Goal: Transaction & Acquisition: Purchase product/service

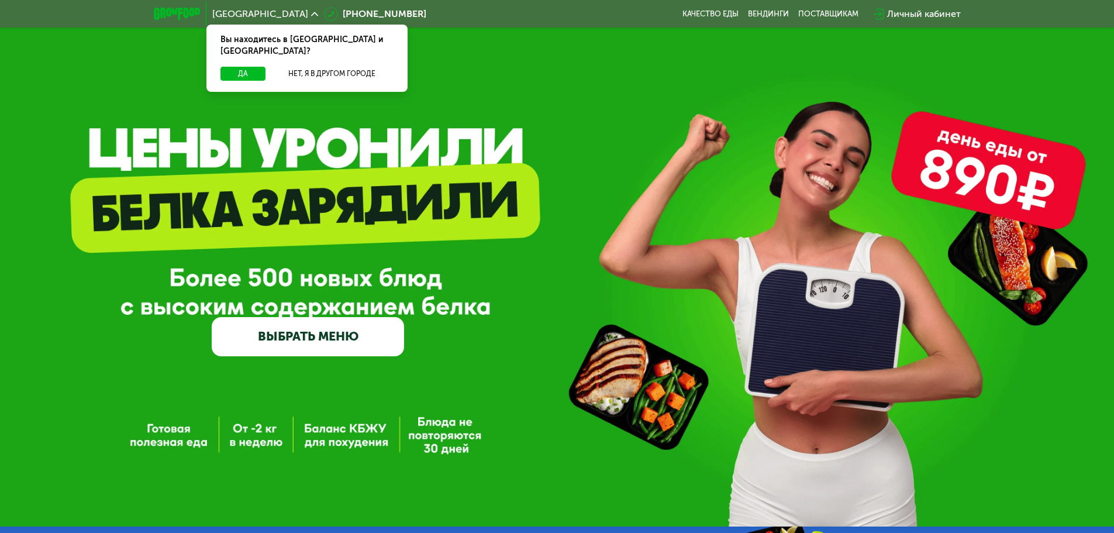
click at [892, 14] on div "Личный кабинет" at bounding box center [924, 14] width 74 height 14
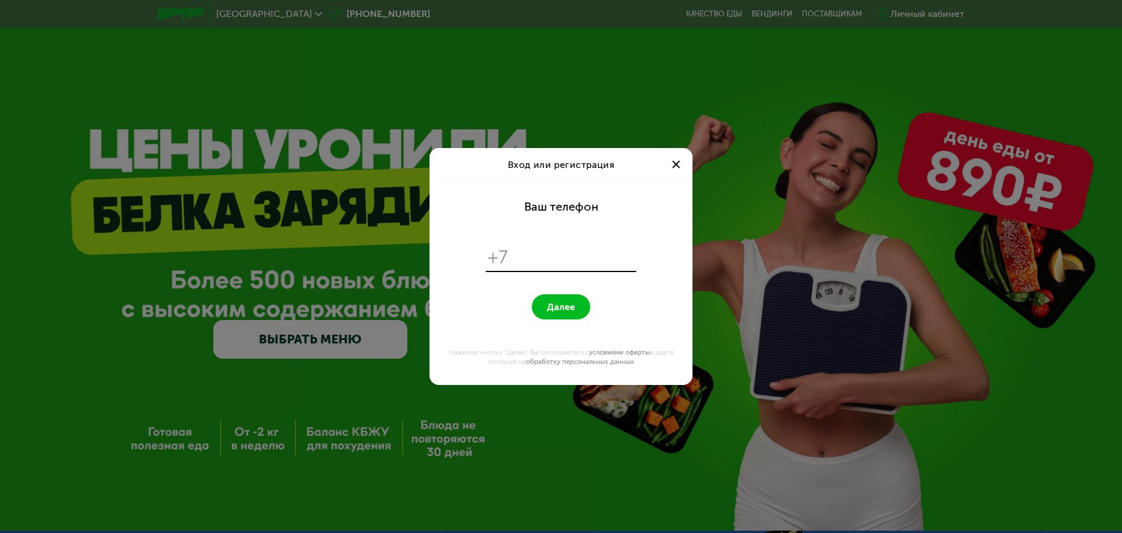
click at [541, 267] on input "tel" at bounding box center [574, 257] width 120 height 22
type input "**********"
click at [532, 294] on button "Далее" at bounding box center [561, 306] width 58 height 25
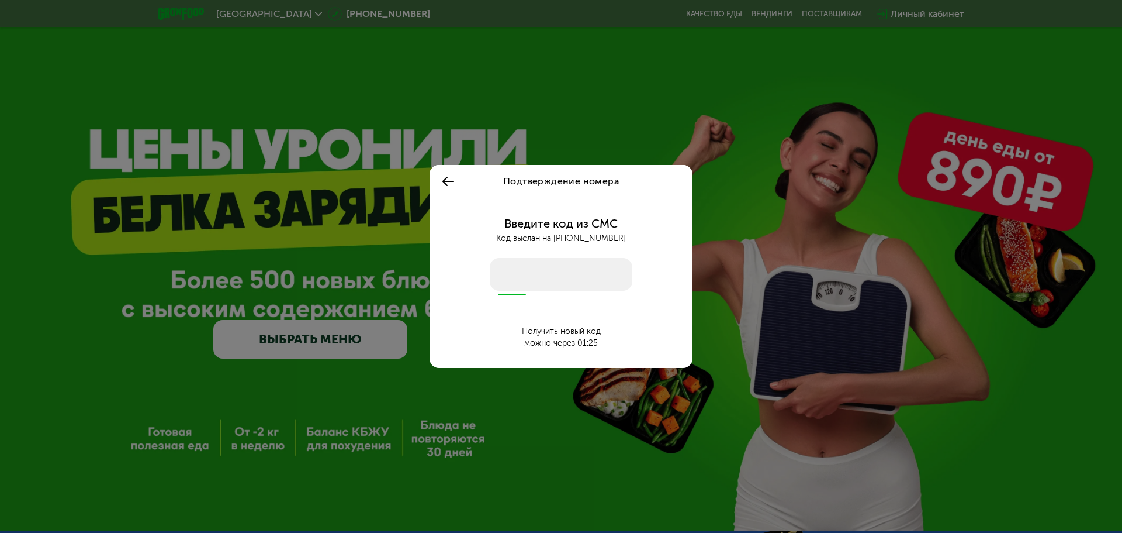
click at [503, 274] on input "number" at bounding box center [561, 274] width 143 height 33
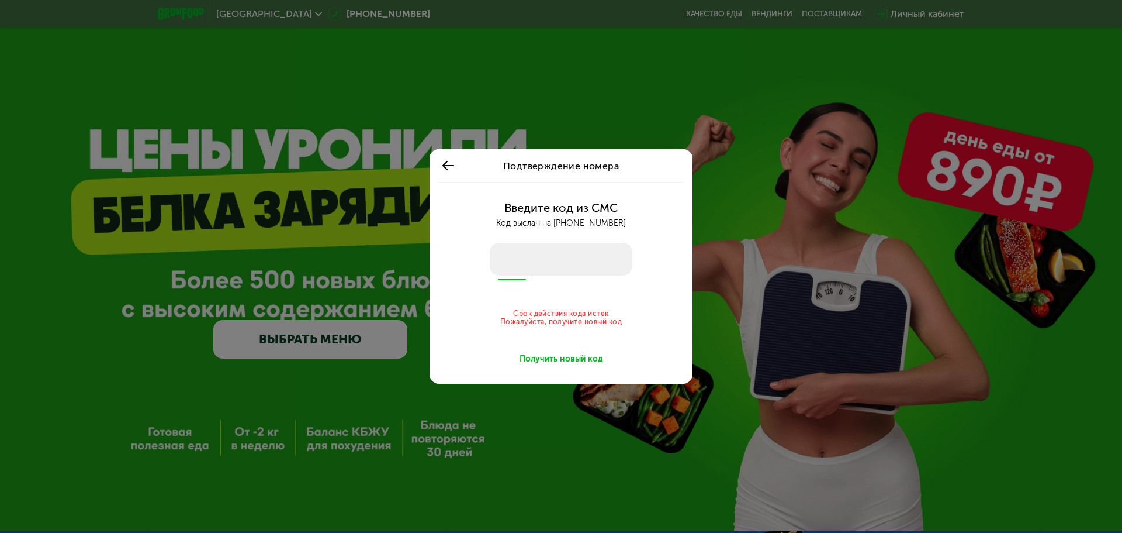
click at [537, 361] on div "Получить новый код" at bounding box center [562, 359] width 84 height 12
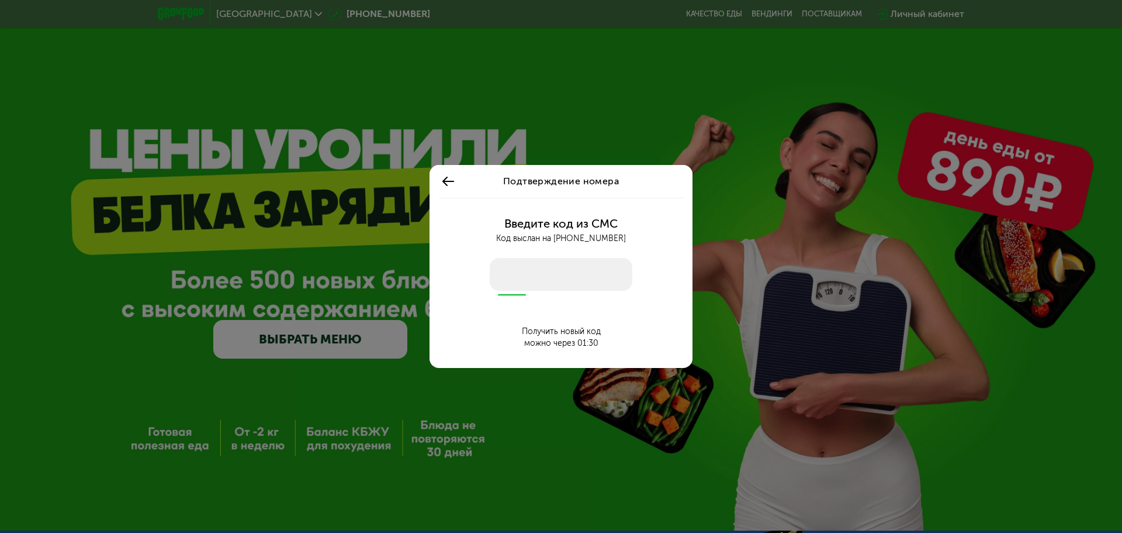
click at [515, 278] on input "number" at bounding box center [561, 274] width 143 height 33
click at [455, 184] on button at bounding box center [448, 181] width 19 height 19
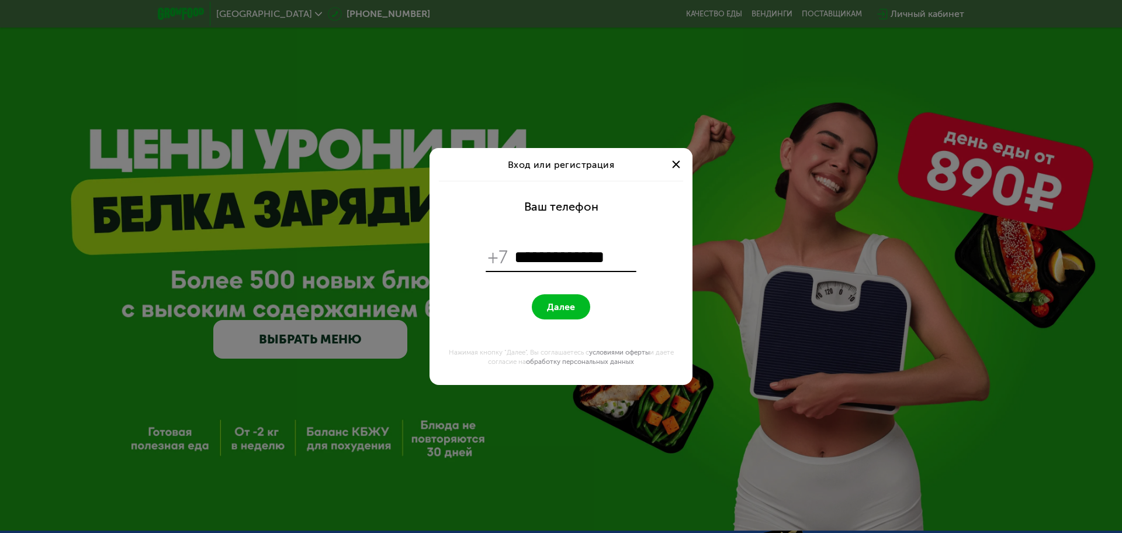
click at [551, 299] on button "Далее" at bounding box center [561, 306] width 58 height 25
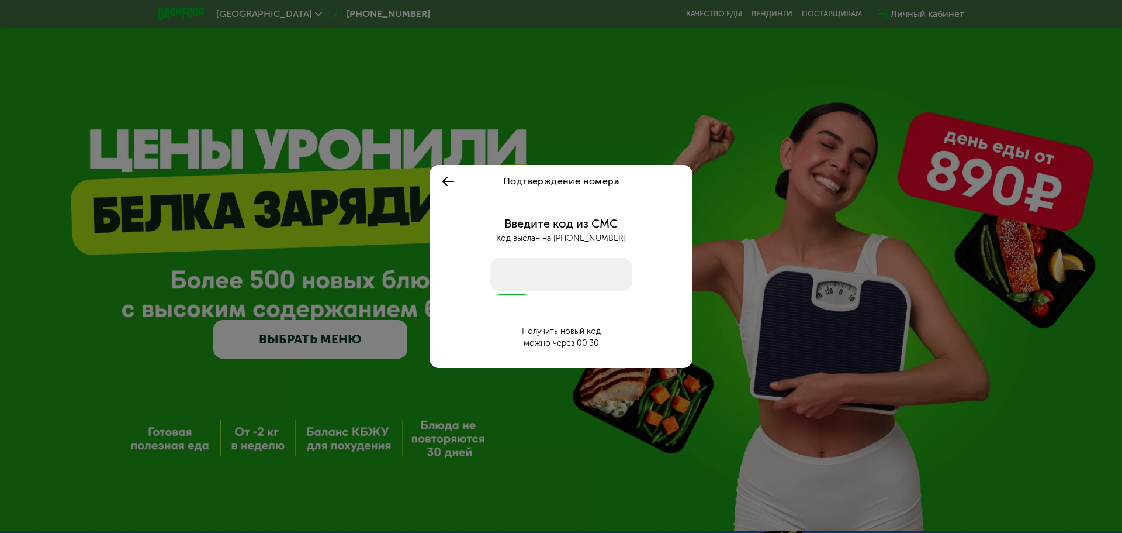
click at [504, 274] on input "number" at bounding box center [561, 274] width 143 height 33
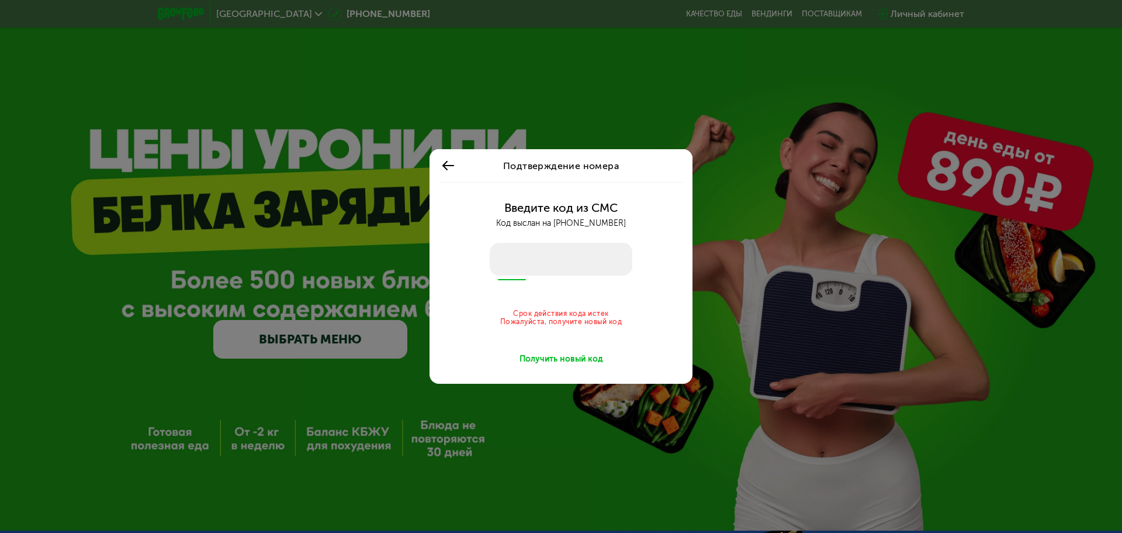
click at [767, 216] on div "Подтверждение номера Введите код из СМС Код выслан на +7 900 653 69 51 Срок дей…" at bounding box center [561, 266] width 1122 height 533
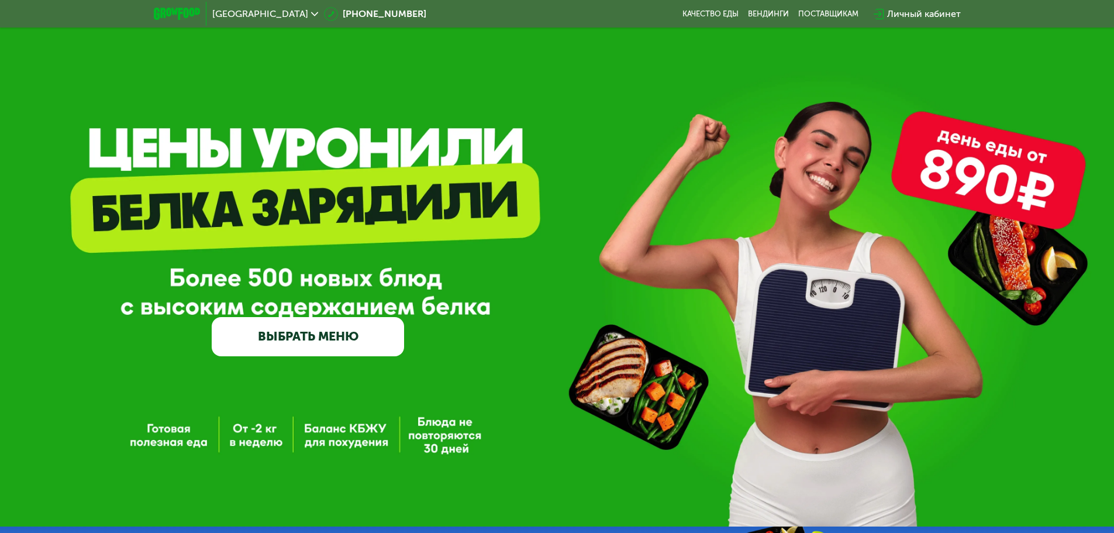
click at [167, 15] on img at bounding box center [177, 14] width 46 height 12
click at [174, 12] on img at bounding box center [177, 14] width 46 height 12
click at [267, 335] on link "ВЫБРАТЬ МЕНЮ" at bounding box center [308, 336] width 192 height 39
click at [265, 350] on link "ВЫБРАТЬ МЕНЮ" at bounding box center [308, 336] width 192 height 39
click at [900, 2] on div "Личный кабинет" at bounding box center [917, 14] width 99 height 26
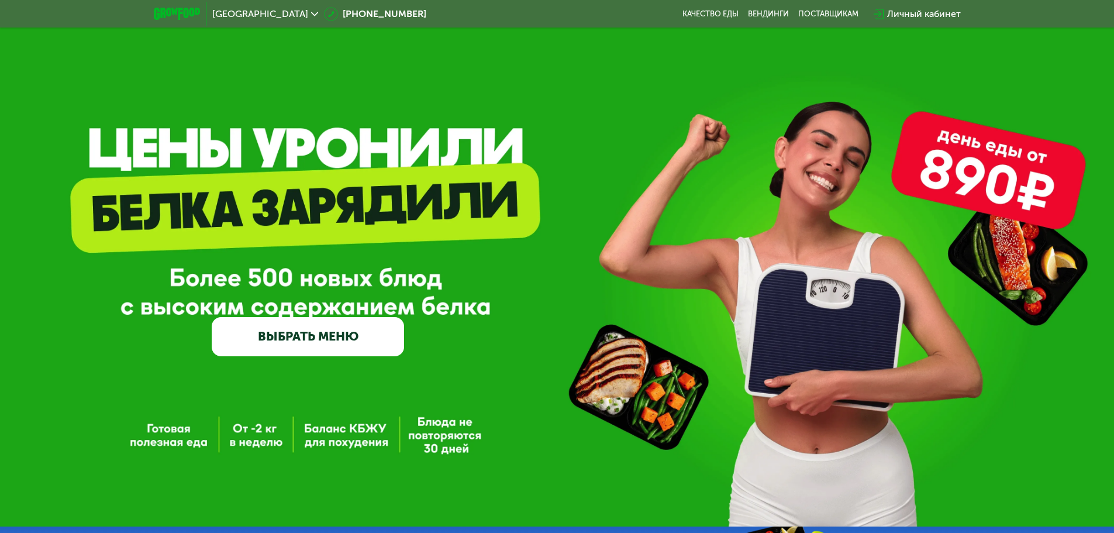
click at [893, 12] on div "Личный кабинет" at bounding box center [924, 14] width 74 height 14
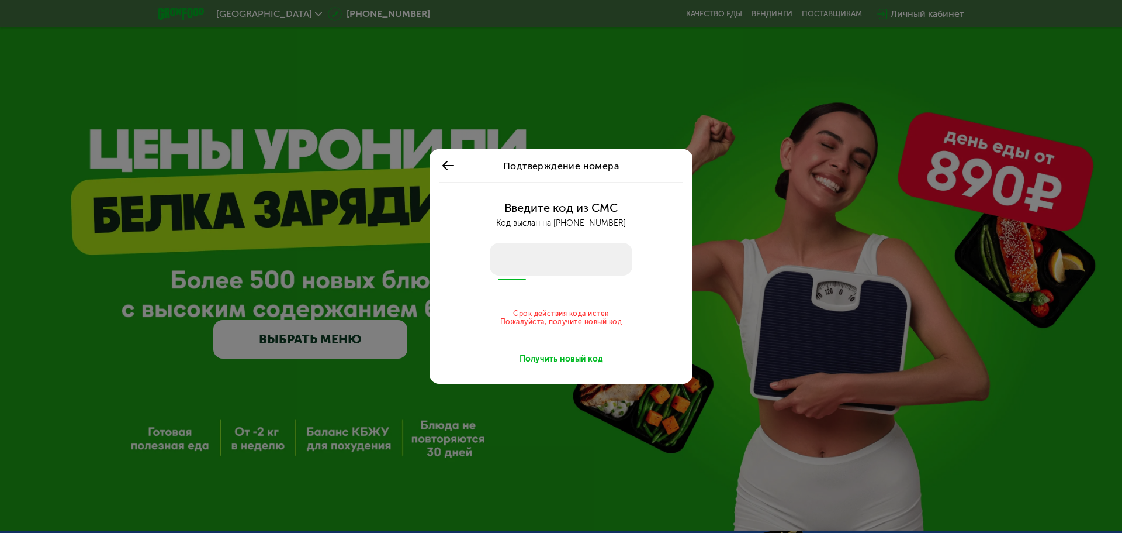
click at [752, 216] on div "Подтверждение номера Введите код из СМС Код выслан на +7 900 653 69 51 Срок дей…" at bounding box center [561, 266] width 1122 height 533
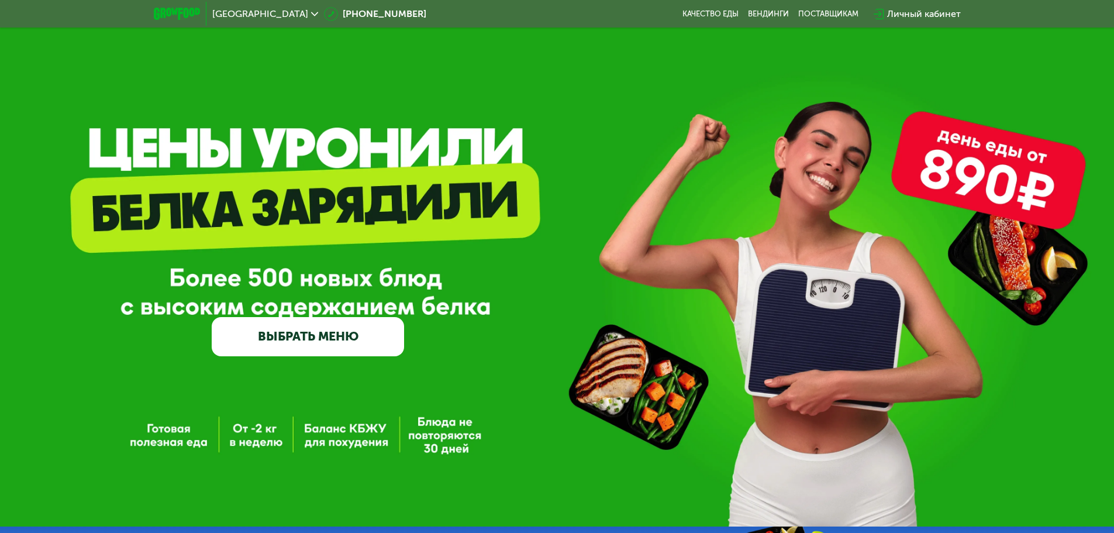
click at [927, 29] on div "GrowFood — доставка правильного питания ВЫБРАТЬ МЕНЮ" at bounding box center [557, 263] width 1114 height 526
click at [926, 18] on div "Личный кабинет" at bounding box center [924, 14] width 74 height 14
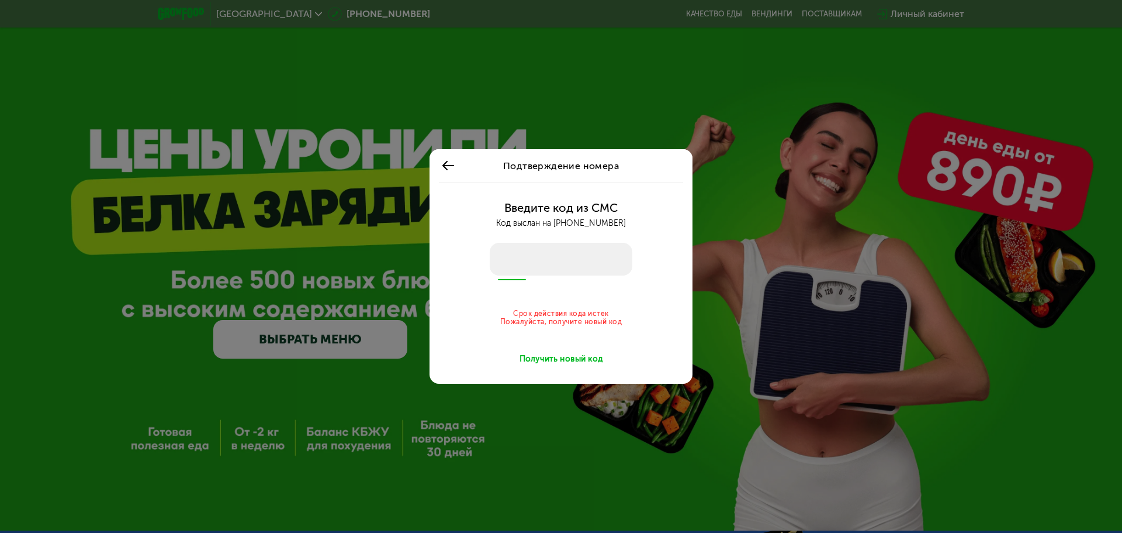
click at [521, 267] on input "number" at bounding box center [561, 259] width 143 height 33
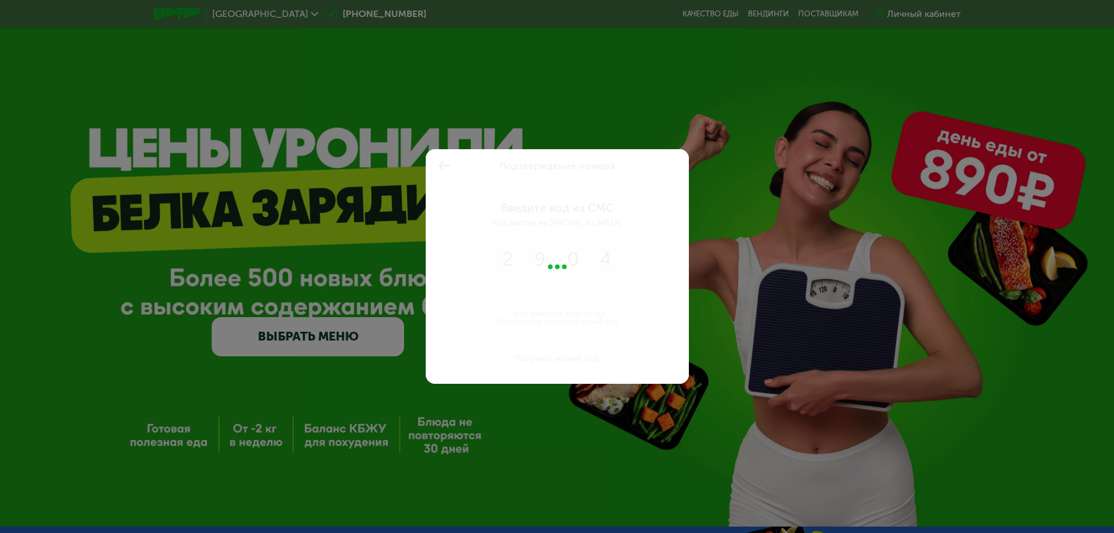
type input "****"
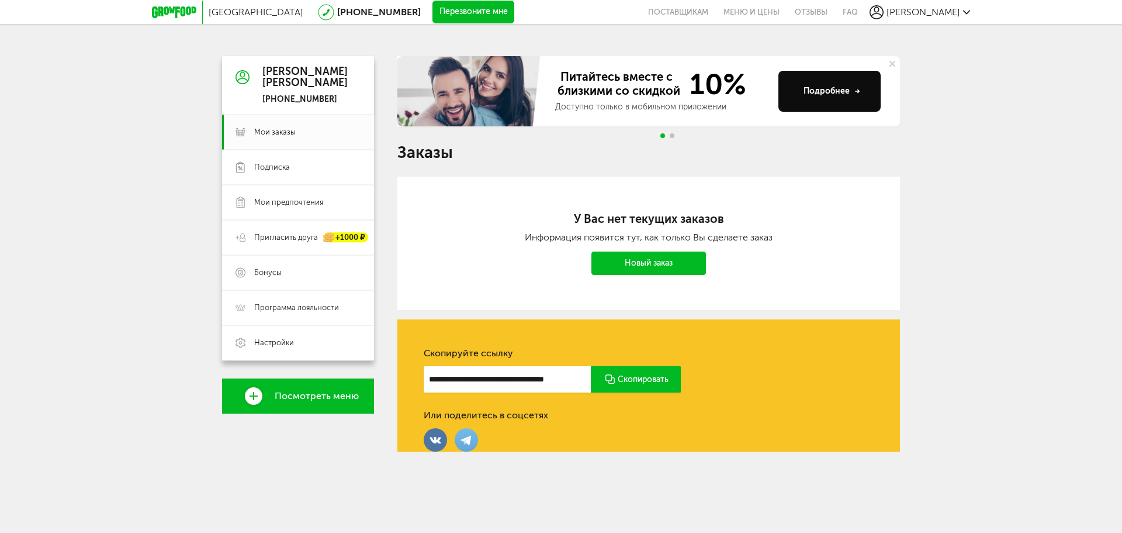
click at [651, 268] on link "Новый заказ" at bounding box center [649, 262] width 115 height 23
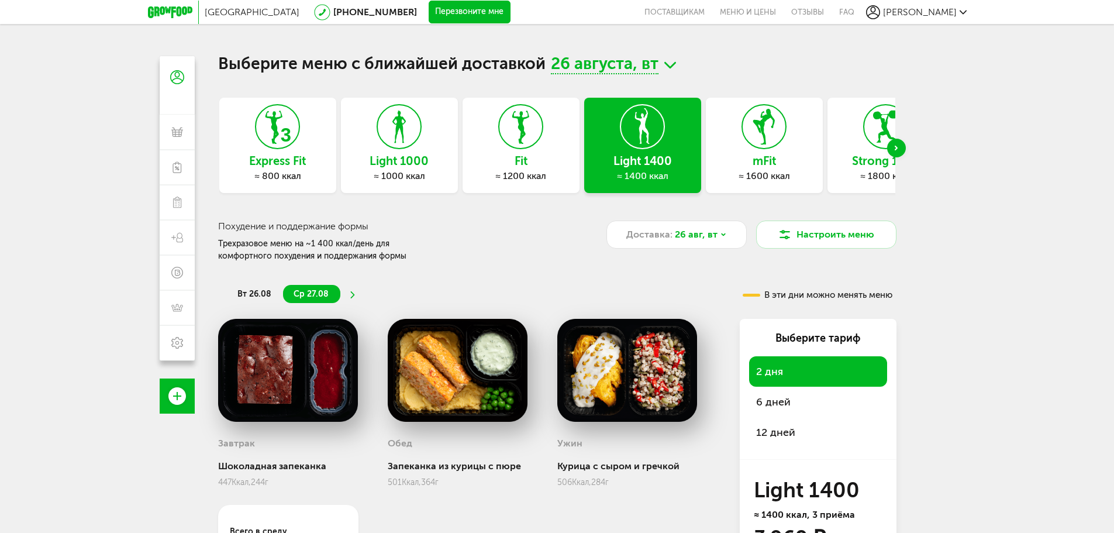
click at [903, 144] on div "Next slide" at bounding box center [896, 148] width 19 height 19
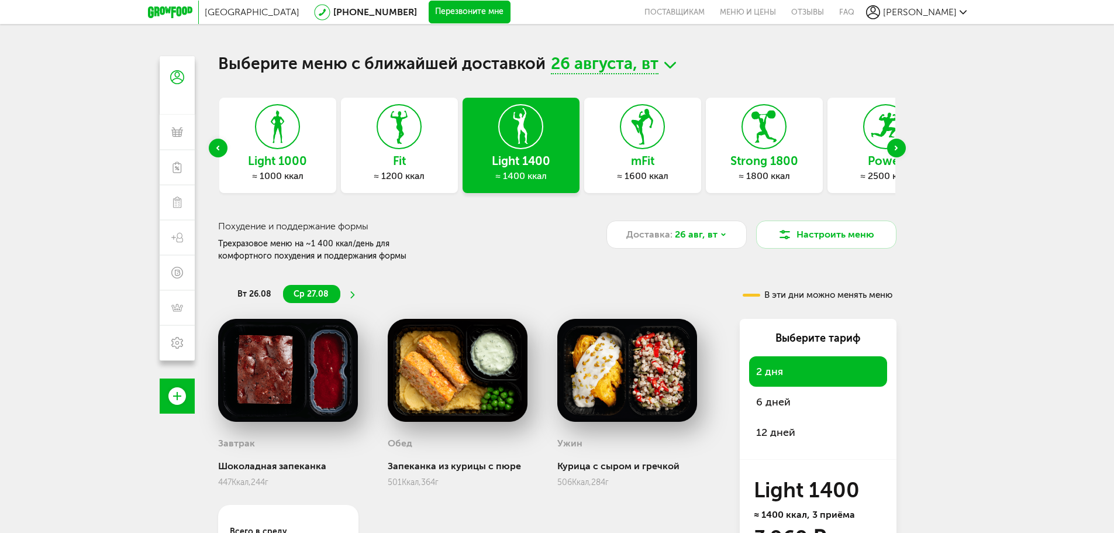
click at [899, 144] on div "Next slide" at bounding box center [896, 148] width 19 height 19
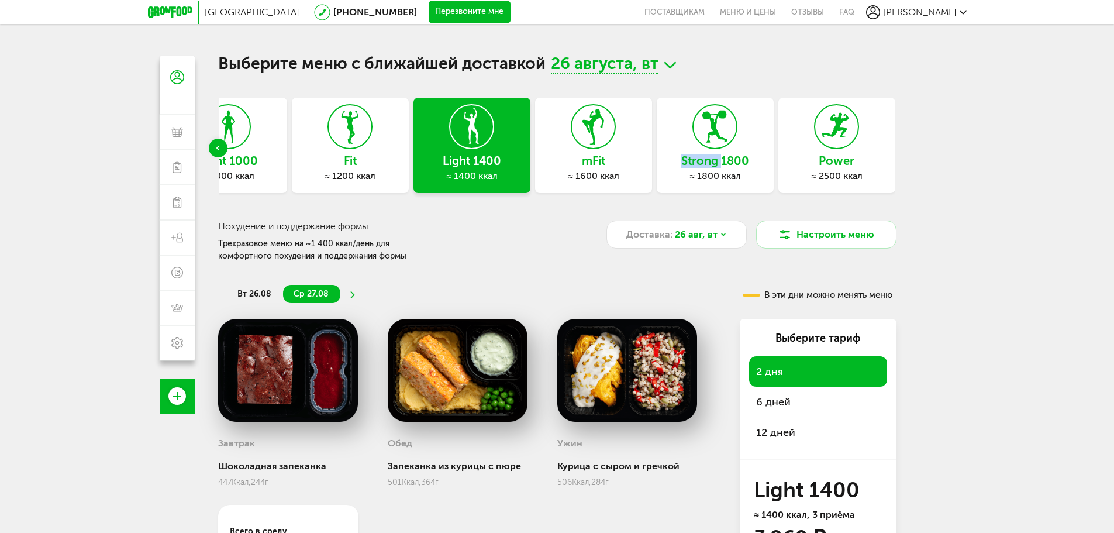
click at [899, 144] on div "Выберите меню с ближайшей доставкой 26 августа, вт Express Fit ≈ 800 ккал Light…" at bounding box center [557, 322] width 702 height 533
click at [933, 234] on div "Санкт-Петербург 8 (800) 555-21-78 Перезвоните мне поставщикам Меню и цены Отзыв…" at bounding box center [557, 317] width 1114 height 635
click at [579, 142] on icon at bounding box center [593, 127] width 43 height 44
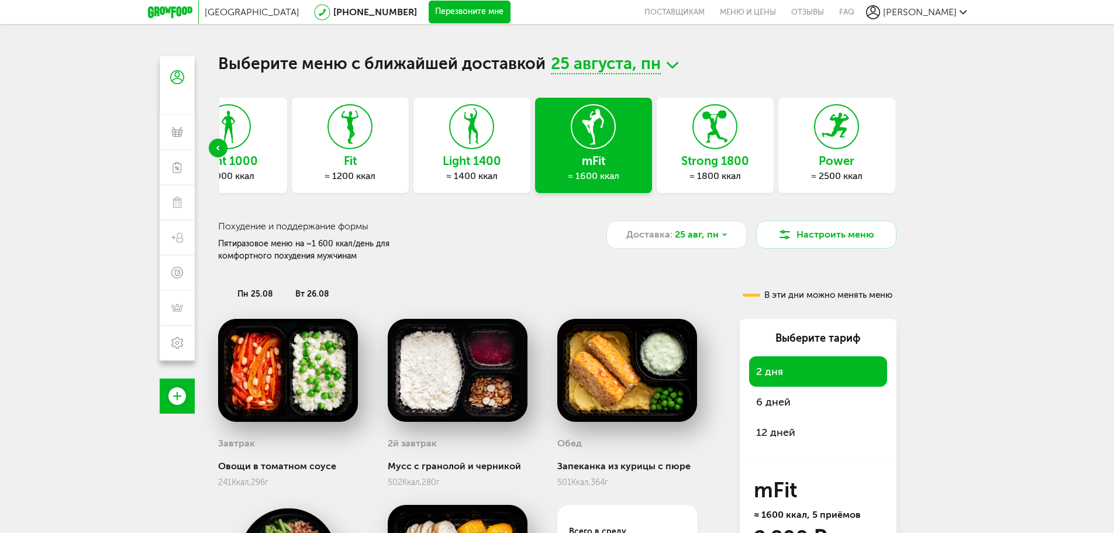
click at [222, 146] on div "Previous slide" at bounding box center [218, 148] width 19 height 19
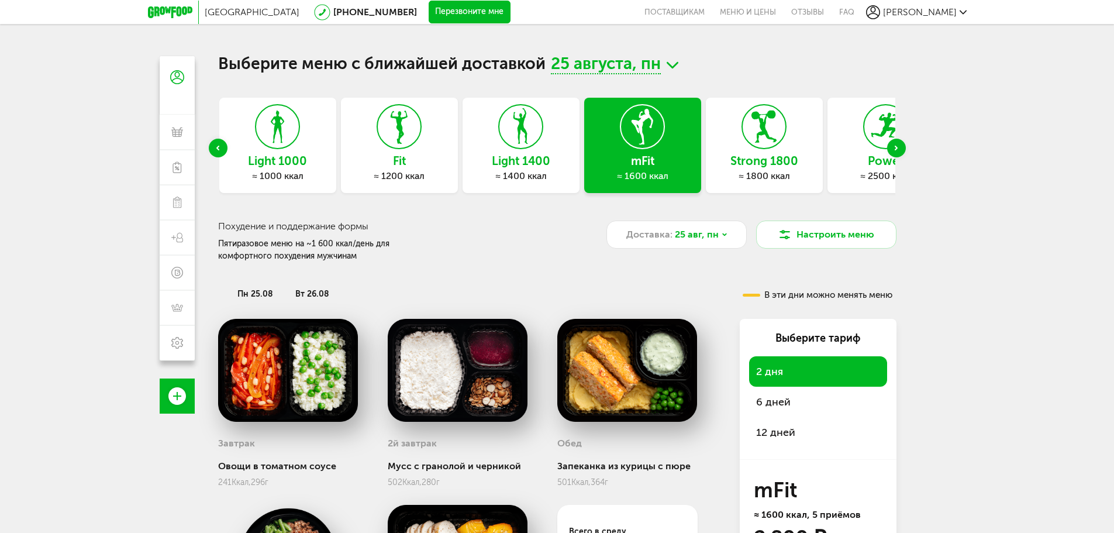
click at [217, 145] on div "Previous slide" at bounding box center [218, 148] width 19 height 19
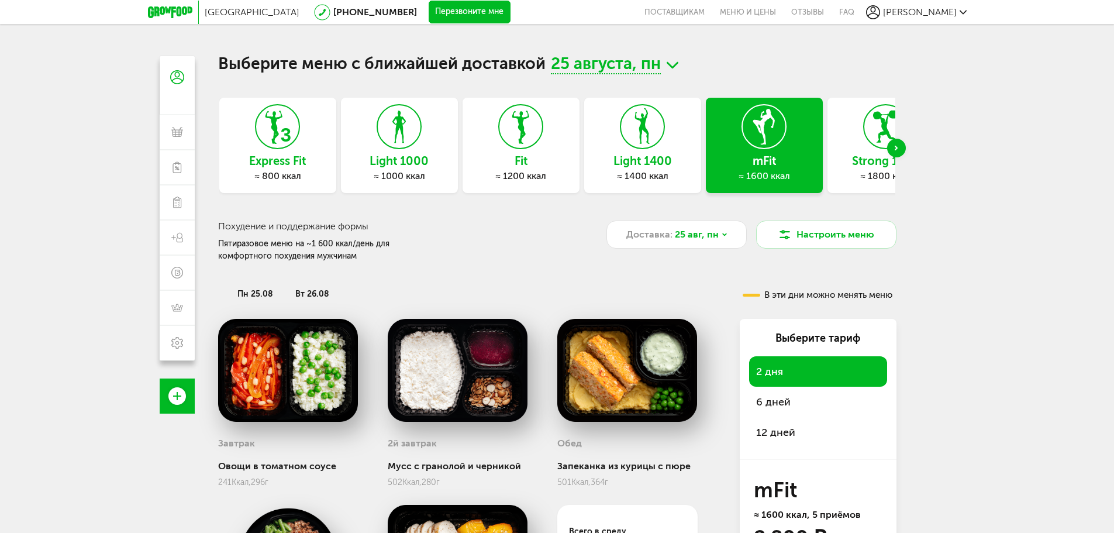
click at [218, 144] on div "Express Fit ≈ 800 ккал Light 1000 ≈ 1000 ккал Fit ≈ 1200 ккал Light 1400 ≈ 1400…" at bounding box center [557, 148] width 678 height 101
click at [897, 150] on icon "Next slide" at bounding box center [895, 148] width 3 height 5
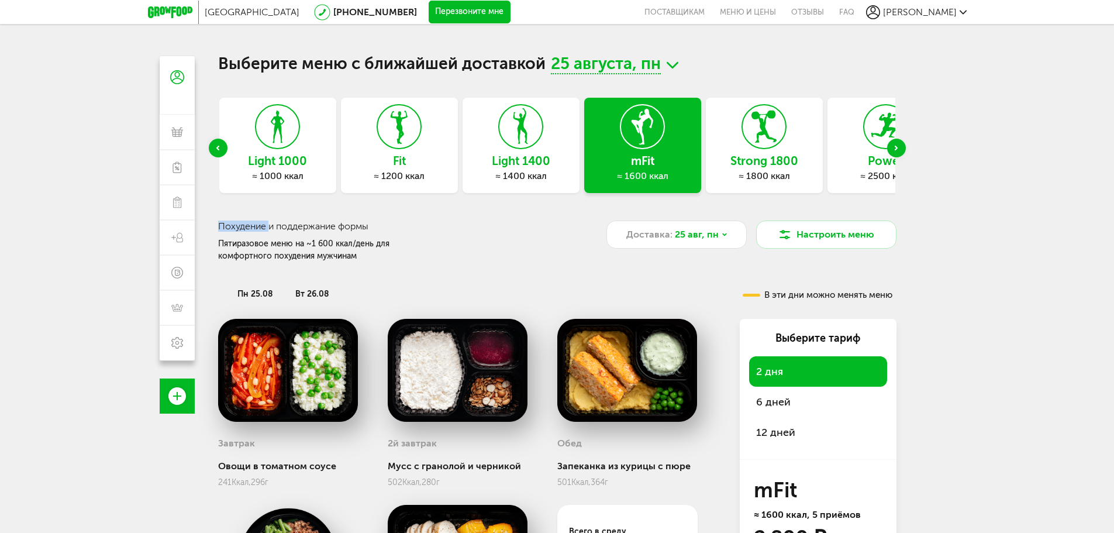
click at [897, 150] on icon "Next slide" at bounding box center [895, 148] width 3 height 5
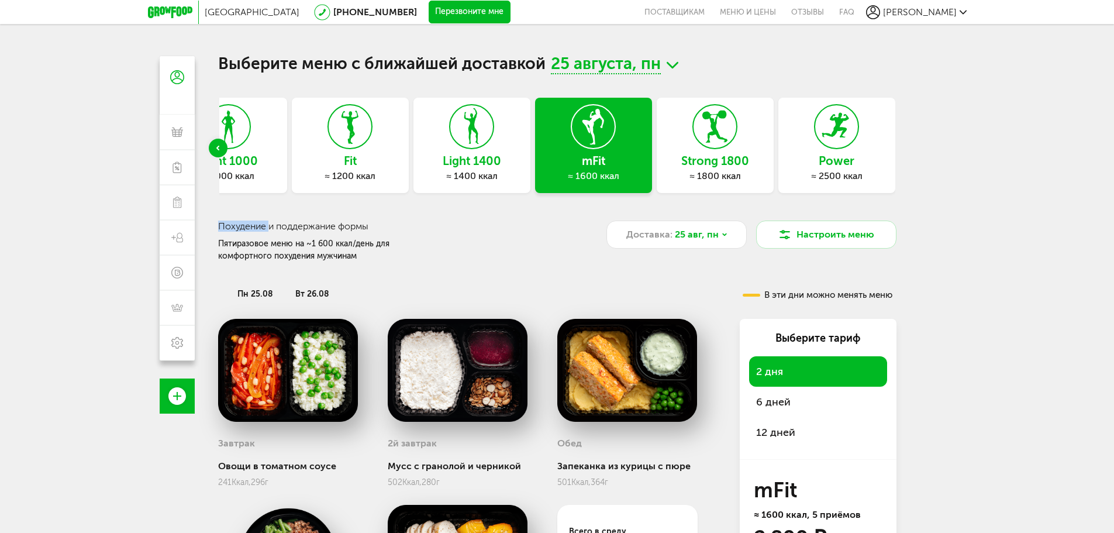
click at [696, 156] on h3 "Strong 1800" at bounding box center [715, 160] width 117 height 13
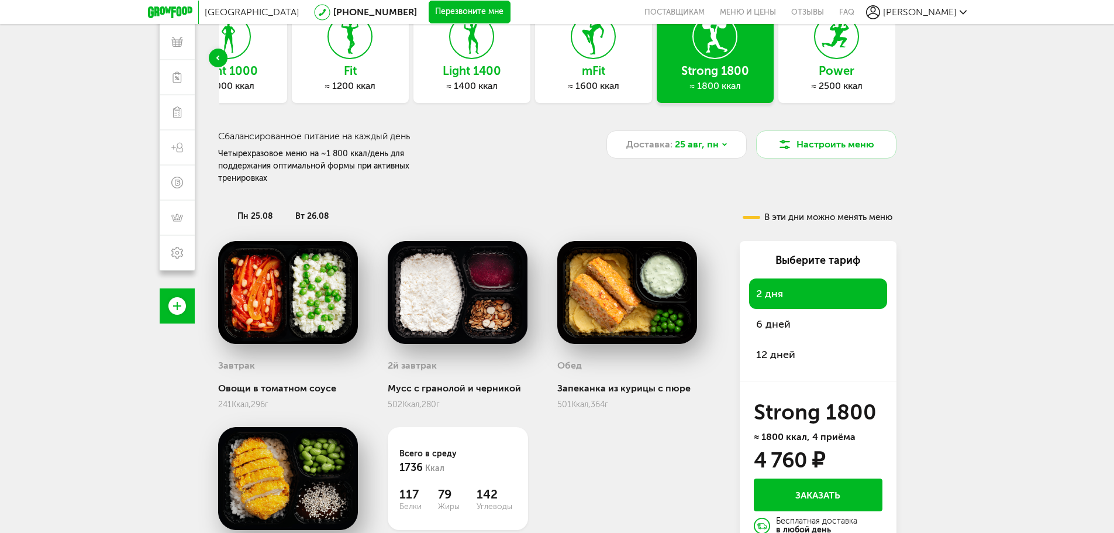
scroll to position [58, 0]
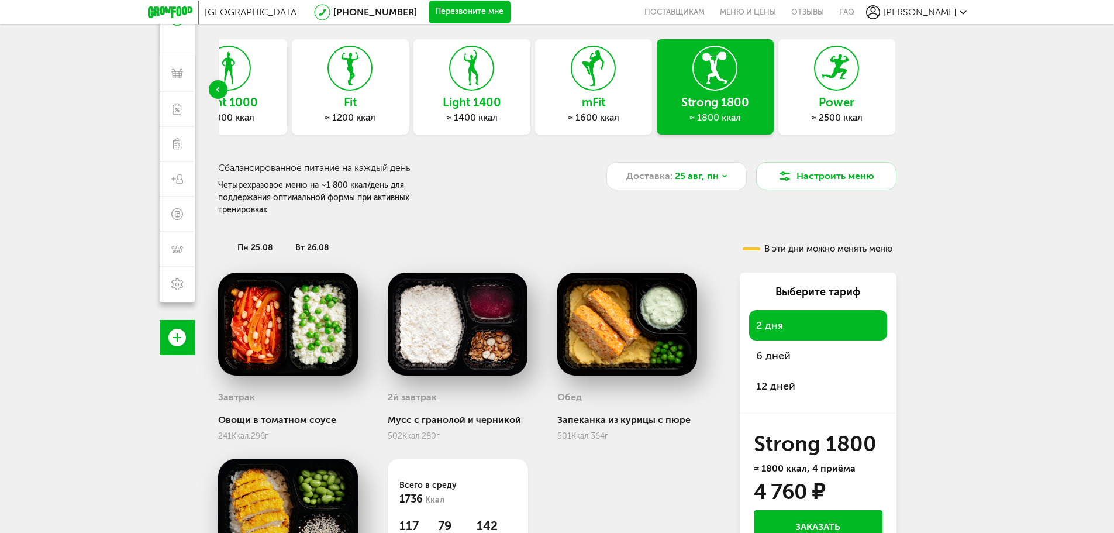
click at [599, 81] on icon at bounding box center [593, 68] width 43 height 44
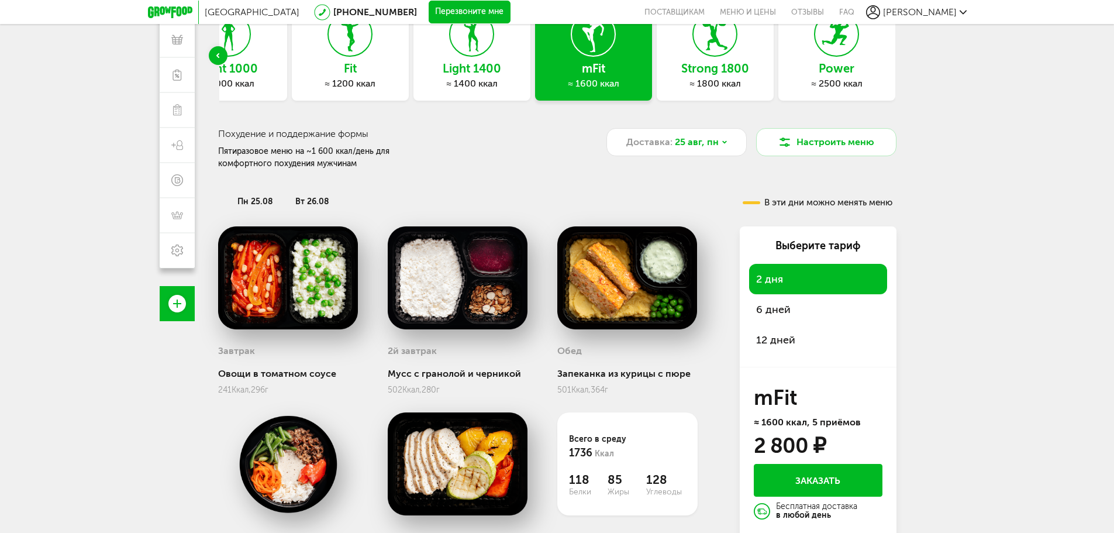
scroll to position [117, 0]
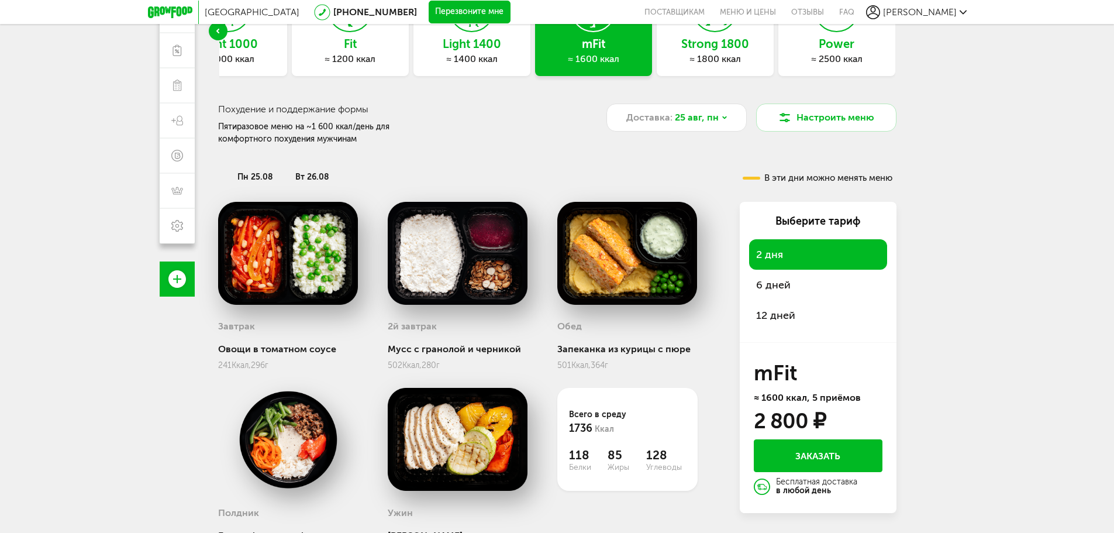
click at [778, 319] on span "12 дней" at bounding box center [775, 315] width 39 height 13
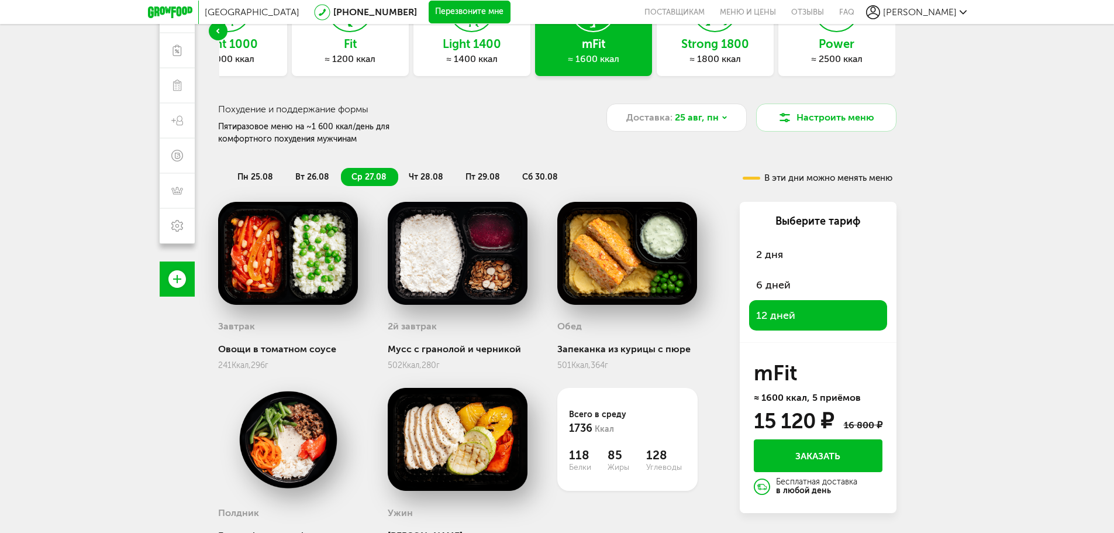
click at [764, 289] on span "6 дней" at bounding box center [773, 284] width 34 height 13
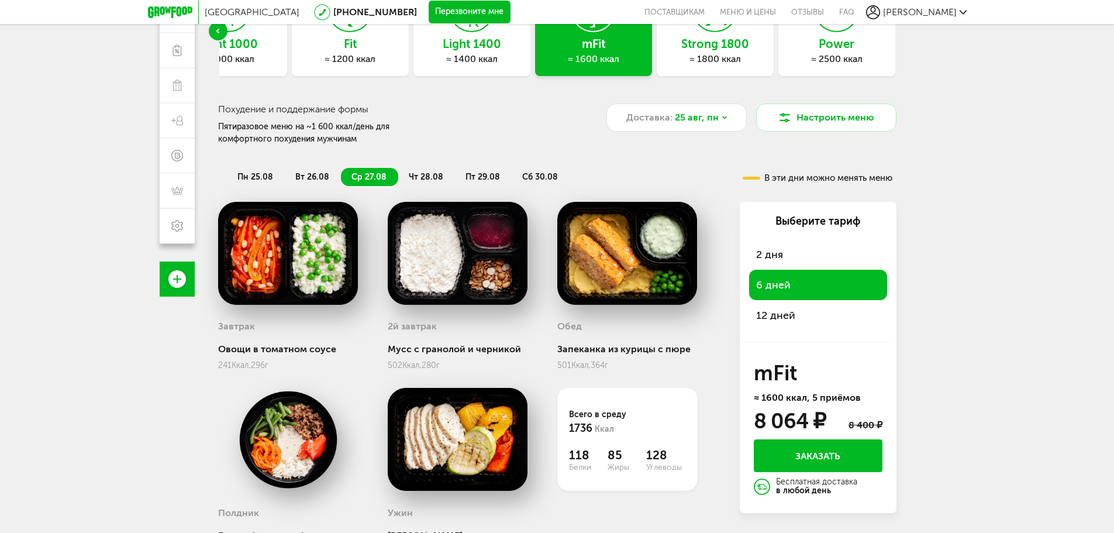
click at [768, 312] on span "12 дней" at bounding box center [775, 315] width 39 height 13
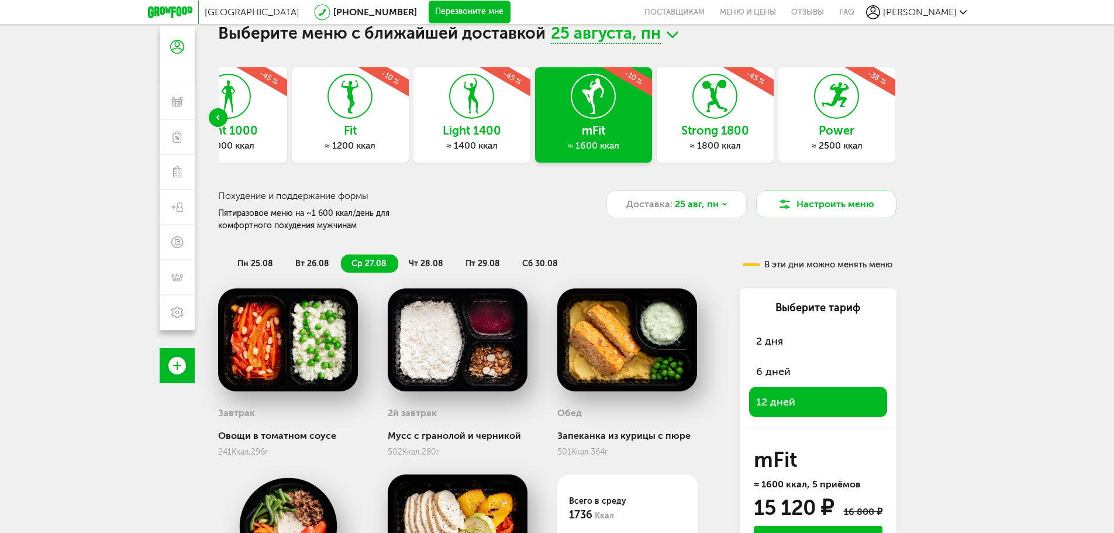
scroll to position [0, 0]
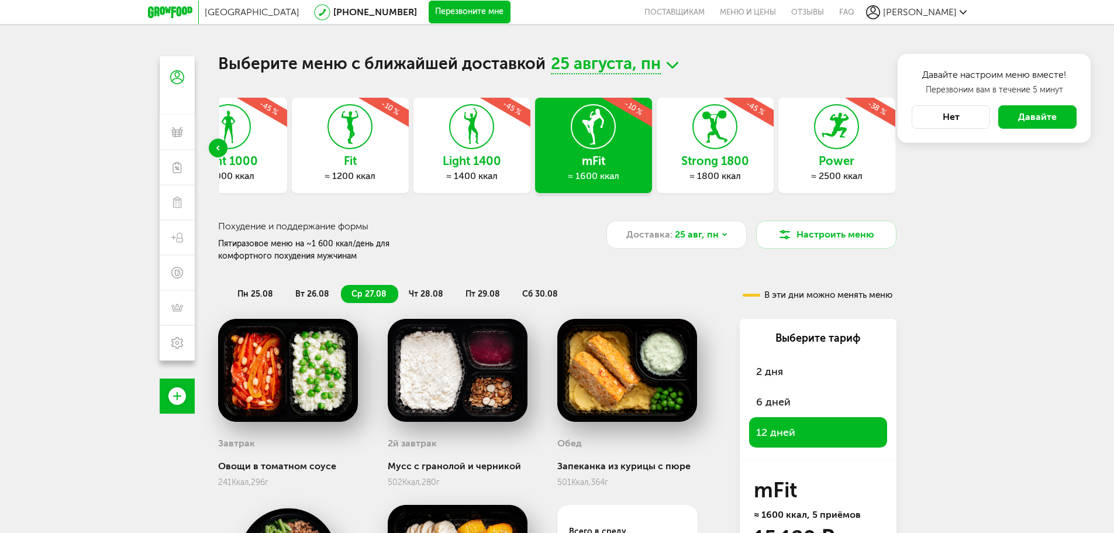
click at [467, 222] on h3 "Похудение и поддержание формы" at bounding box center [374, 225] width 312 height 11
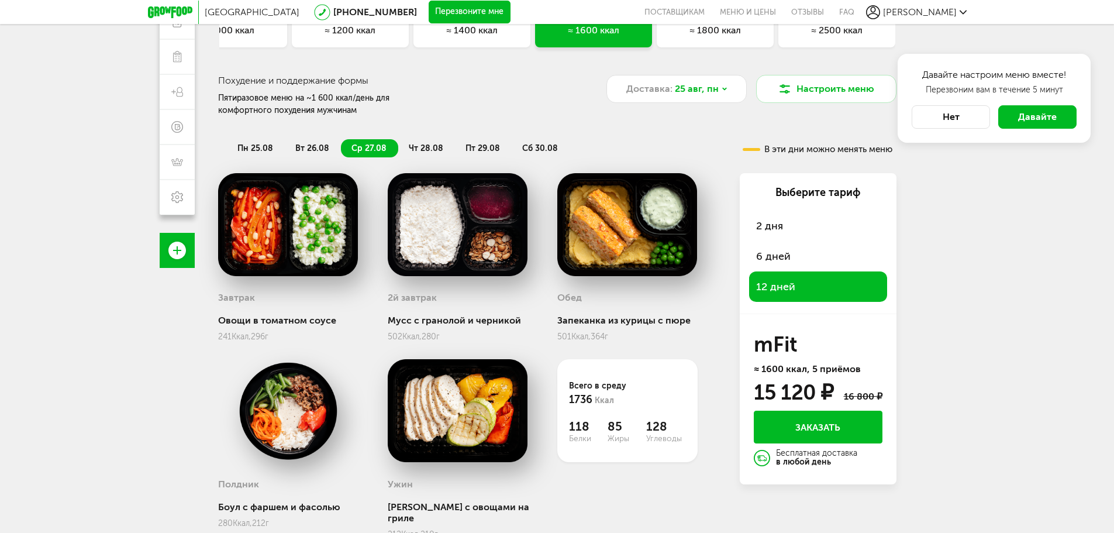
scroll to position [120, 0]
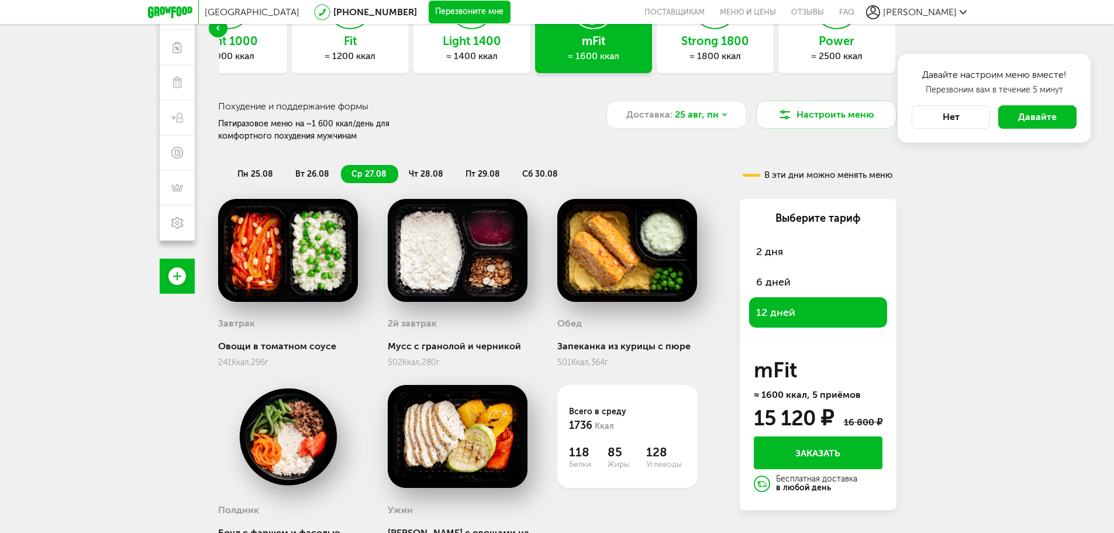
click at [265, 179] on span "пн 25.08" at bounding box center [255, 174] width 36 height 10
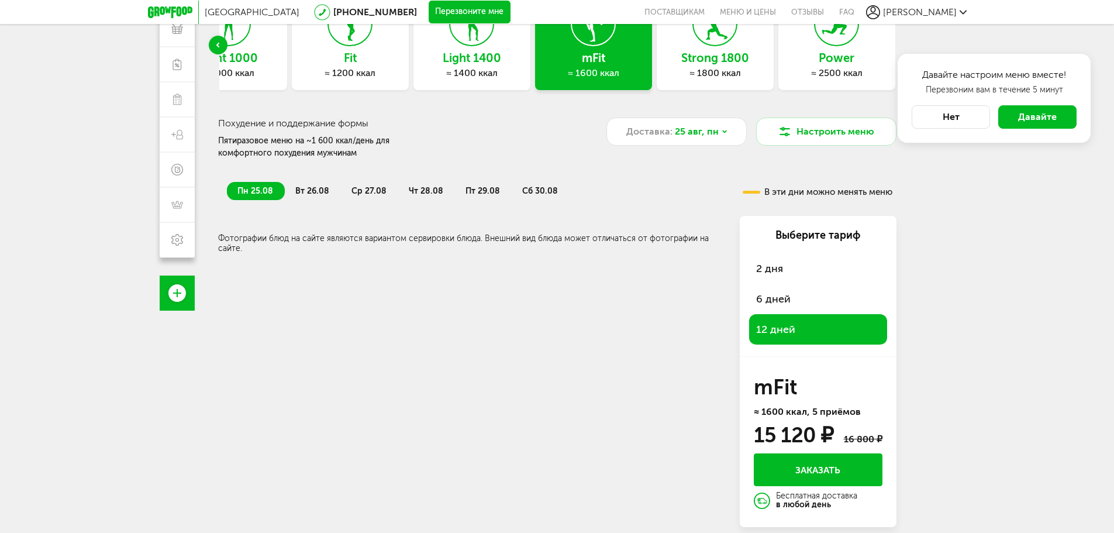
click at [310, 193] on span "вт 26.08" at bounding box center [312, 191] width 34 height 10
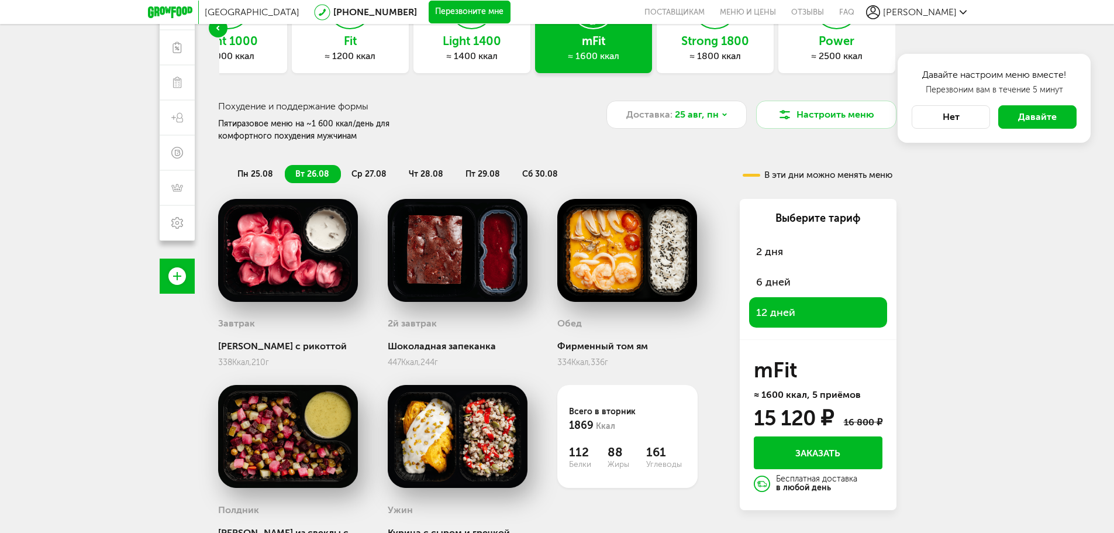
click at [268, 174] on span "пн 25.08" at bounding box center [255, 174] width 36 height 10
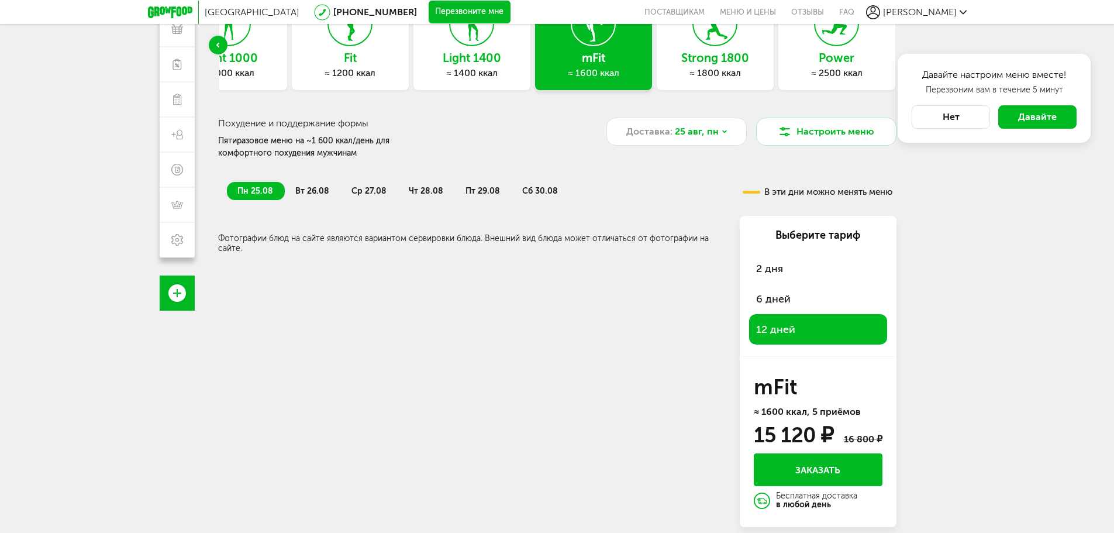
click at [378, 186] on span "ср 27.08" at bounding box center [368, 191] width 35 height 10
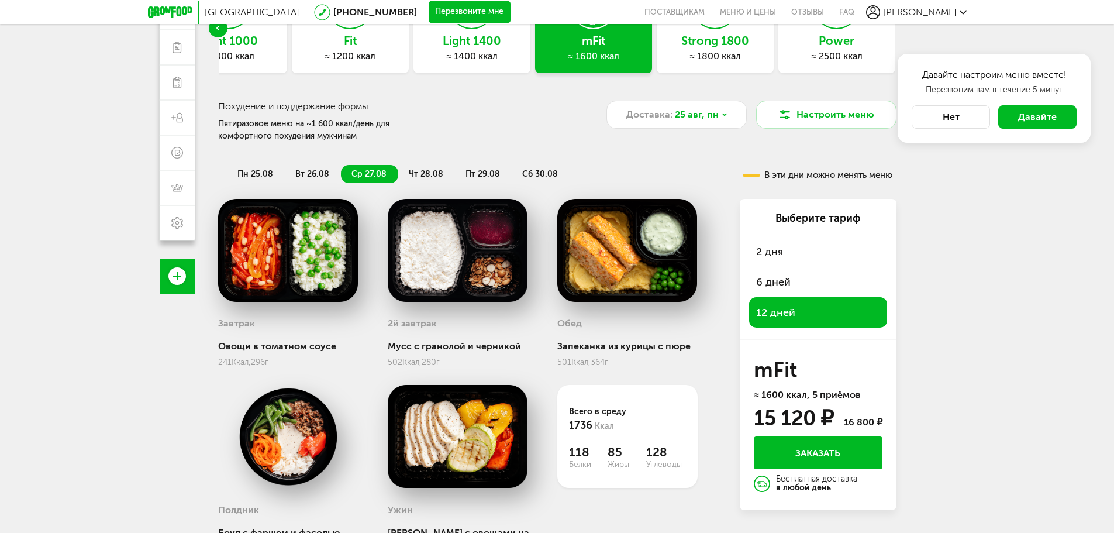
click at [316, 177] on span "вт 26.08" at bounding box center [312, 174] width 34 height 10
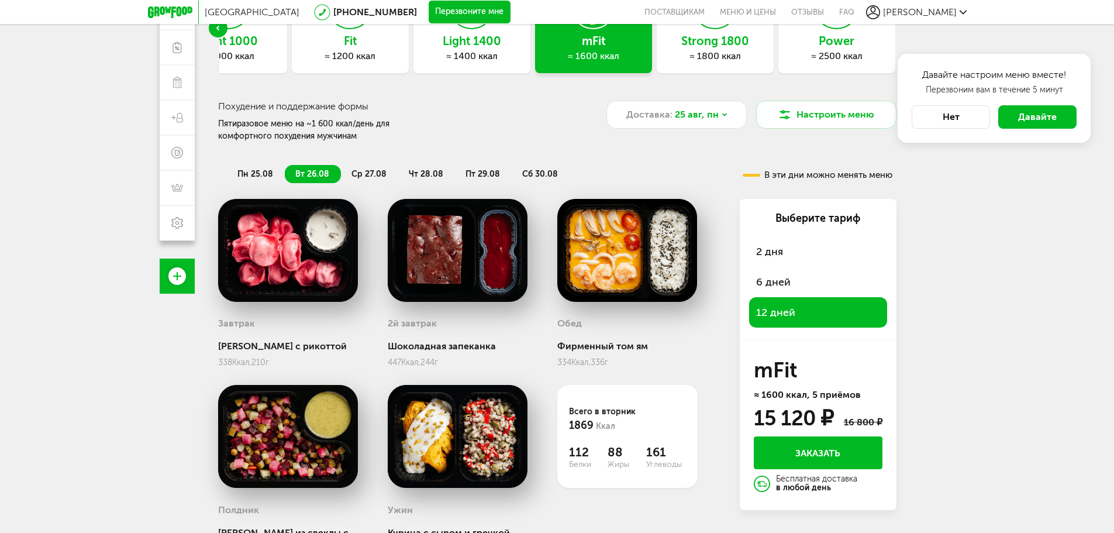
click at [794, 463] on button "Заказать" at bounding box center [818, 452] width 129 height 33
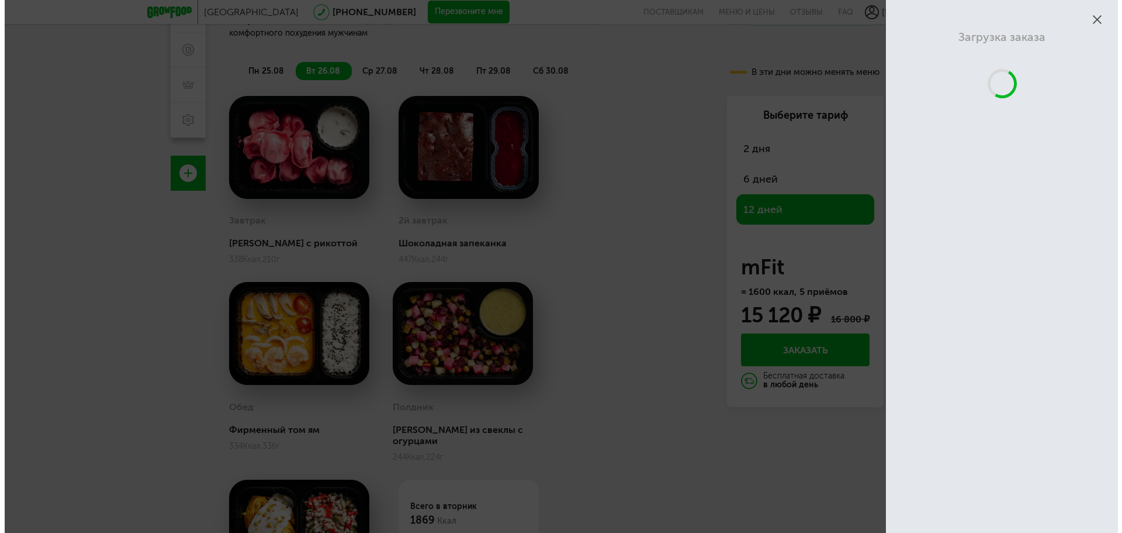
scroll to position [103, 0]
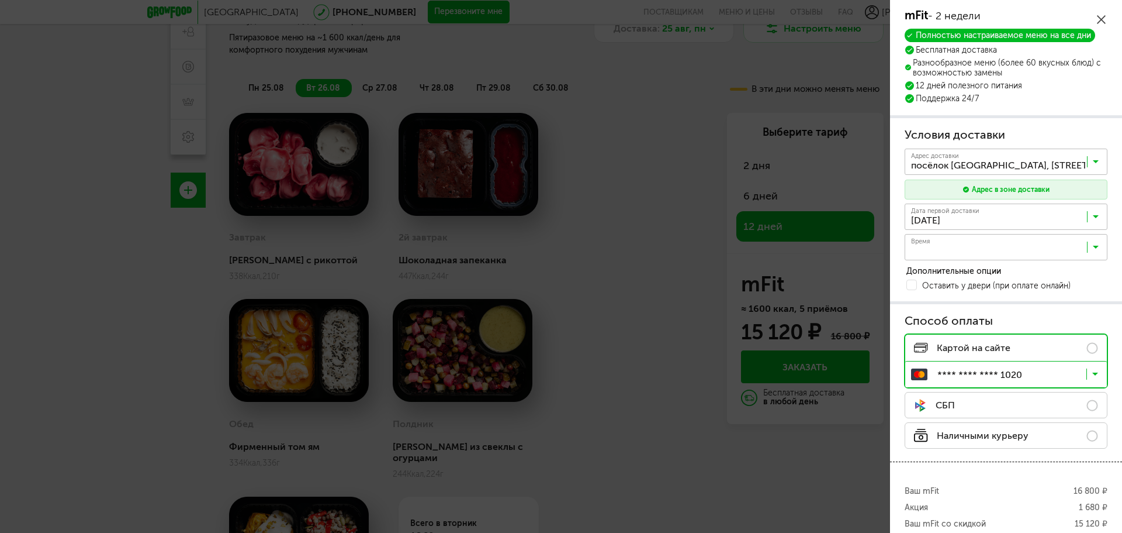
click at [1103, 19] on icon at bounding box center [1101, 19] width 9 height 9
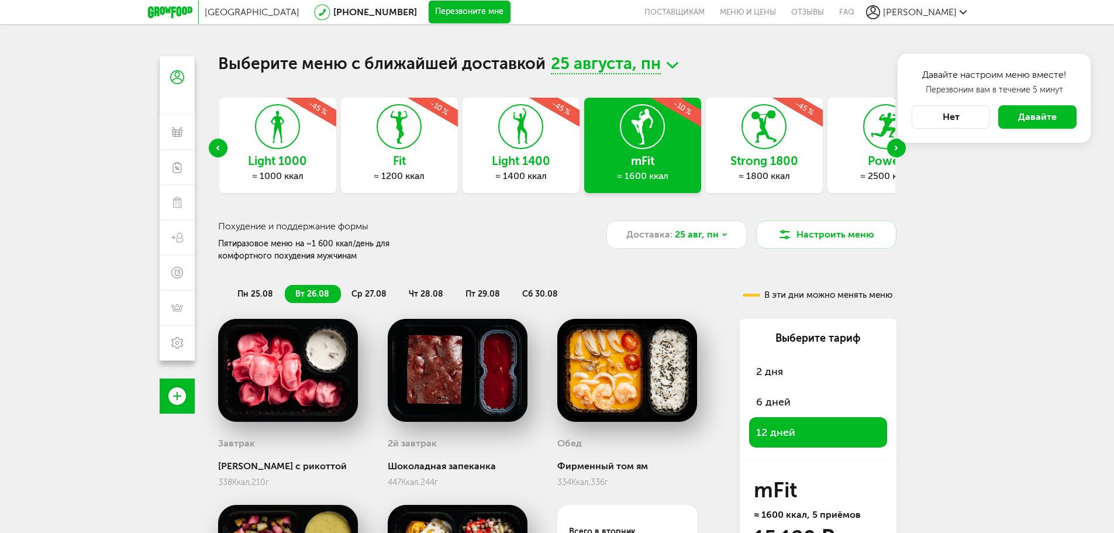
click at [787, 399] on span "6 дней" at bounding box center [773, 401] width 34 height 13
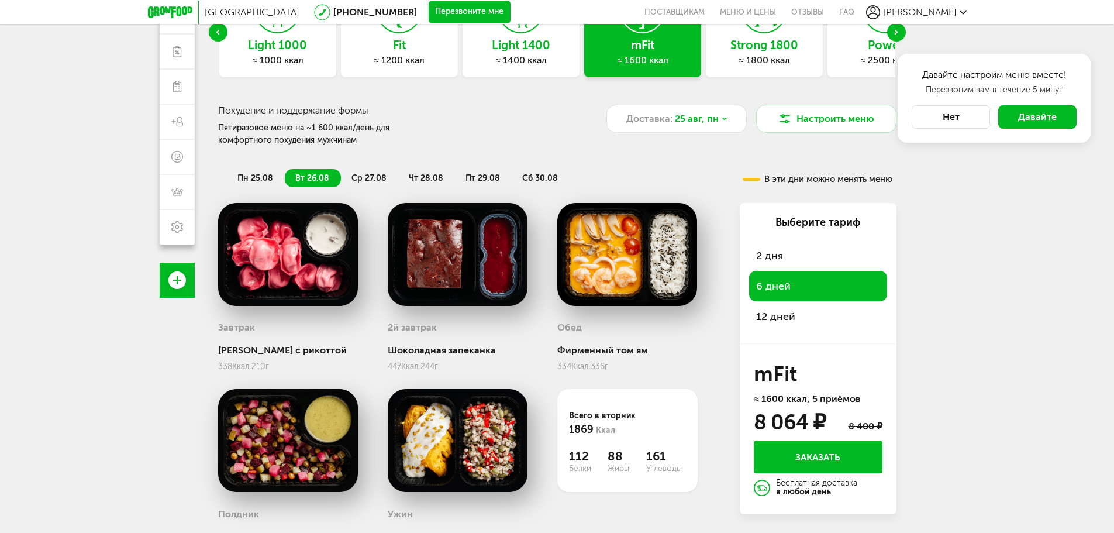
scroll to position [117, 0]
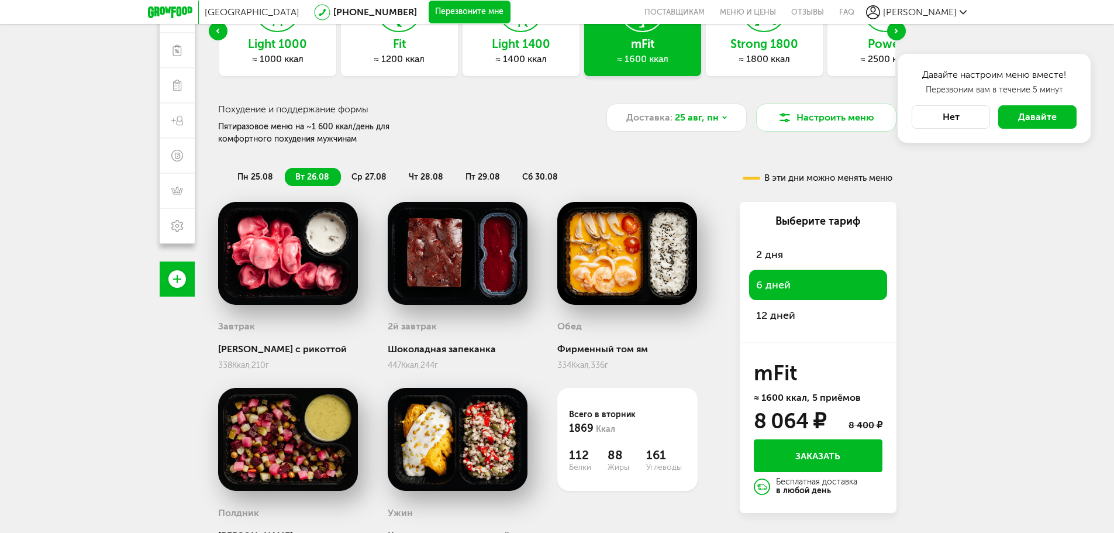
click at [764, 260] on span "2 дня" at bounding box center [769, 254] width 27 height 13
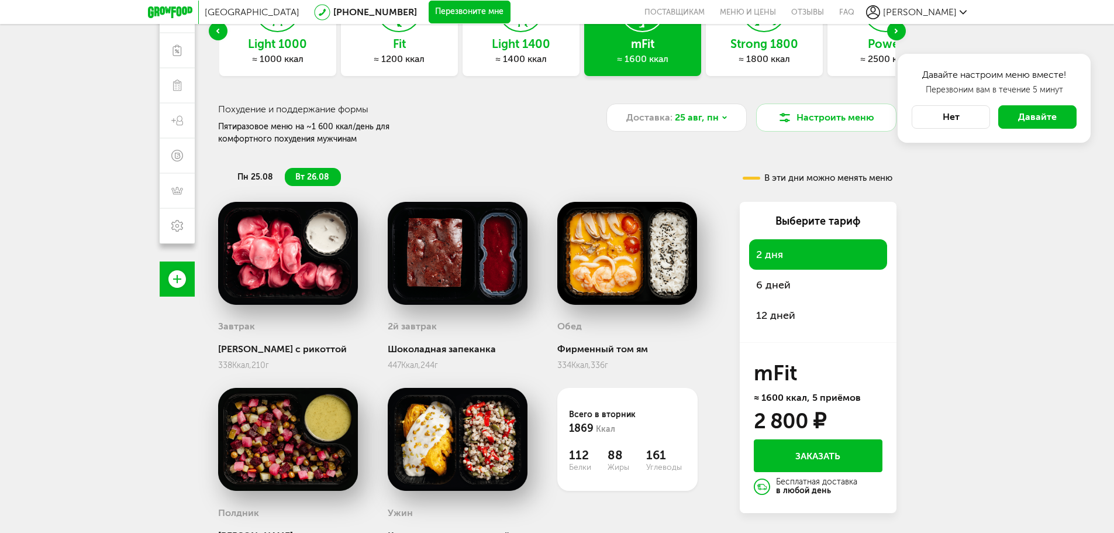
click at [769, 281] on span "6 дней" at bounding box center [773, 284] width 34 height 13
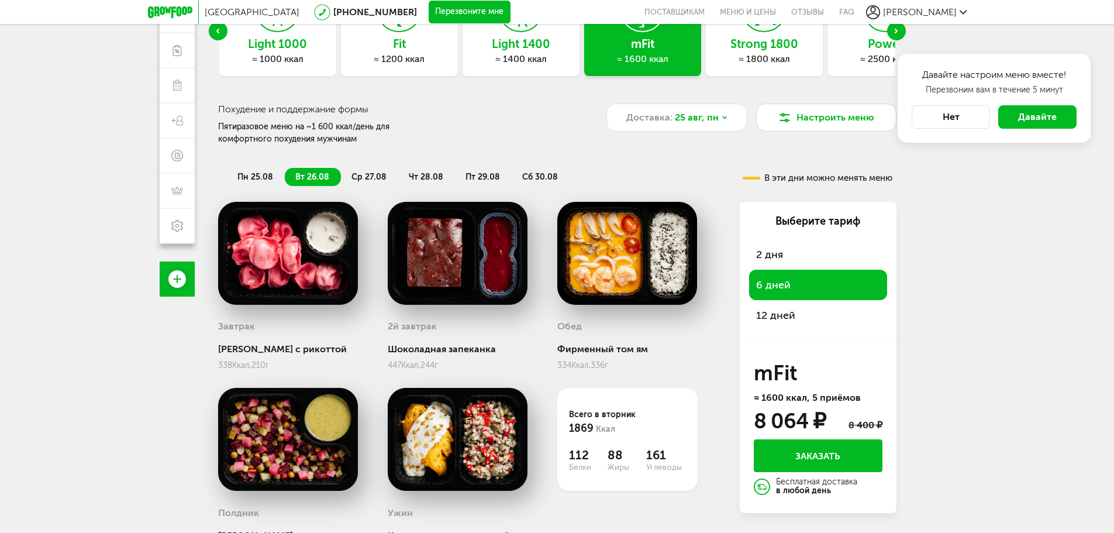
click at [790, 447] on button "Заказать" at bounding box center [818, 455] width 129 height 33
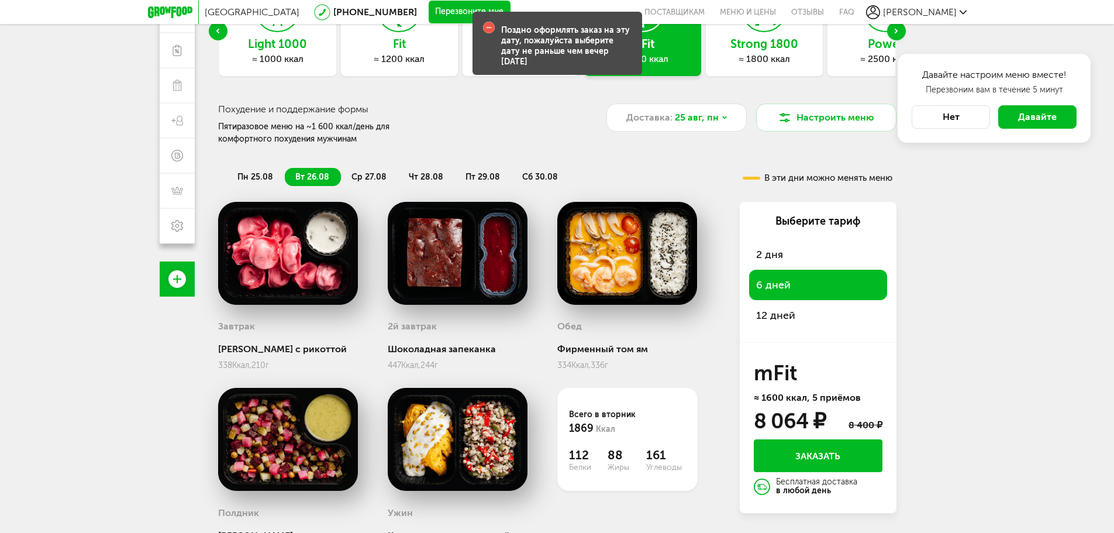
click at [767, 327] on div "12 дней" at bounding box center [818, 315] width 138 height 30
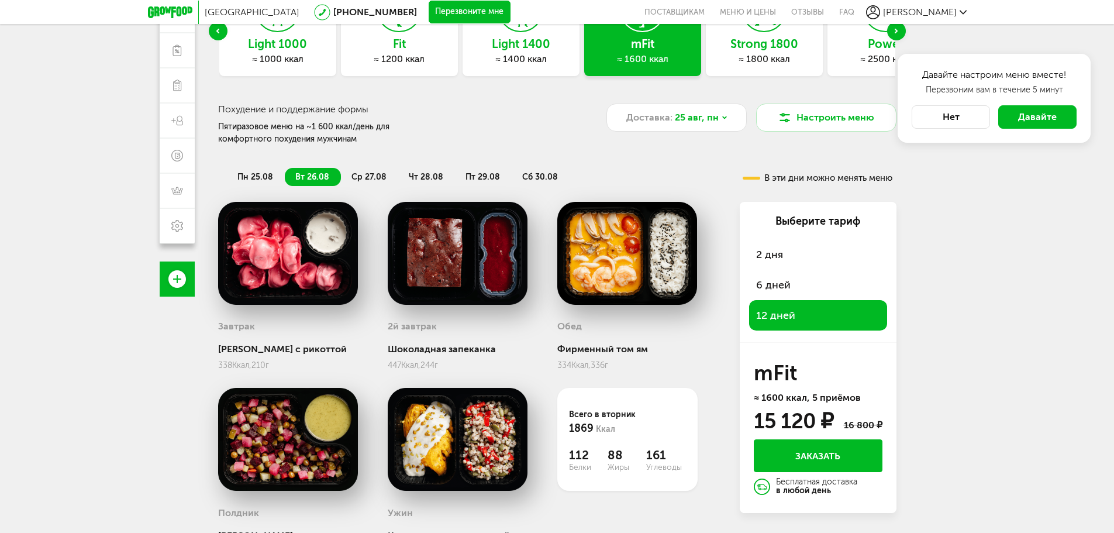
click at [804, 442] on button "Заказать" at bounding box center [818, 455] width 129 height 33
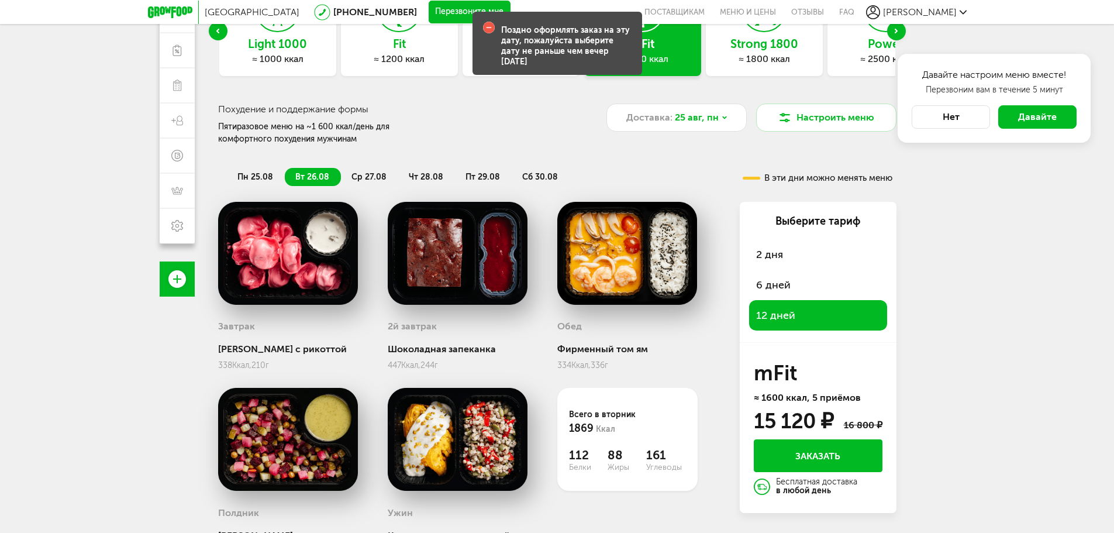
click at [678, 132] on div "Доставка: 25 авг, пн" at bounding box center [676, 124] width 140 height 42
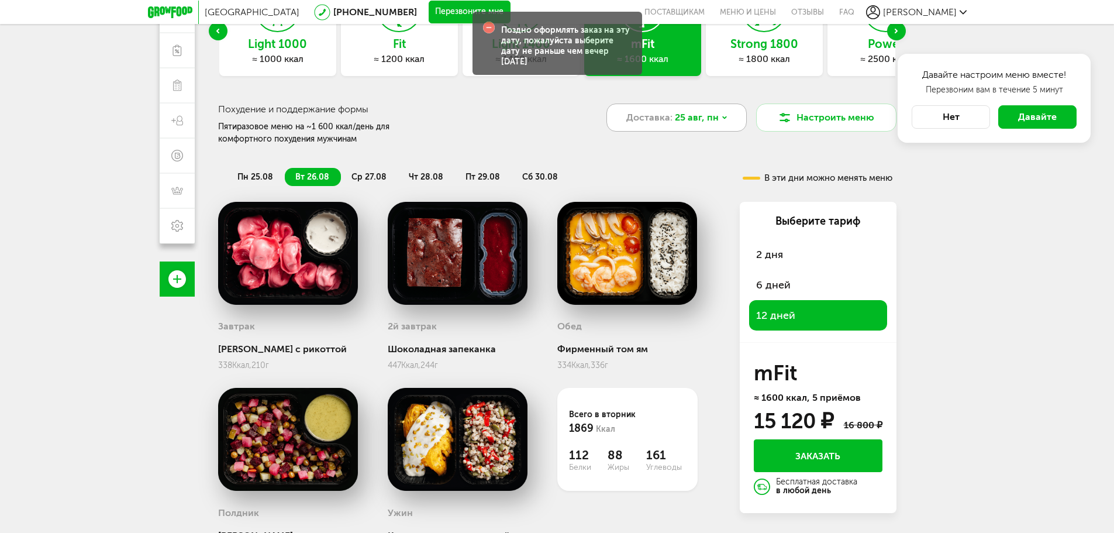
click at [678, 129] on div "Доставка: 25 авг, пн" at bounding box center [676, 117] width 140 height 28
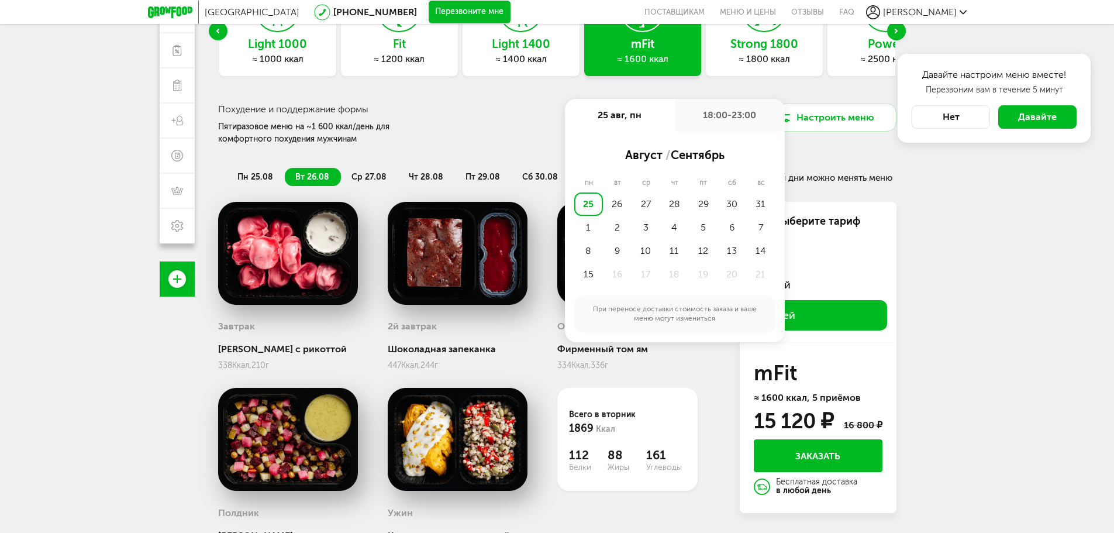
click at [581, 197] on div "25" at bounding box center [588, 203] width 29 height 23
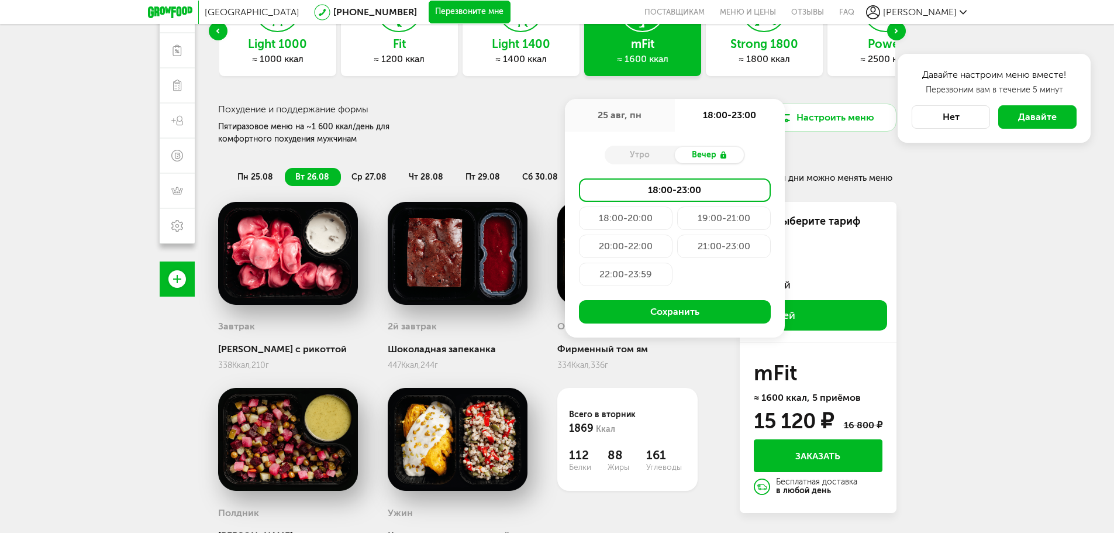
click at [641, 191] on div "18:00-23:00" at bounding box center [675, 189] width 192 height 23
click at [650, 234] on div "20:00-22:00" at bounding box center [626, 245] width 94 height 23
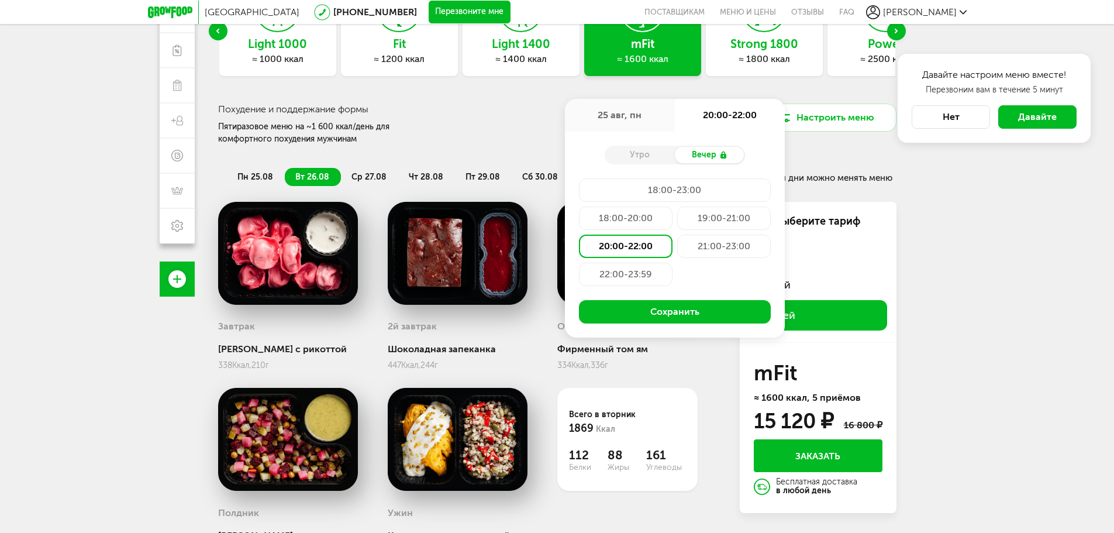
click at [645, 220] on div "18:00-20:00" at bounding box center [626, 217] width 94 height 23
click at [662, 186] on div "18:00-23:00" at bounding box center [675, 189] width 192 height 23
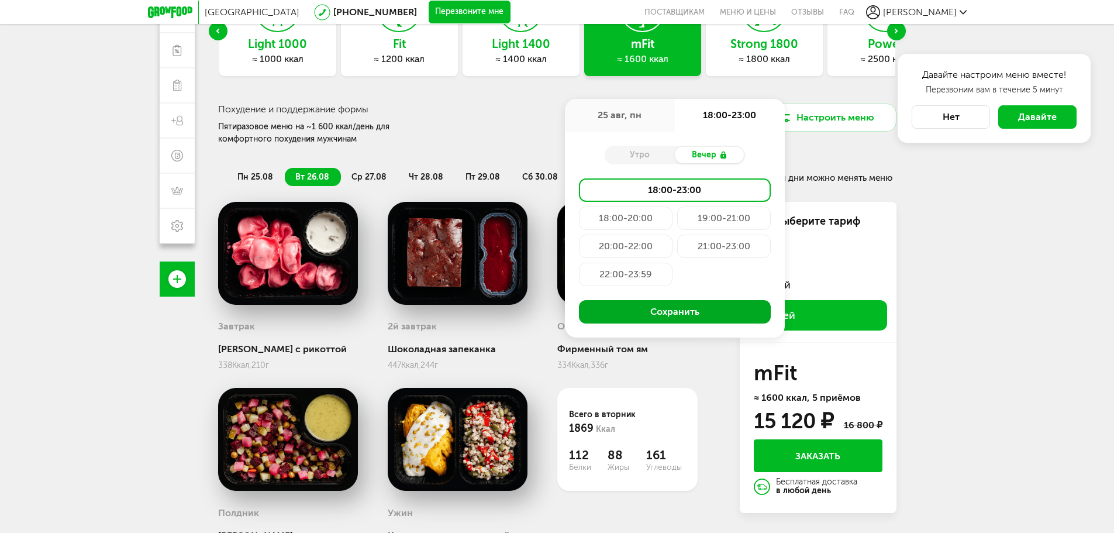
click at [688, 316] on button "Сохранить" at bounding box center [675, 311] width 192 height 23
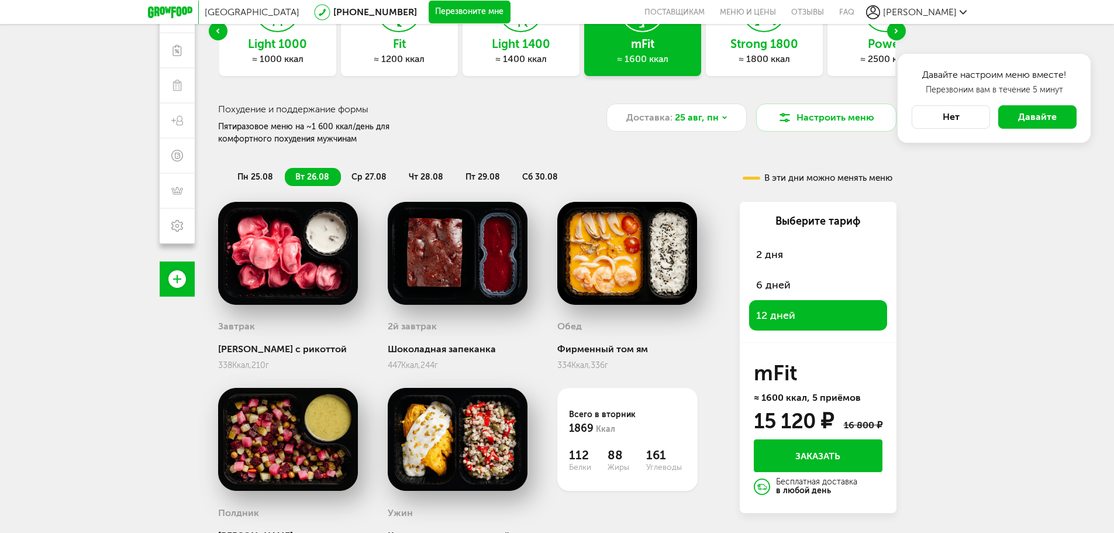
click at [814, 454] on button "Заказать" at bounding box center [818, 455] width 129 height 33
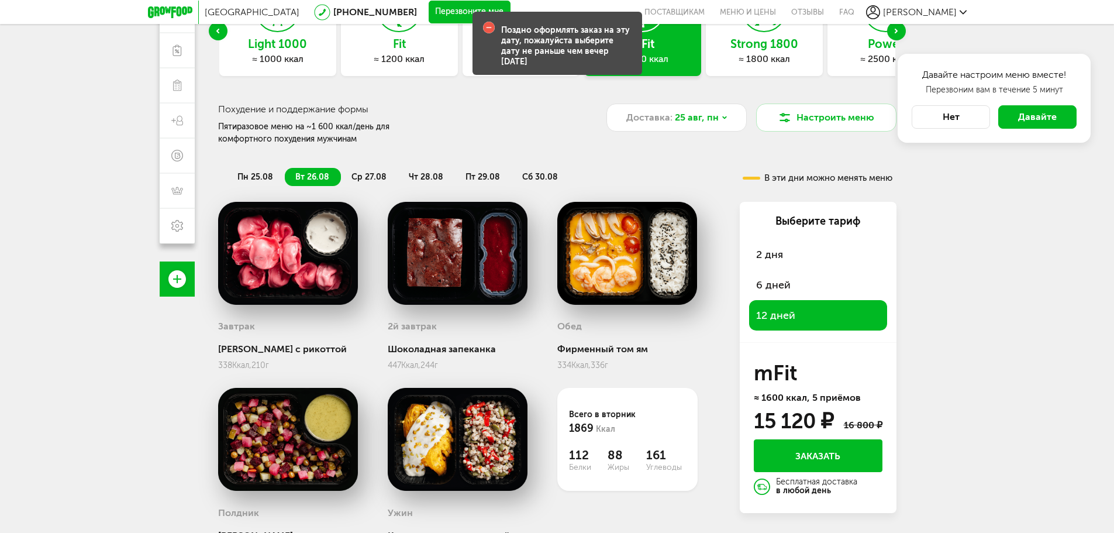
click at [762, 288] on span "6 дней" at bounding box center [773, 284] width 34 height 13
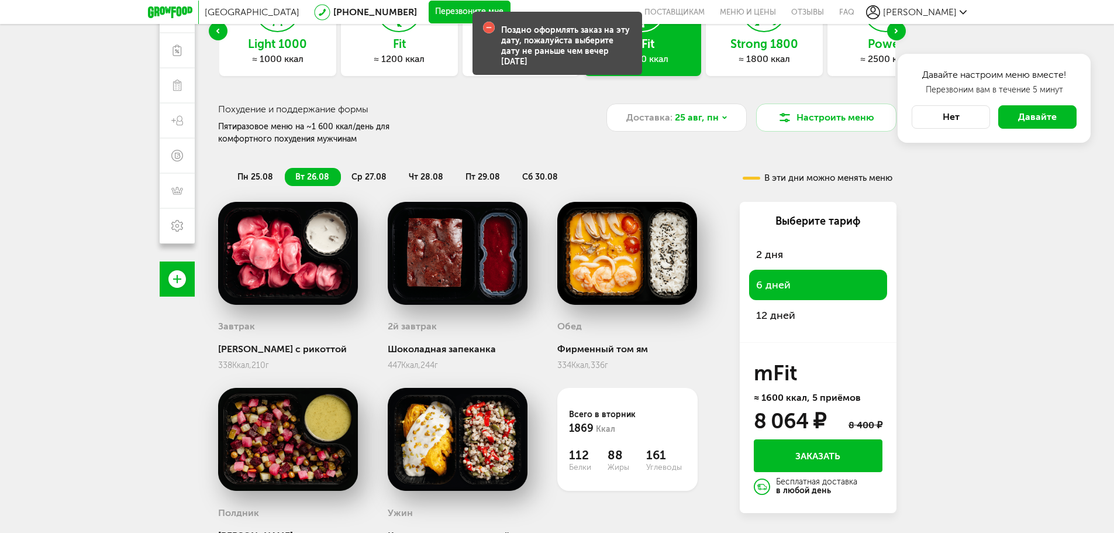
click at [823, 458] on button "Заказать" at bounding box center [818, 455] width 129 height 33
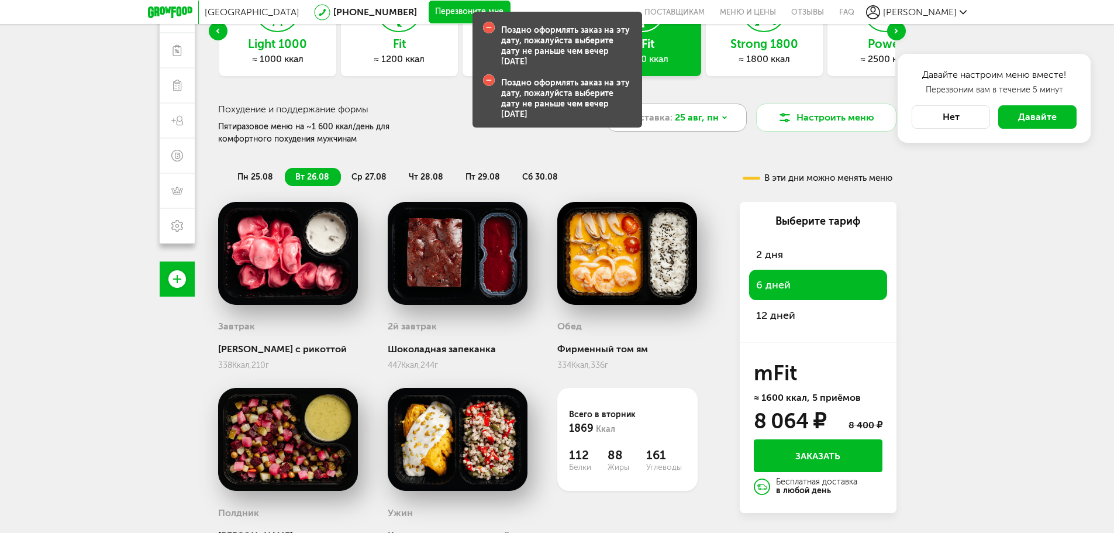
click at [696, 124] on span "25 авг, пн" at bounding box center [697, 117] width 44 height 14
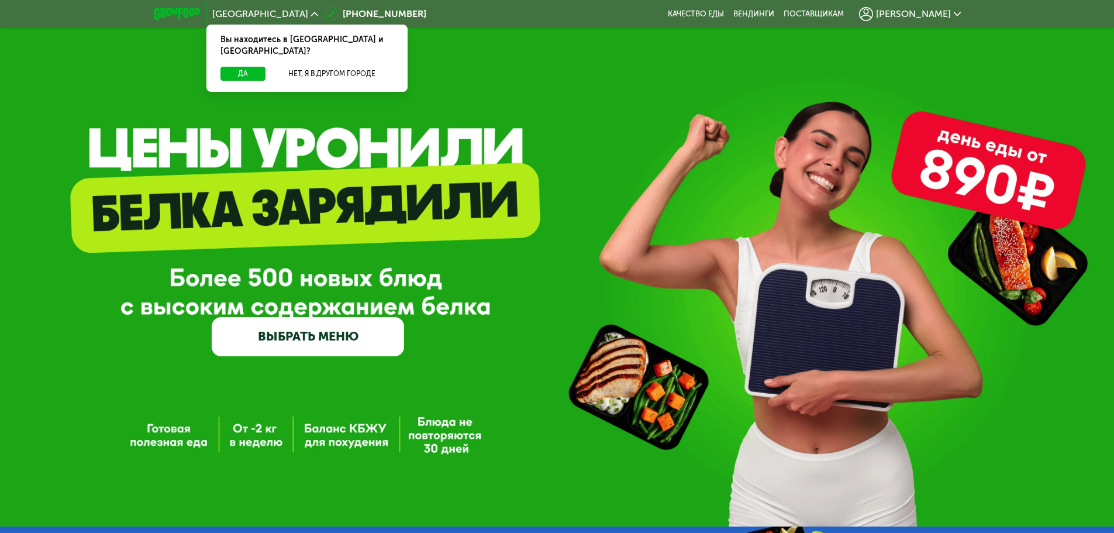
click at [333, 337] on link "ВЫБРАТЬ МЕНЮ" at bounding box center [308, 336] width 192 height 39
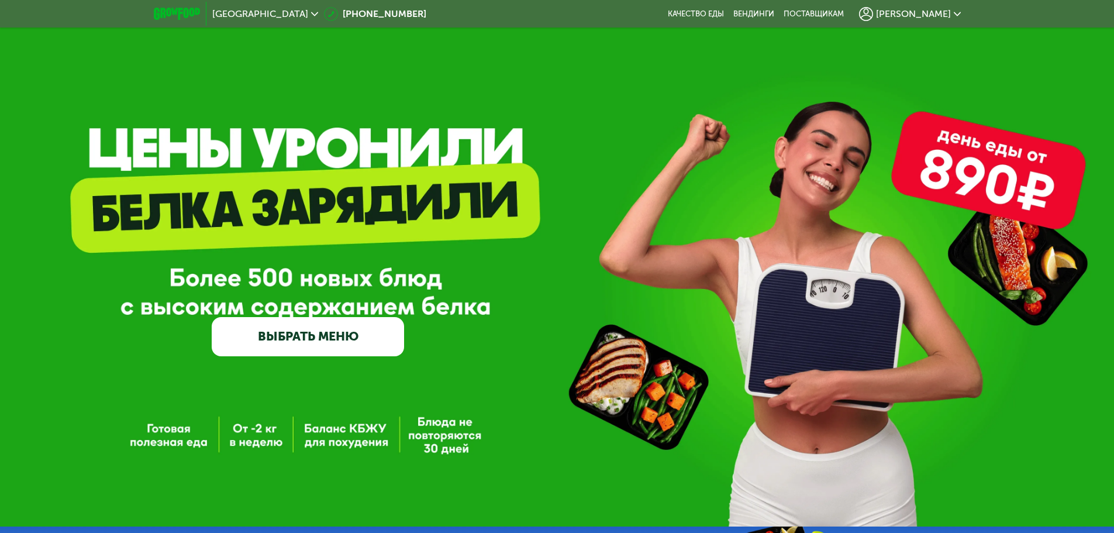
click at [378, 324] on link "ВЫБРАТЬ МЕНЮ" at bounding box center [308, 336] width 192 height 39
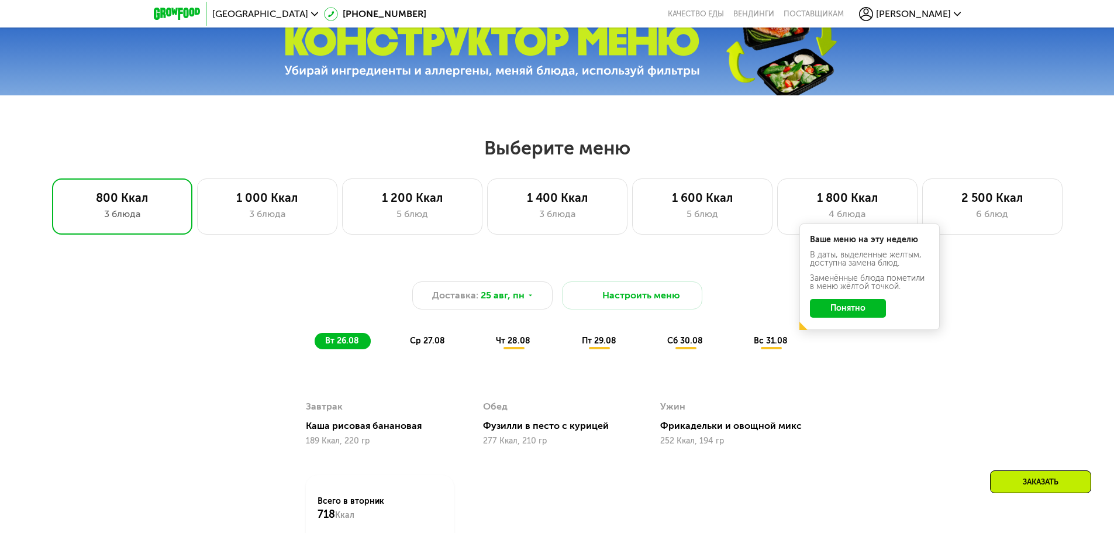
scroll to position [514, 0]
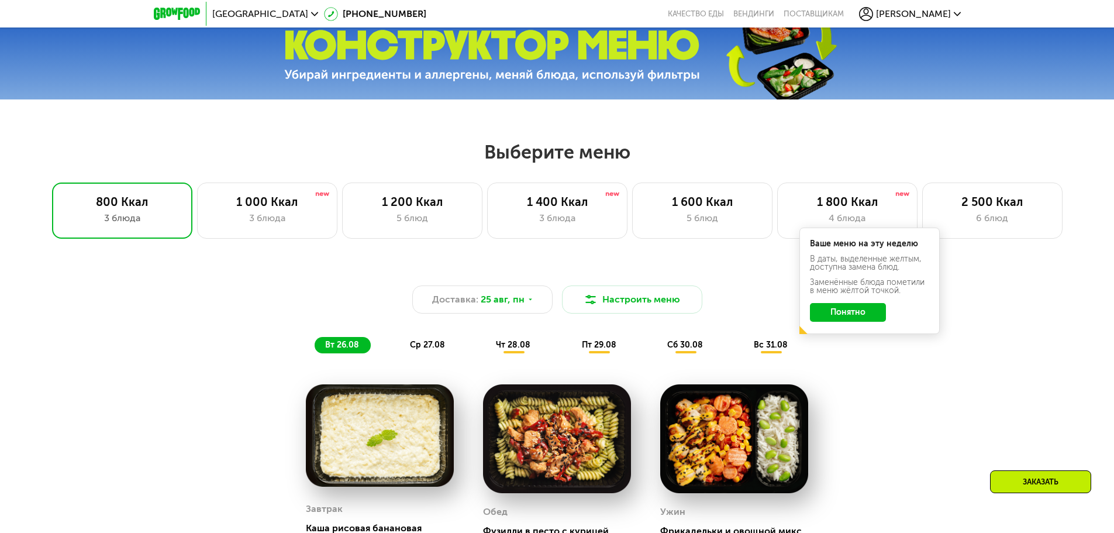
click at [844, 309] on button "Понятно" at bounding box center [848, 312] width 76 height 19
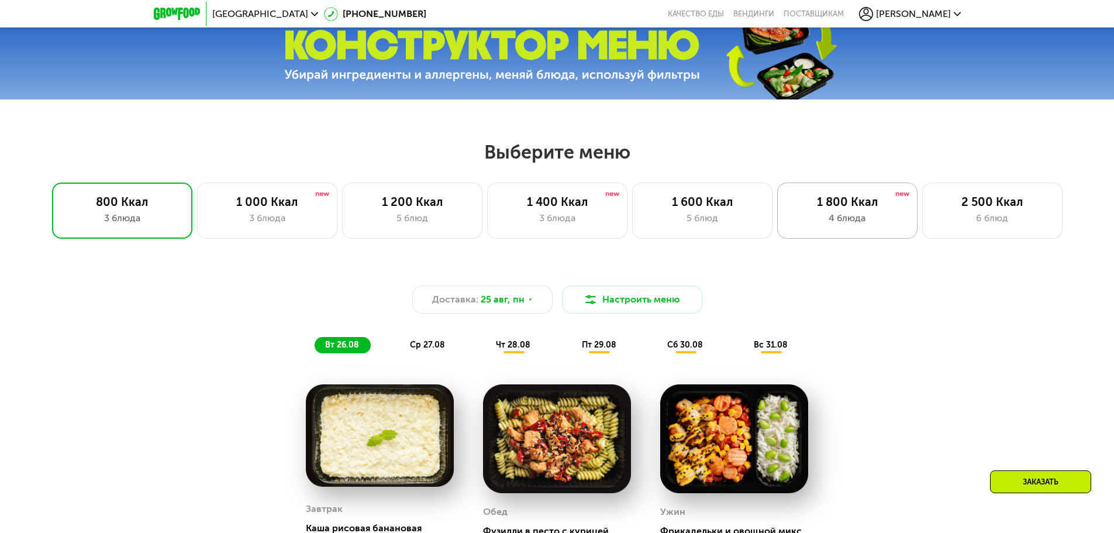
click at [922, 237] on div "1 800 Ккал 4 блюда" at bounding box center [992, 210] width 140 height 56
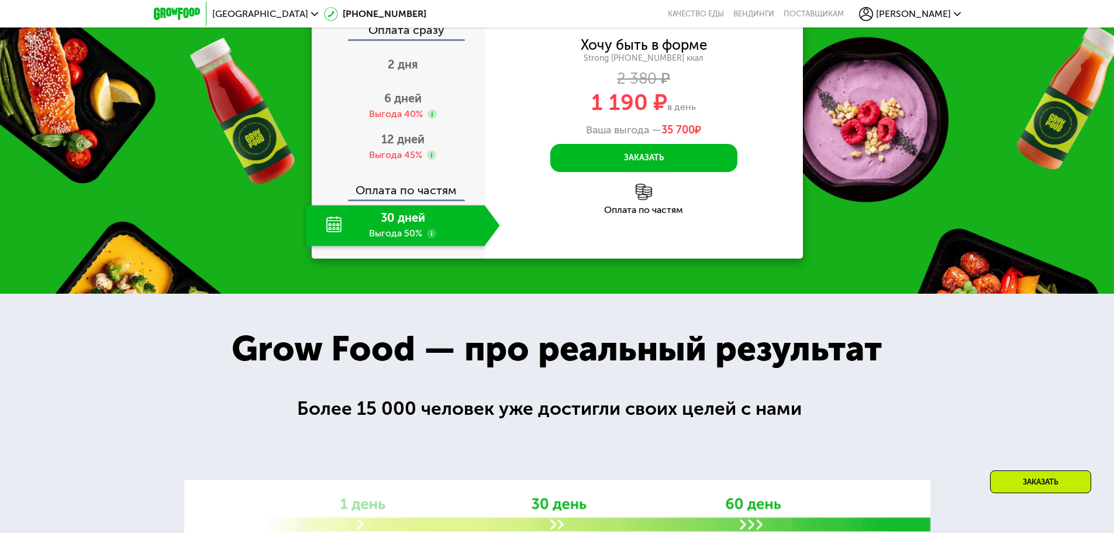
scroll to position [1274, 0]
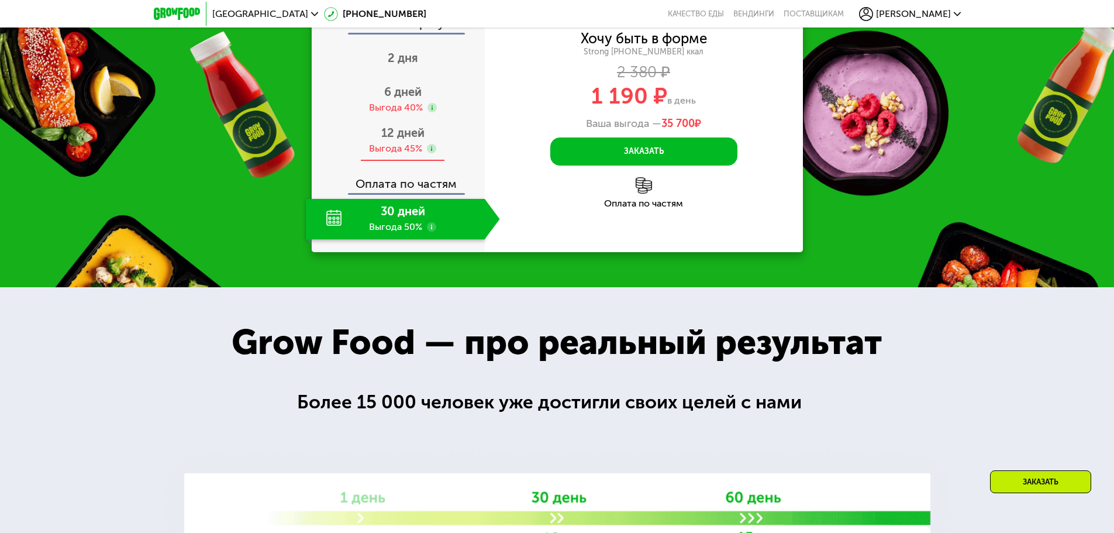
click at [401, 140] on span "12 дней" at bounding box center [402, 133] width 43 height 14
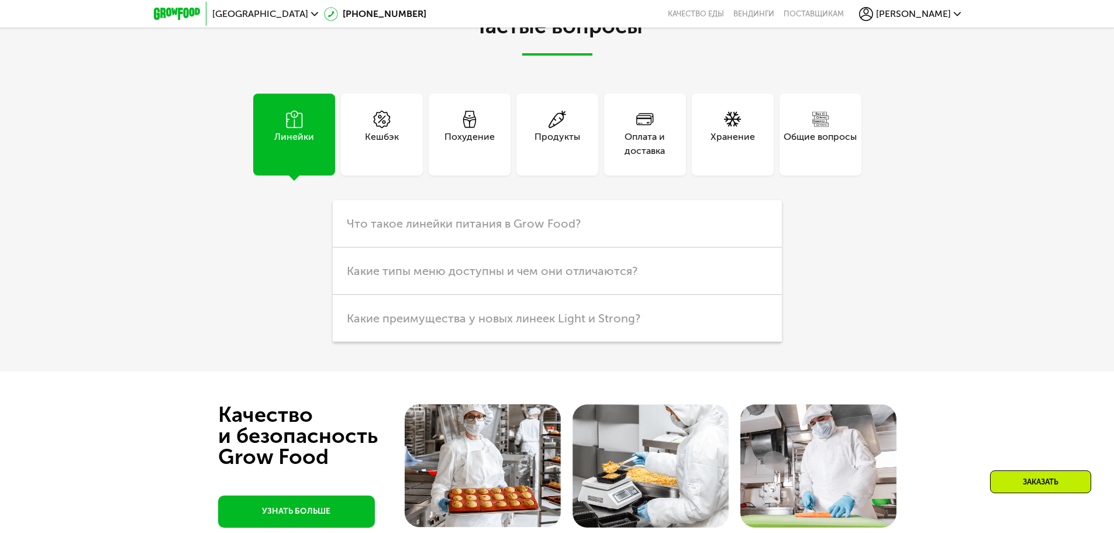
scroll to position [3145, 0]
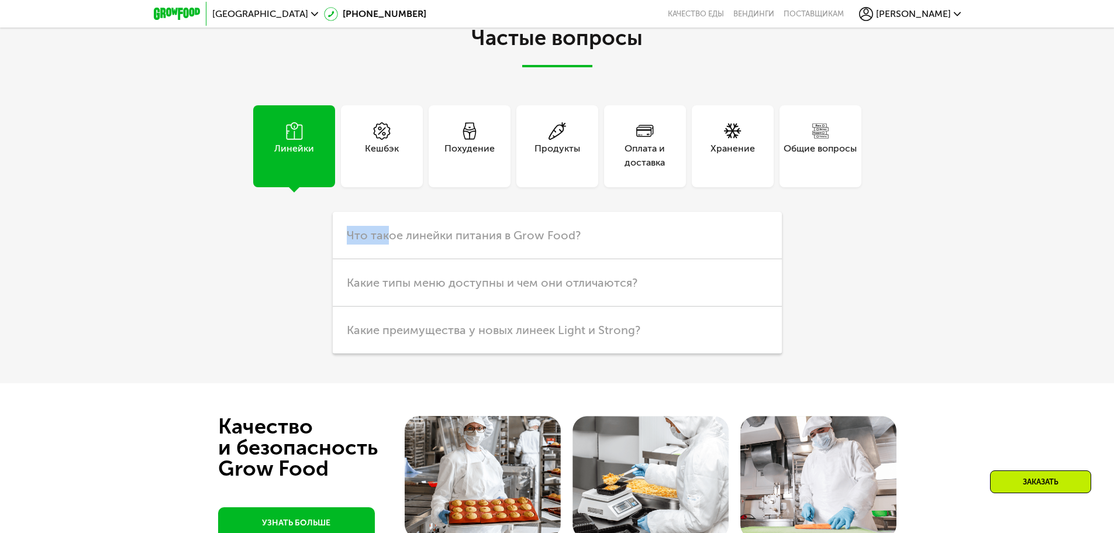
drag, startPoint x: 385, startPoint y: 244, endPoint x: 279, endPoint y: 229, distance: 106.8
click at [279, 229] on div "Линейки Кешбэк Похудение Продукты Оплата и доставка Хранение Общие вопросы Что …" at bounding box center [557, 229] width 655 height 248
click at [278, 229] on div "Линейки Кешбэк Похудение Продукты Оплата и доставка Хранение Общие вопросы Что …" at bounding box center [557, 229] width 655 height 248
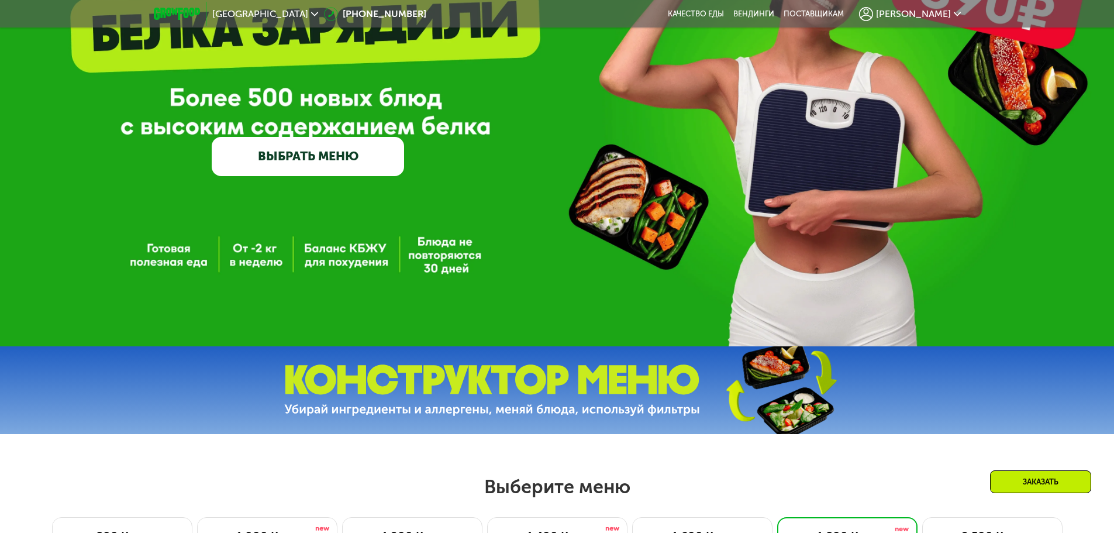
scroll to position [0, 0]
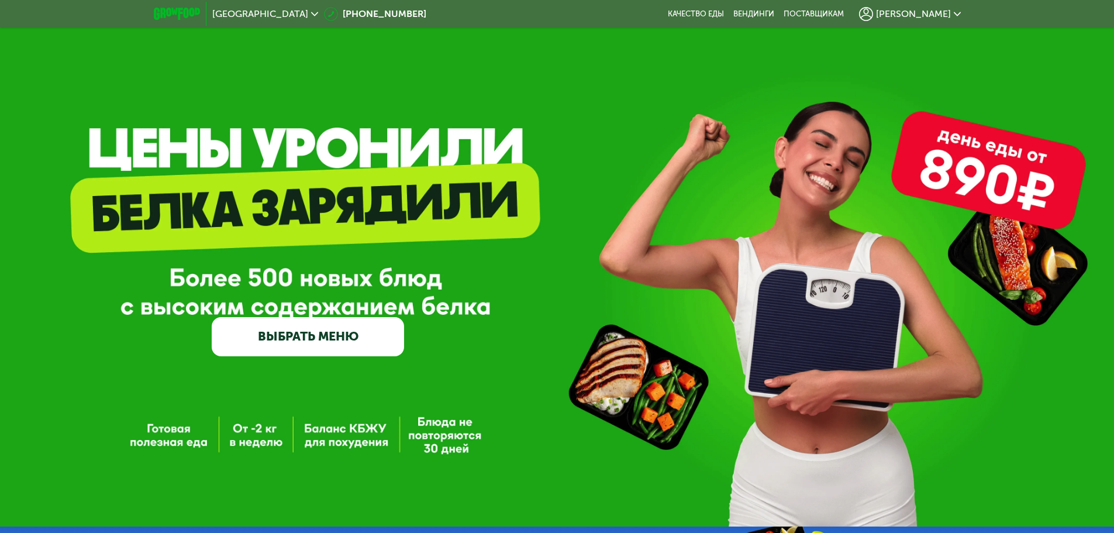
click at [942, 11] on span "[PERSON_NAME]" at bounding box center [913, 13] width 75 height 9
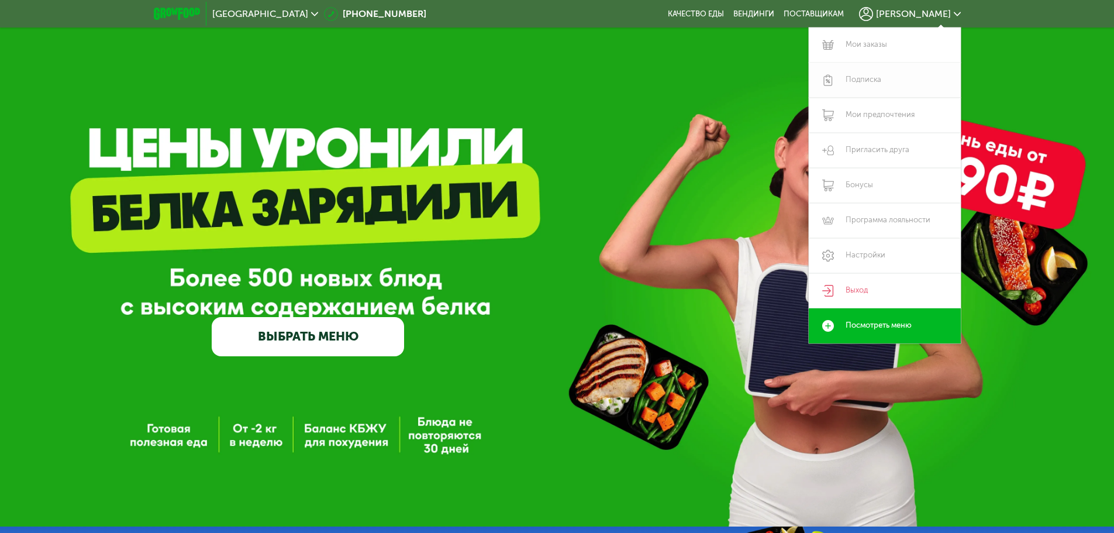
click at [855, 68] on link "Подписка" at bounding box center [885, 80] width 152 height 35
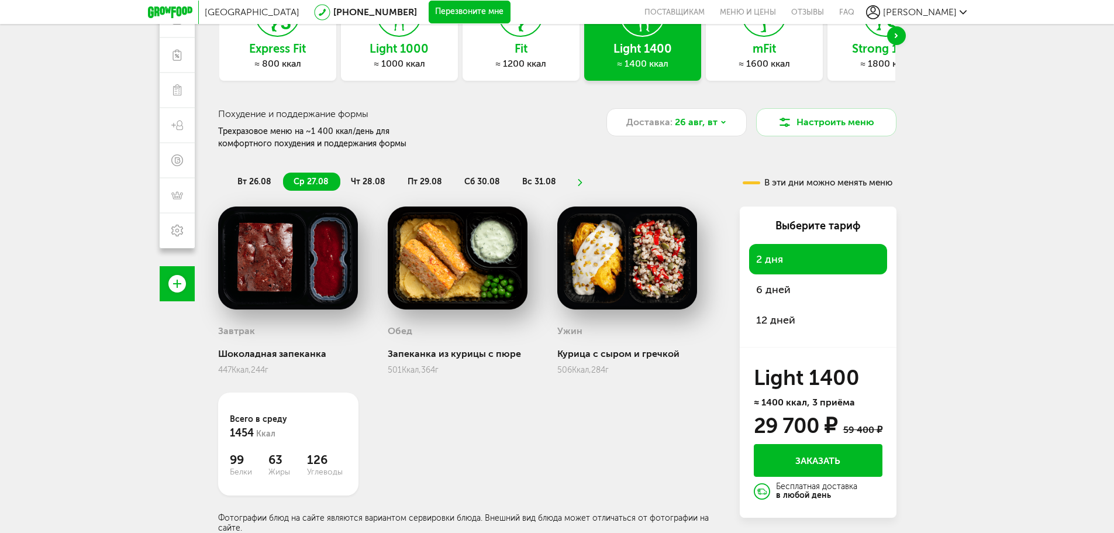
scroll to position [112, 0]
click at [648, 129] on span "Доставка:" at bounding box center [649, 122] width 46 height 14
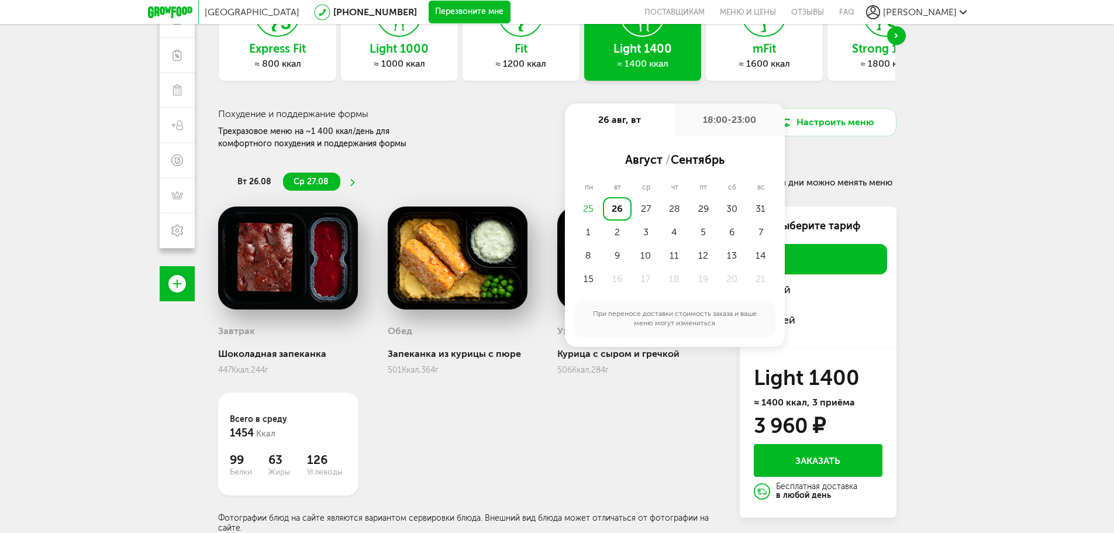
click at [593, 206] on div "25" at bounding box center [588, 208] width 29 height 23
click at [607, 206] on div "26" at bounding box center [617, 208] width 29 height 23
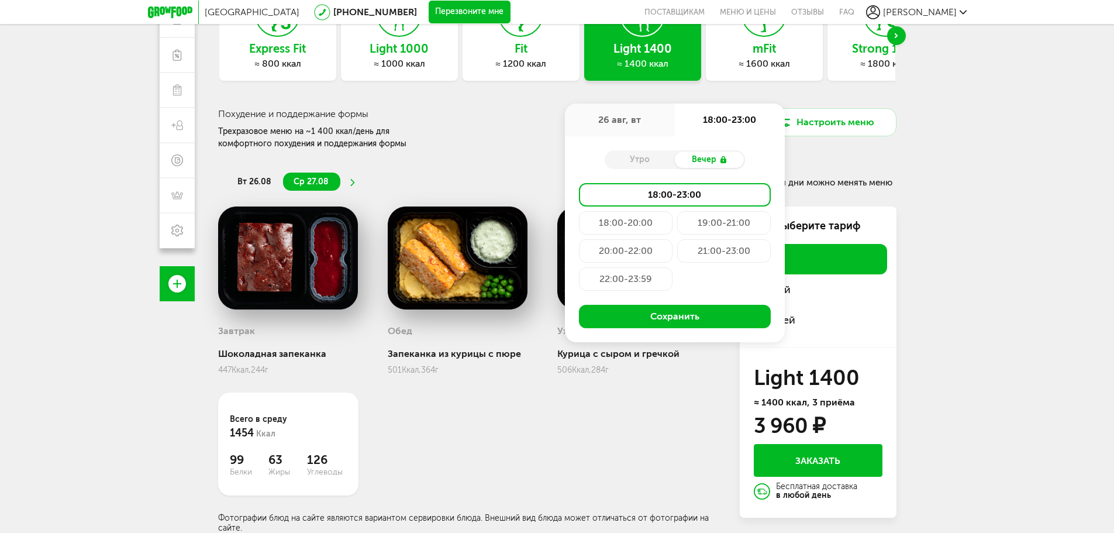
click at [853, 176] on div "вт 26.08 ср 27.08 В эти дни можно менять меню" at bounding box center [557, 175] width 678 height 29
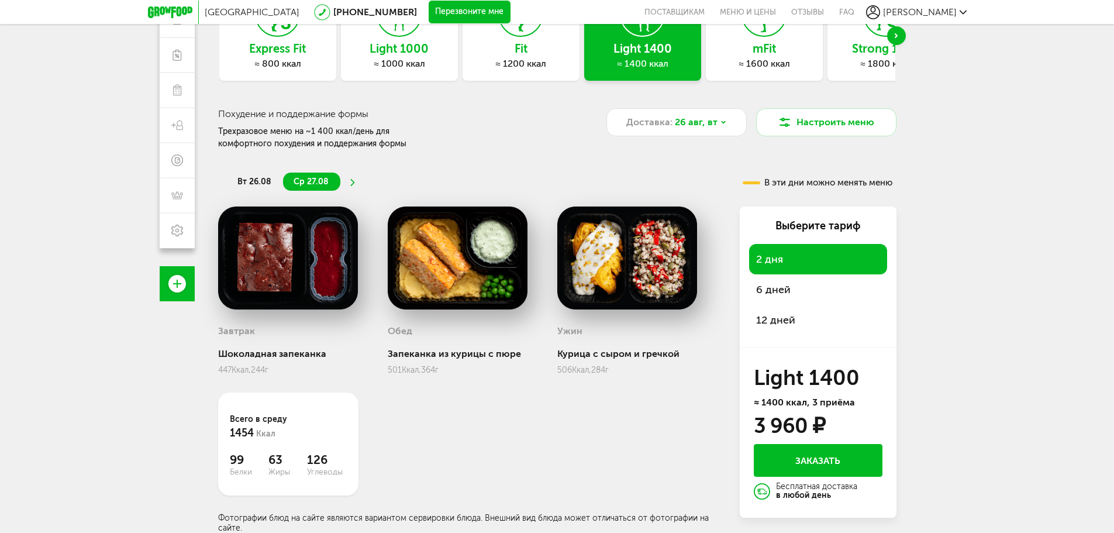
click at [803, 286] on div "6 дней" at bounding box center [818, 289] width 138 height 30
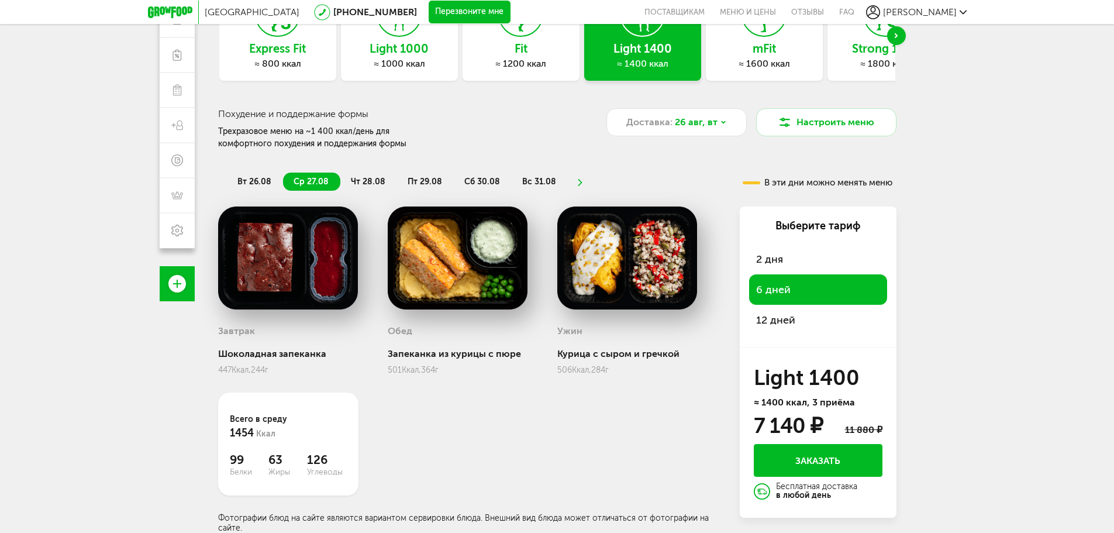
click at [783, 313] on span "12 дней" at bounding box center [775, 319] width 39 height 13
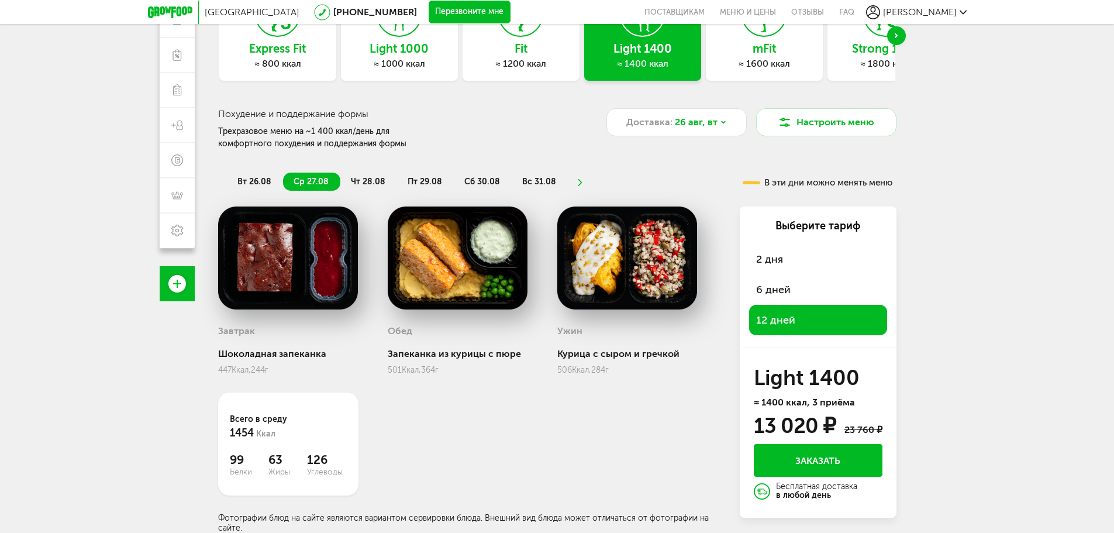
click at [779, 297] on div "6 дней" at bounding box center [818, 289] width 138 height 30
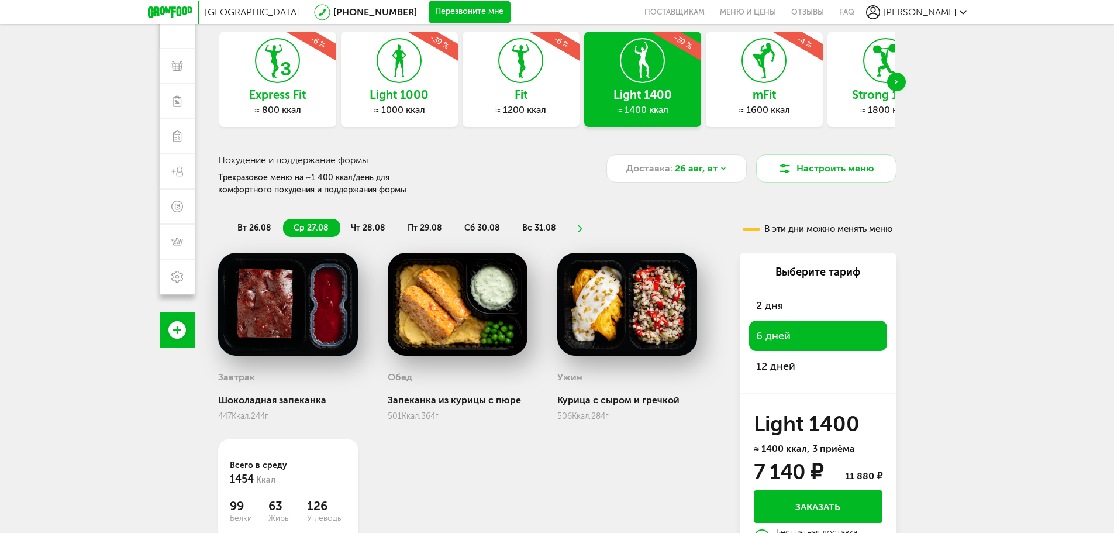
scroll to position [0, 0]
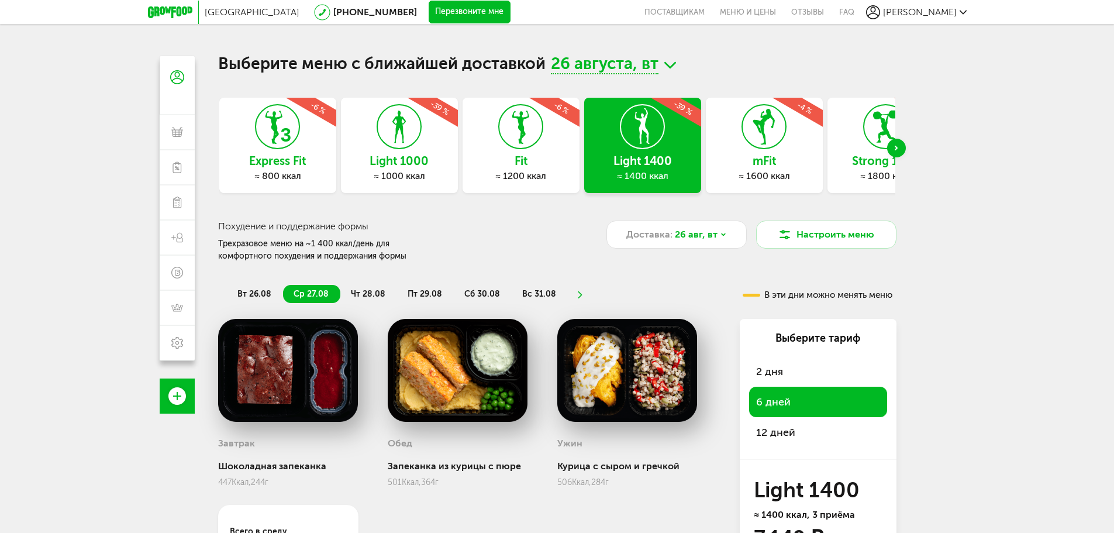
click at [758, 143] on icon at bounding box center [763, 127] width 43 height 44
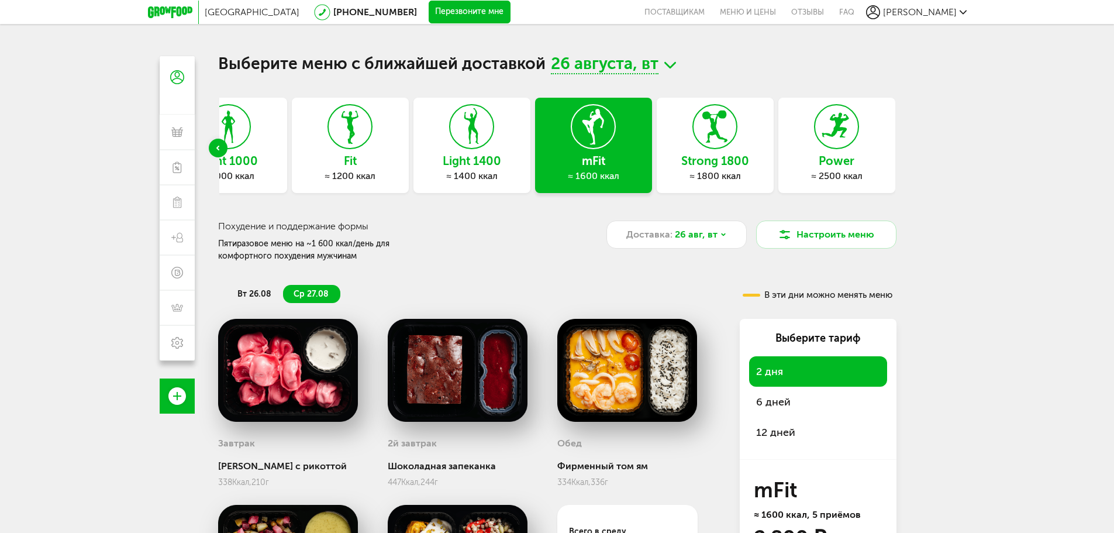
click at [516, 128] on div "Light 1400 ≈ 1400 ккал" at bounding box center [471, 145] width 117 height 95
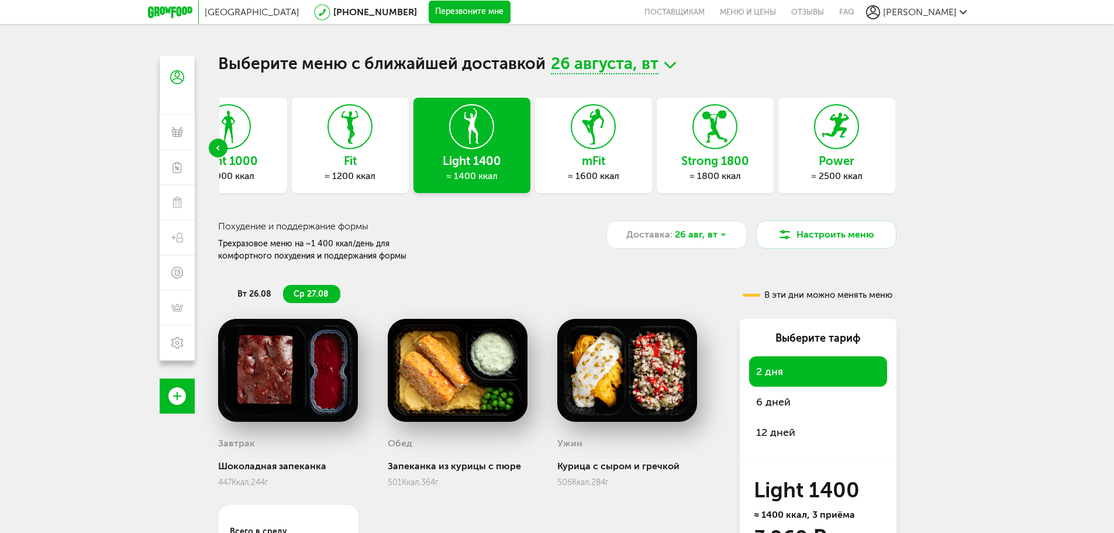
click at [589, 133] on icon at bounding box center [593, 127] width 43 height 44
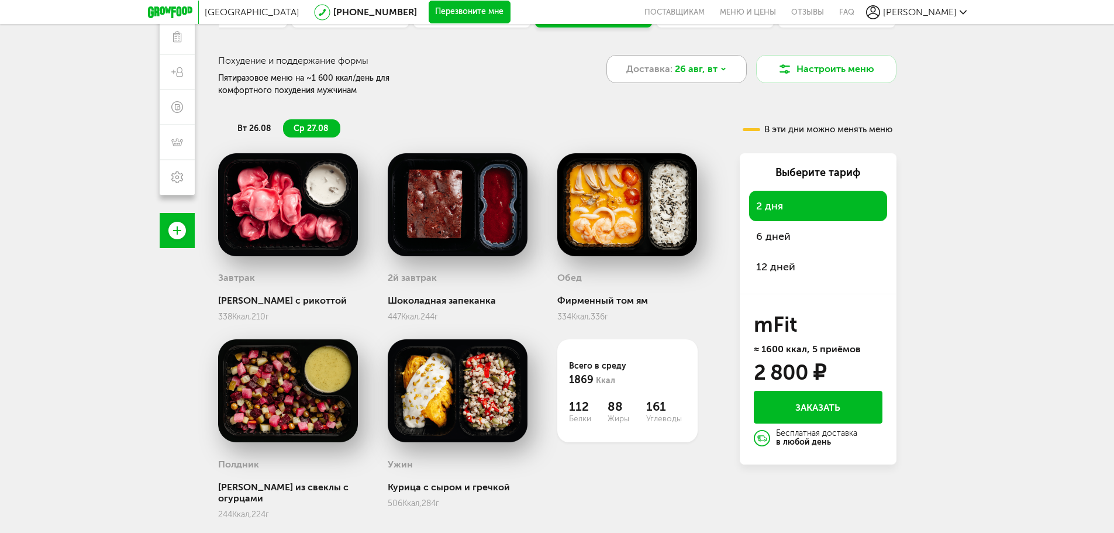
scroll to position [178, 0]
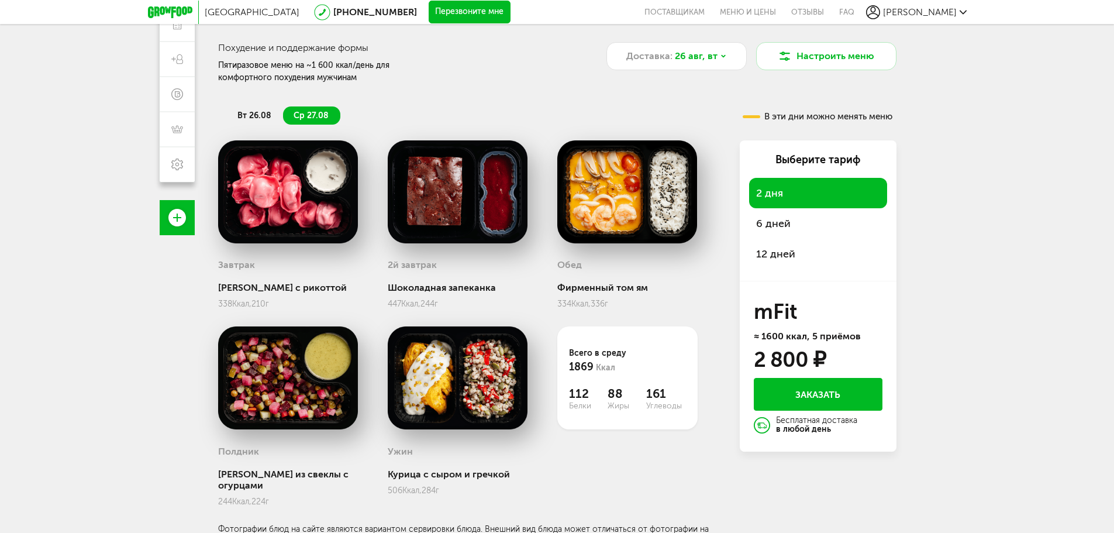
click at [778, 220] on span "6 дней" at bounding box center [773, 223] width 34 height 13
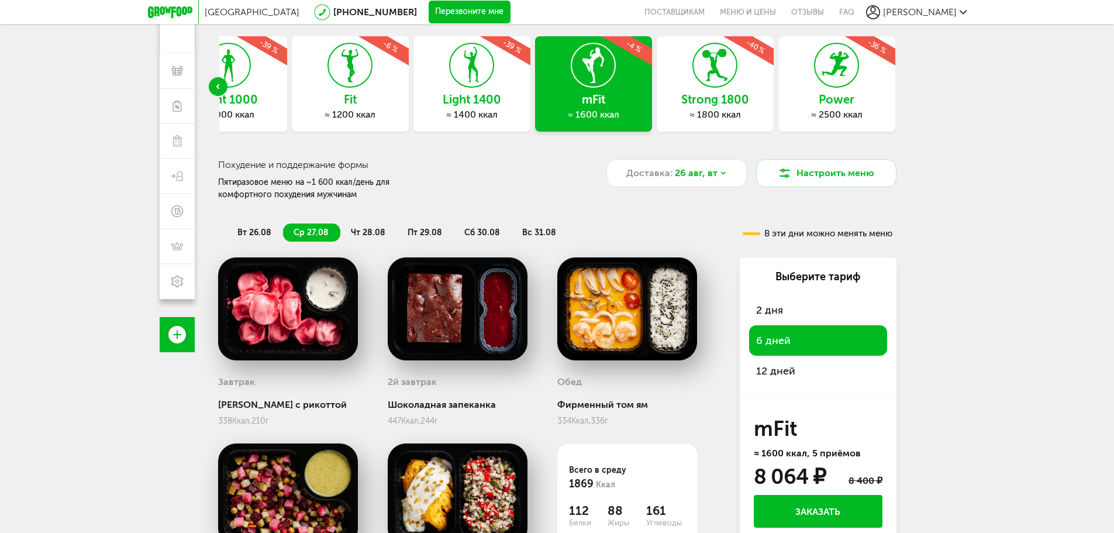
scroll to position [3, 0]
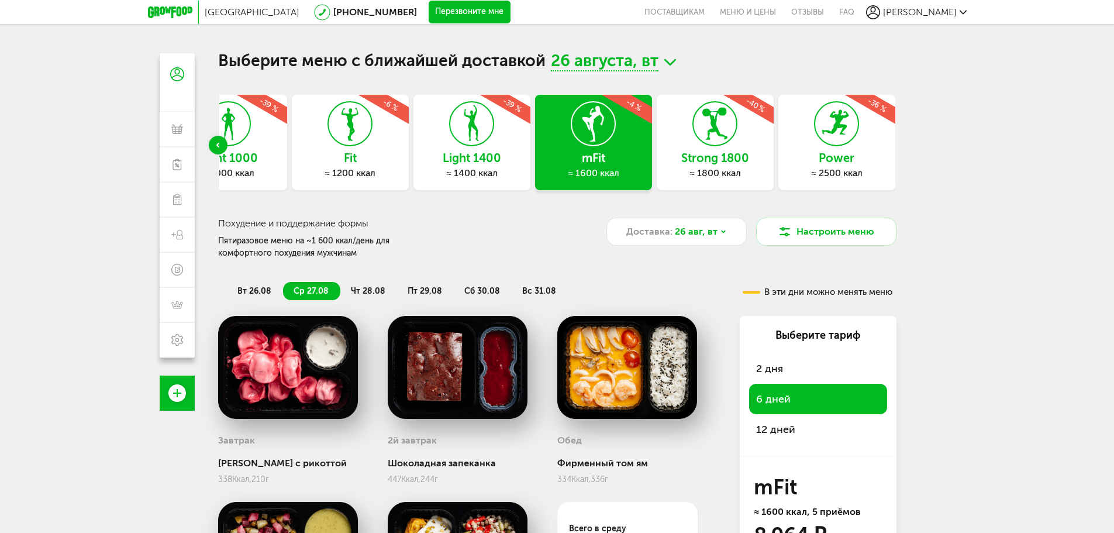
click at [521, 127] on div "Light 1400 ≈ 1400 ккал -39 %" at bounding box center [471, 142] width 117 height 95
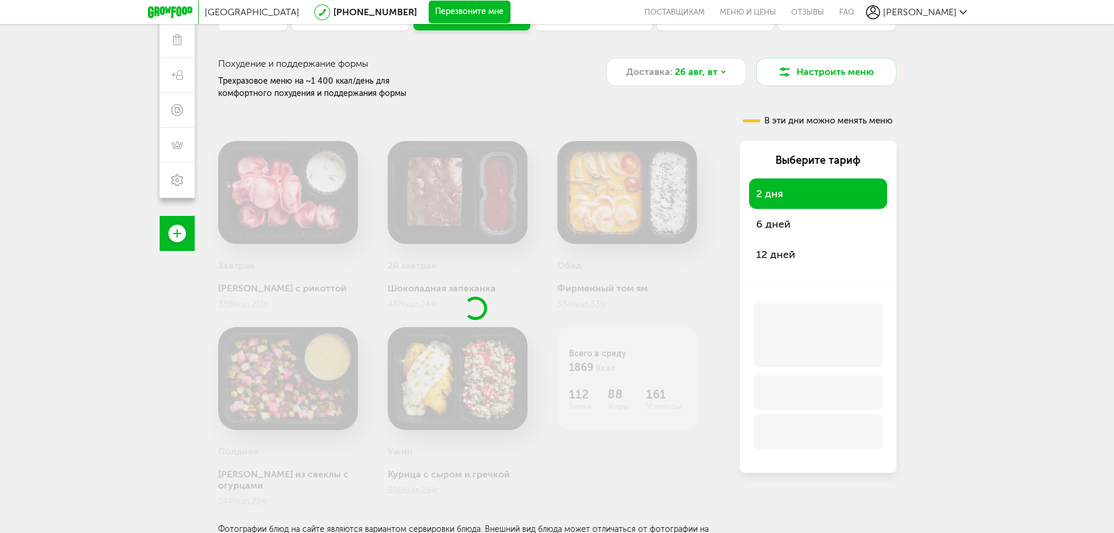
scroll to position [112, 0]
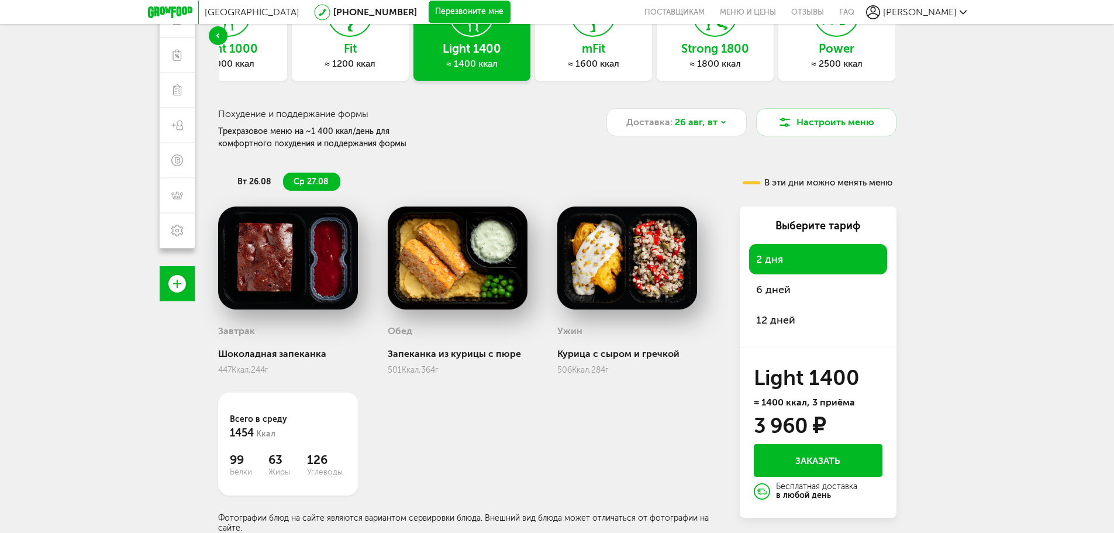
click at [783, 284] on span "6 дней" at bounding box center [773, 289] width 34 height 13
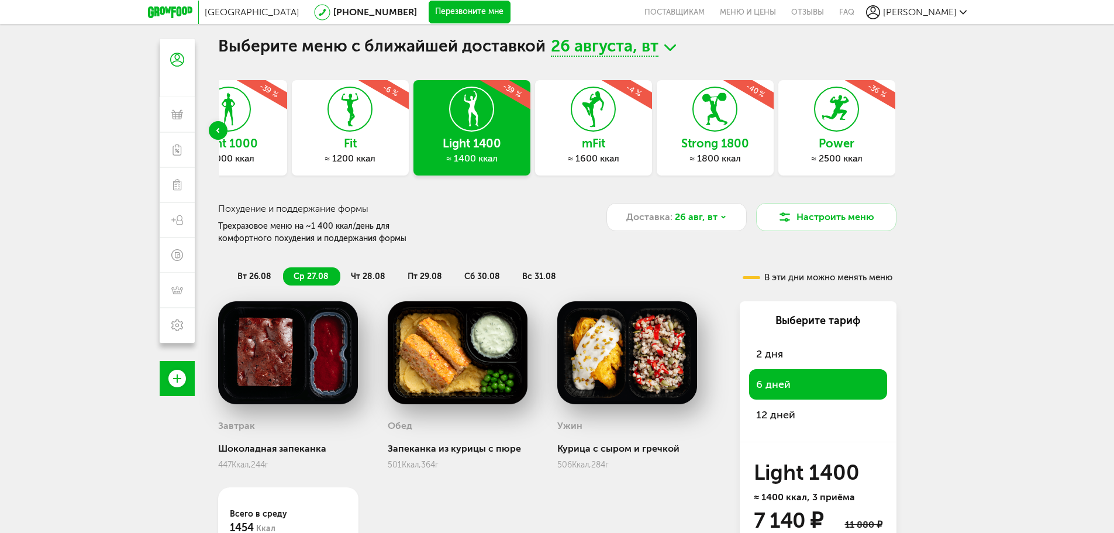
scroll to position [0, 0]
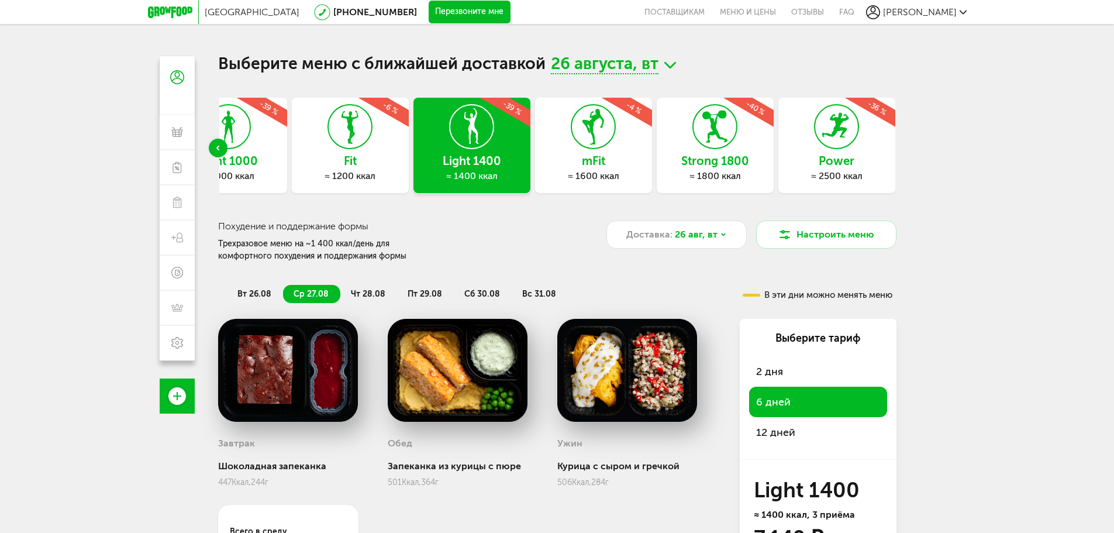
click at [705, 174] on div "≈ 1800 ккал" at bounding box center [715, 176] width 117 height 12
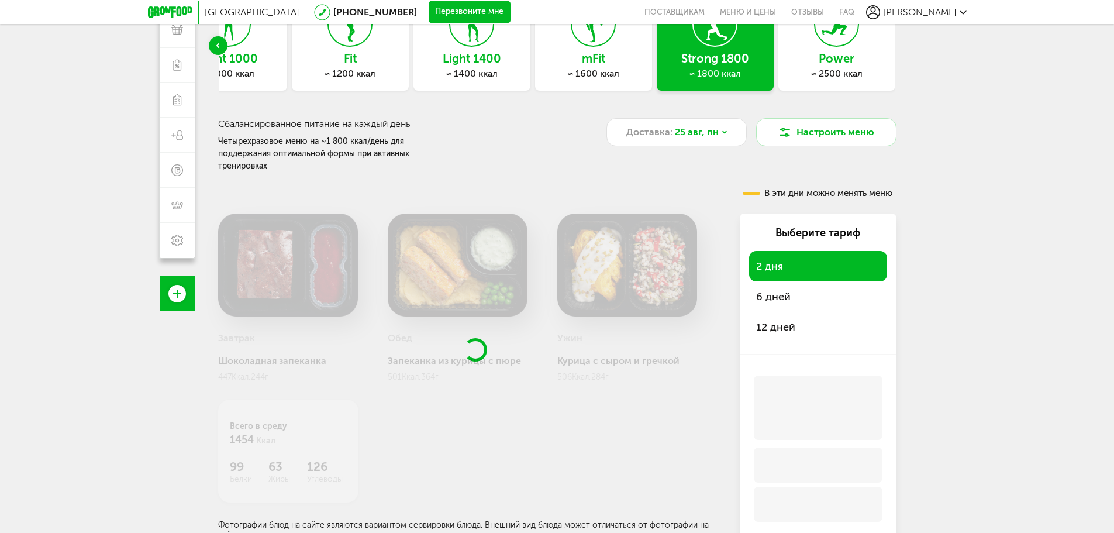
scroll to position [103, 0]
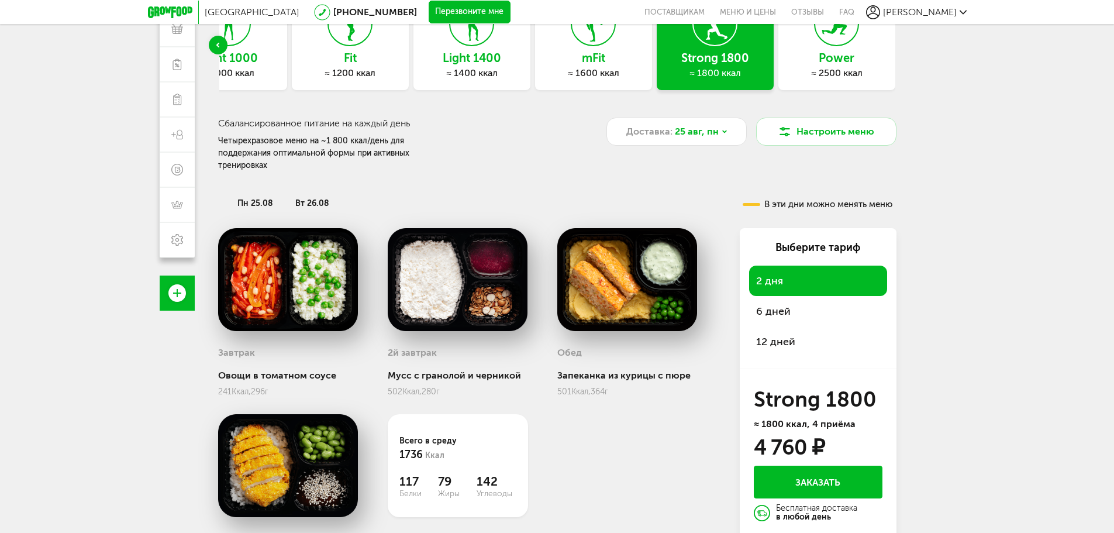
click at [793, 296] on div "6 дней" at bounding box center [818, 311] width 138 height 30
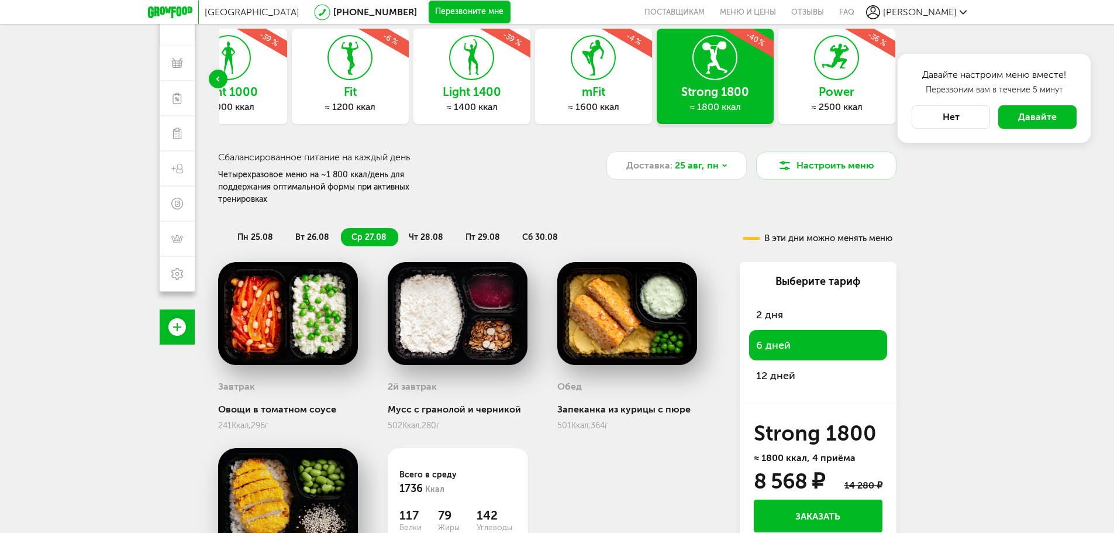
scroll to position [44, 0]
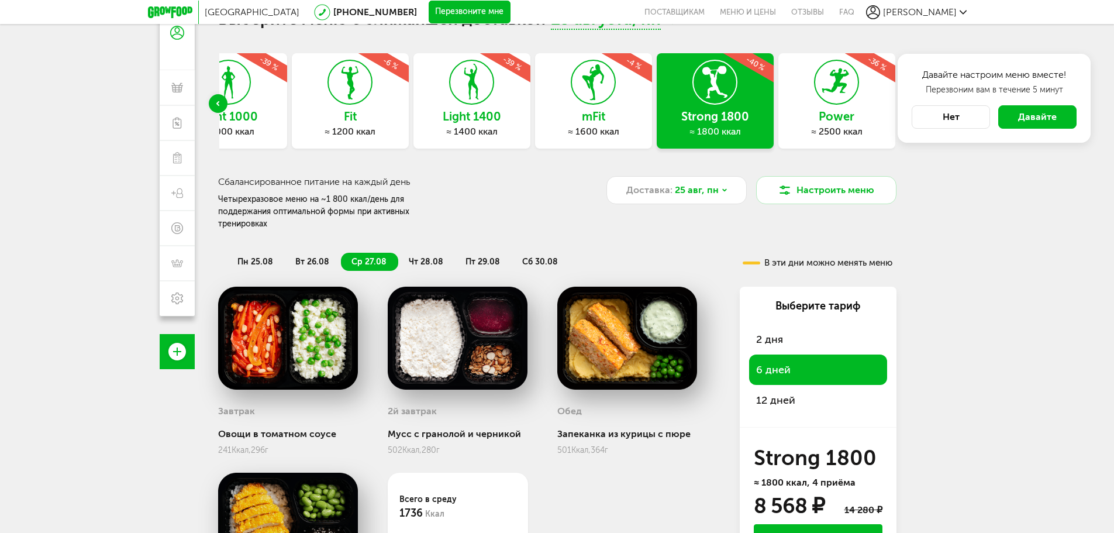
click at [588, 114] on h3 "mFit" at bounding box center [593, 116] width 117 height 13
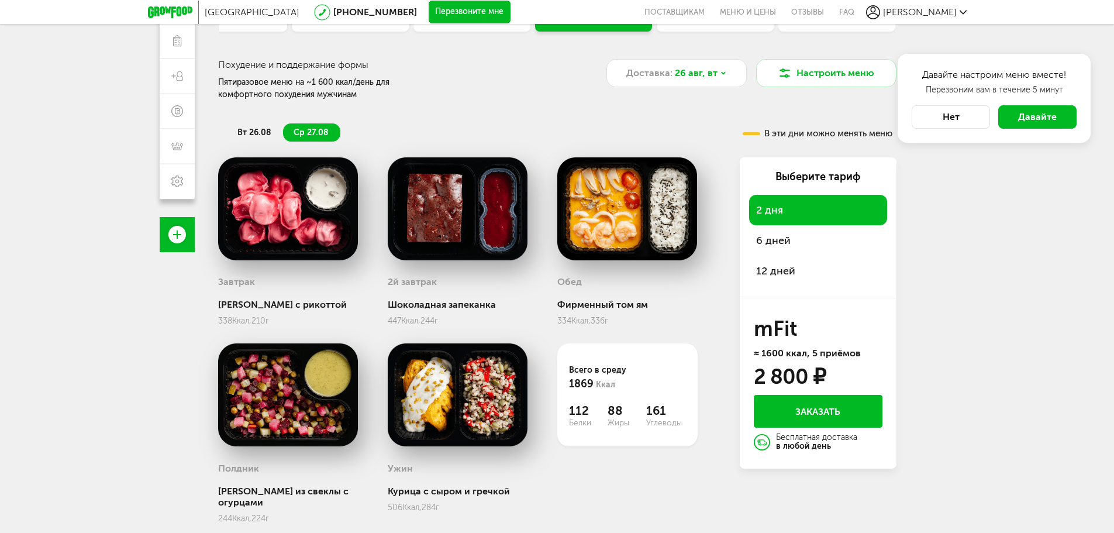
scroll to position [103, 0]
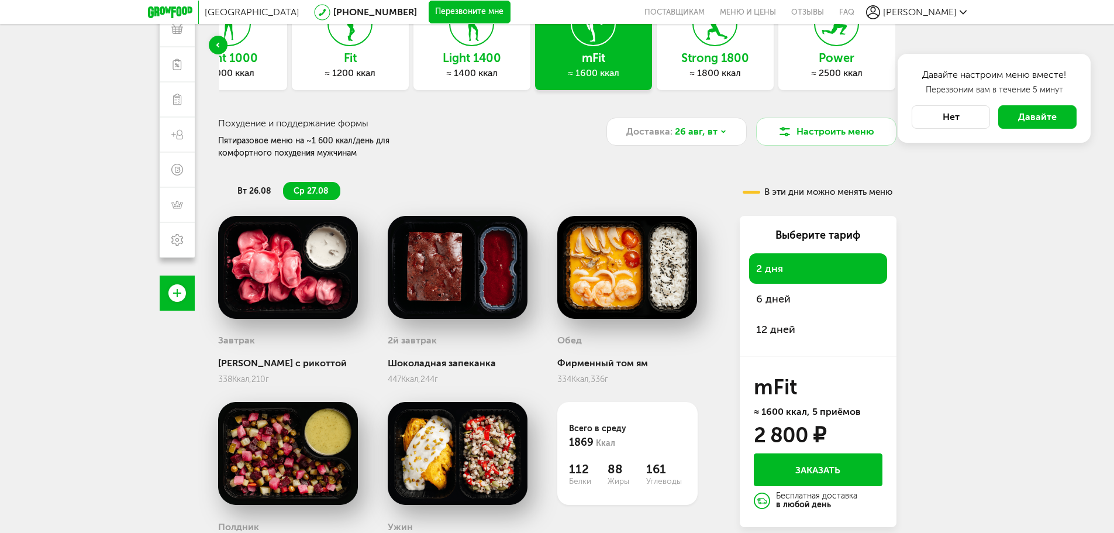
click at [811, 312] on div "6 дней" at bounding box center [818, 299] width 138 height 30
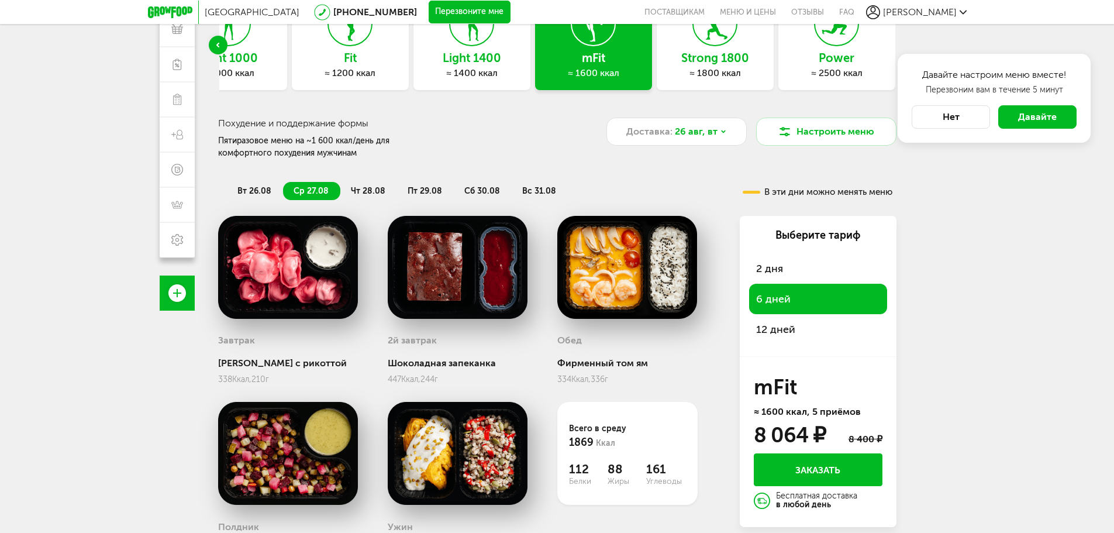
click at [803, 324] on div "12 дней" at bounding box center [818, 329] width 138 height 30
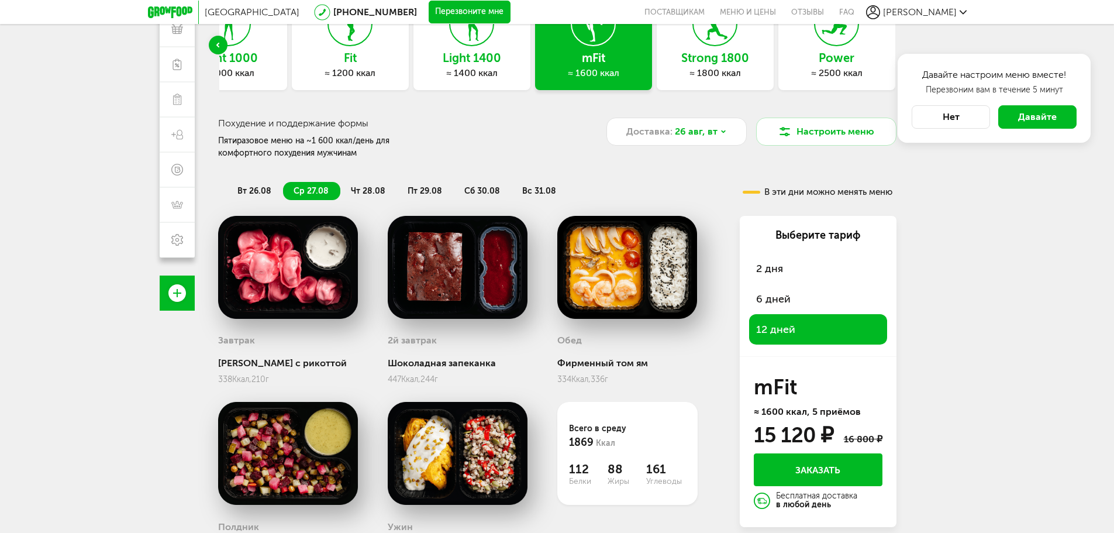
click at [791, 305] on div "6 дней" at bounding box center [818, 299] width 138 height 30
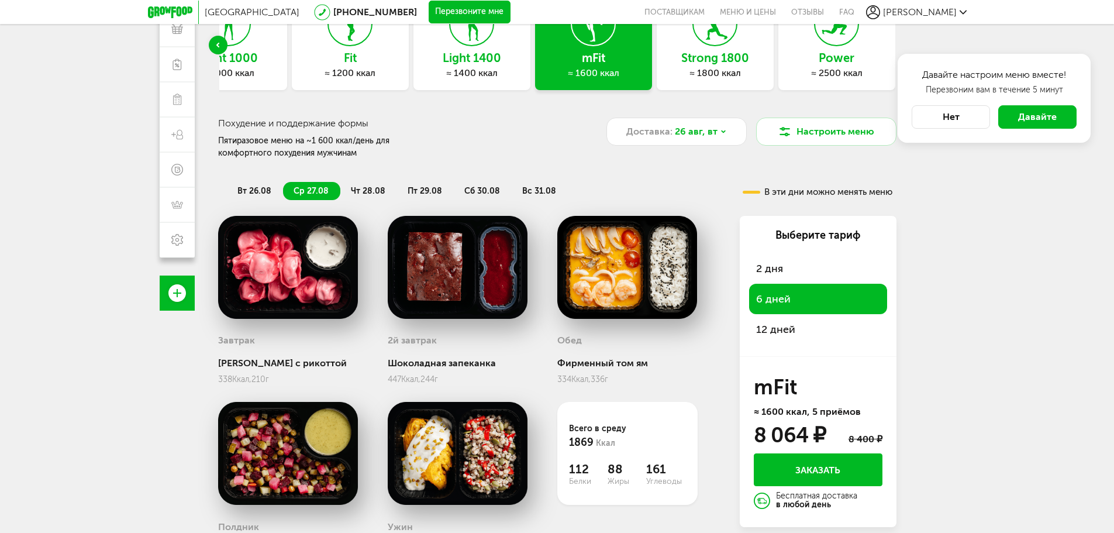
click at [792, 319] on div "12 дней" at bounding box center [818, 329] width 138 height 30
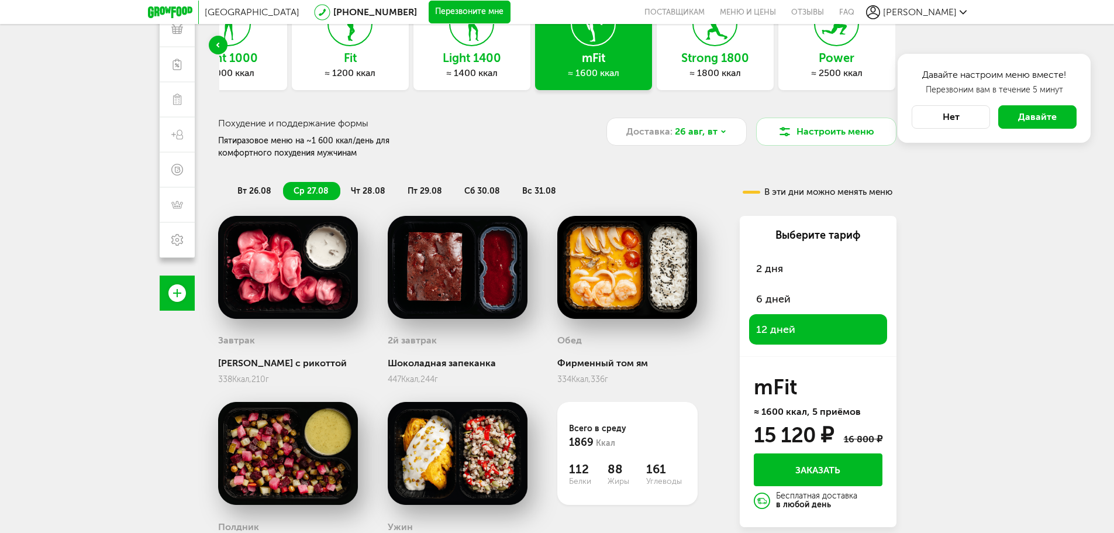
click at [789, 303] on span "6 дней" at bounding box center [773, 298] width 34 height 13
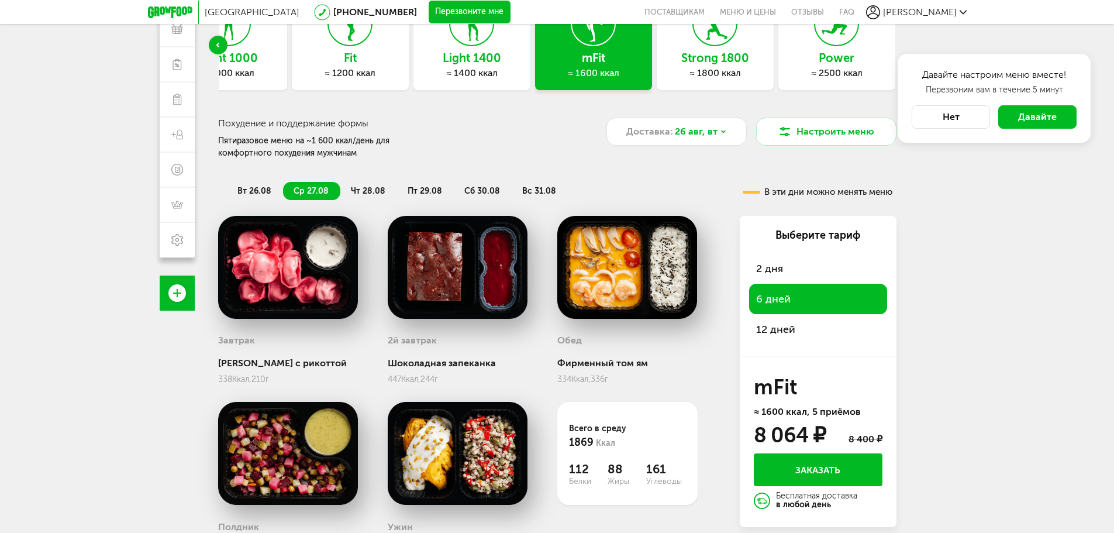
click at [786, 321] on div "12 дней" at bounding box center [818, 329] width 138 height 30
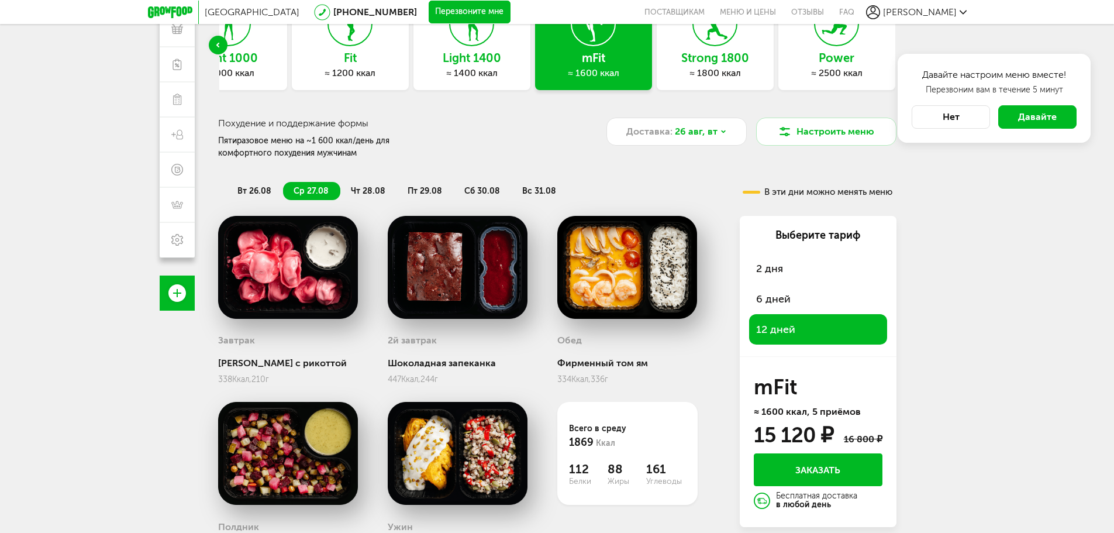
click at [781, 303] on span "6 дней" at bounding box center [773, 298] width 34 height 13
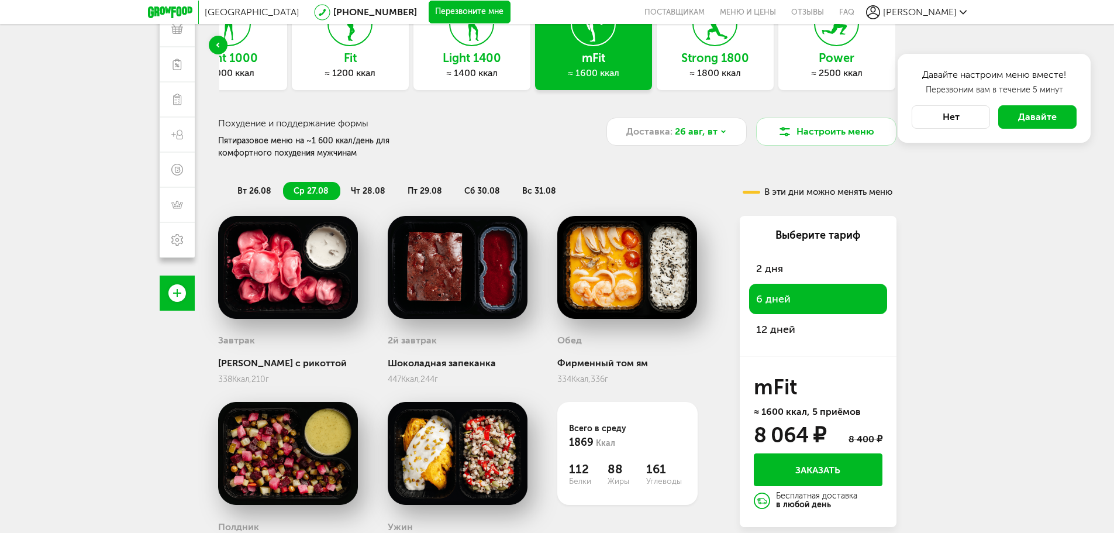
click at [784, 327] on span "12 дней" at bounding box center [775, 329] width 39 height 13
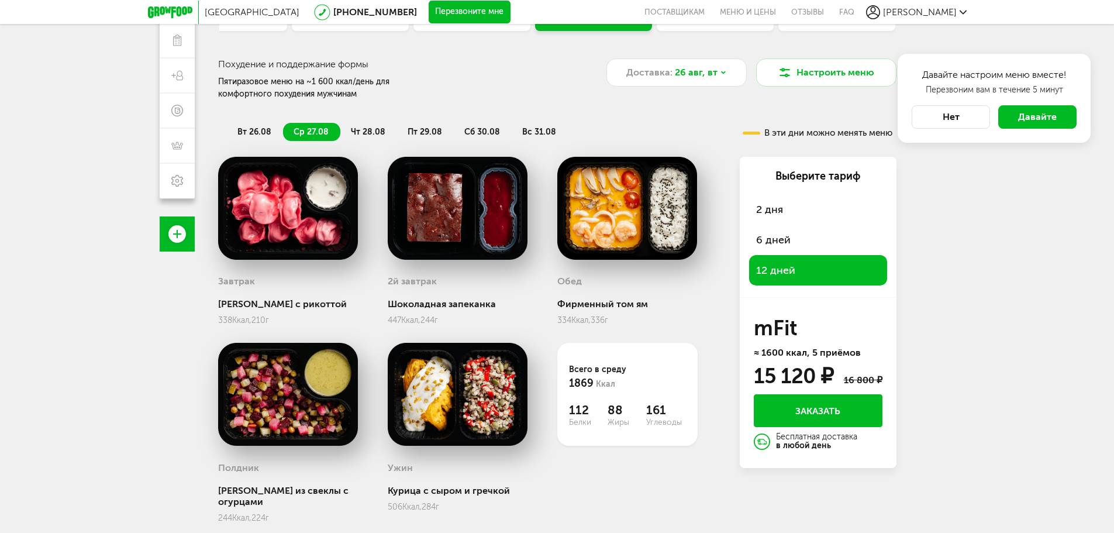
scroll to position [178, 0]
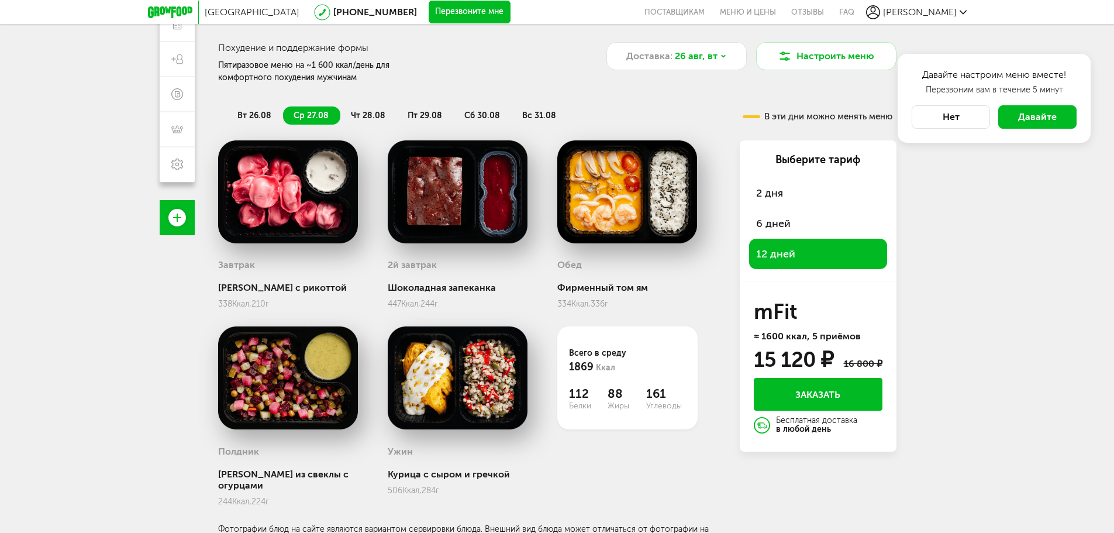
click at [820, 391] on button "Заказать" at bounding box center [818, 394] width 129 height 33
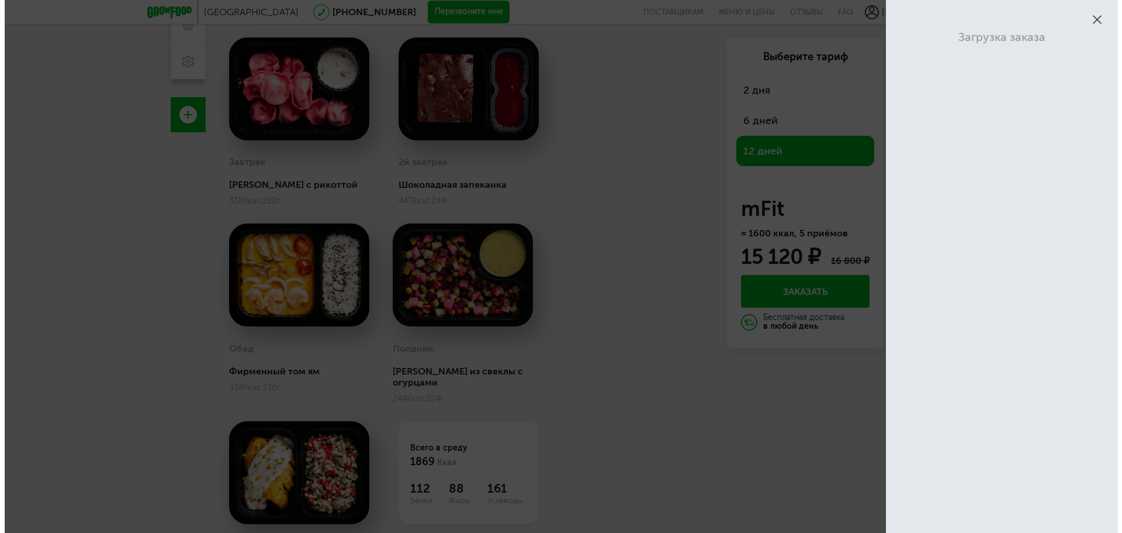
scroll to position [103, 0]
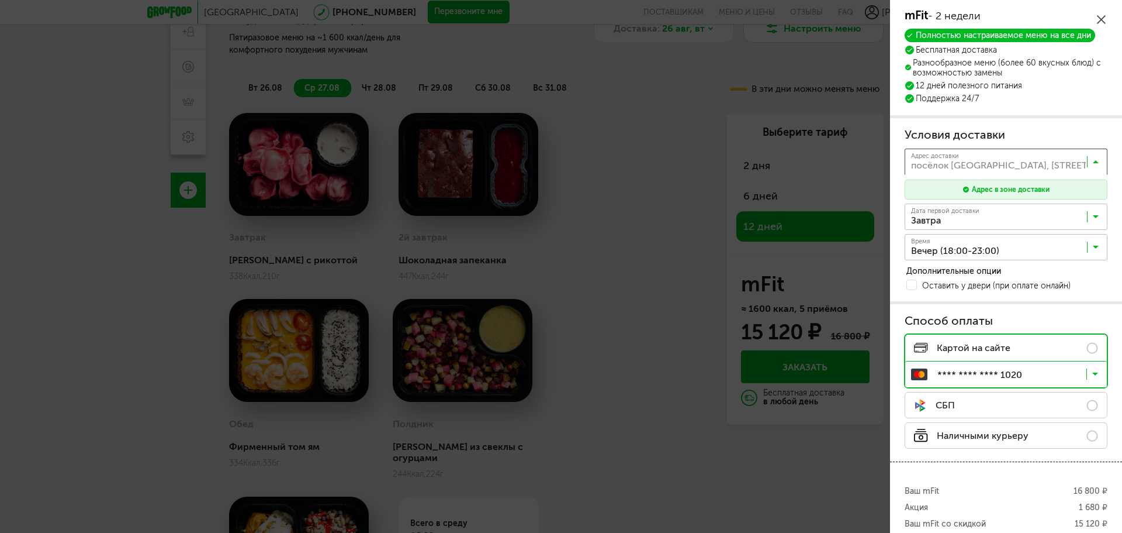
click at [947, 166] on input "Search for option" at bounding box center [1009, 164] width 203 height 20
click at [1083, 163] on input "Search for option" at bounding box center [1009, 164] width 203 height 20
click at [1049, 187] on span "посёлок [GEOGRAPHIC_DATA], [STREET_ADDRESS][PERSON_NAME] 481" at bounding box center [998, 187] width 171 height 25
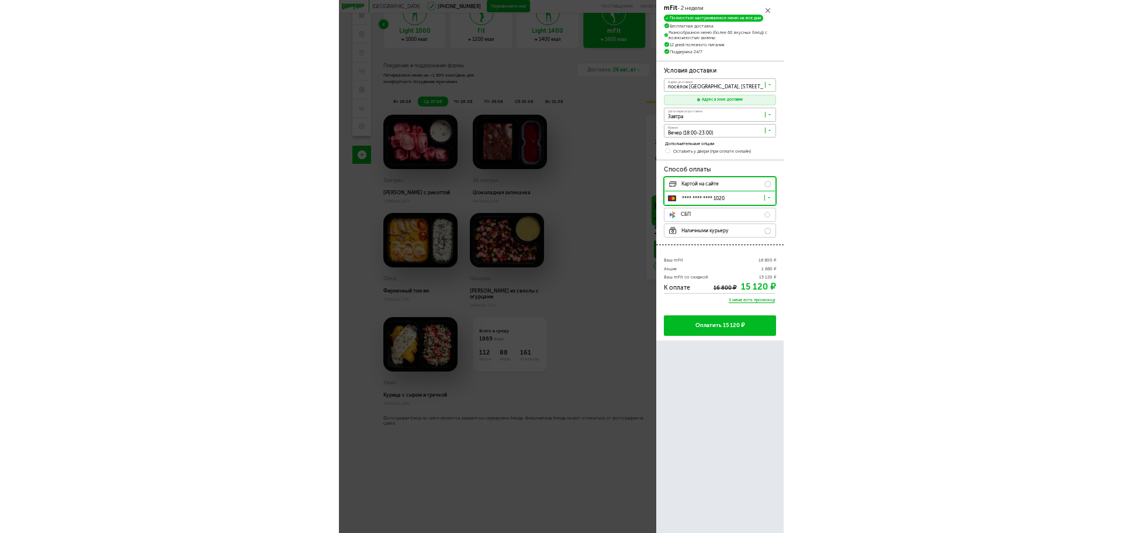
scroll to position [52, 0]
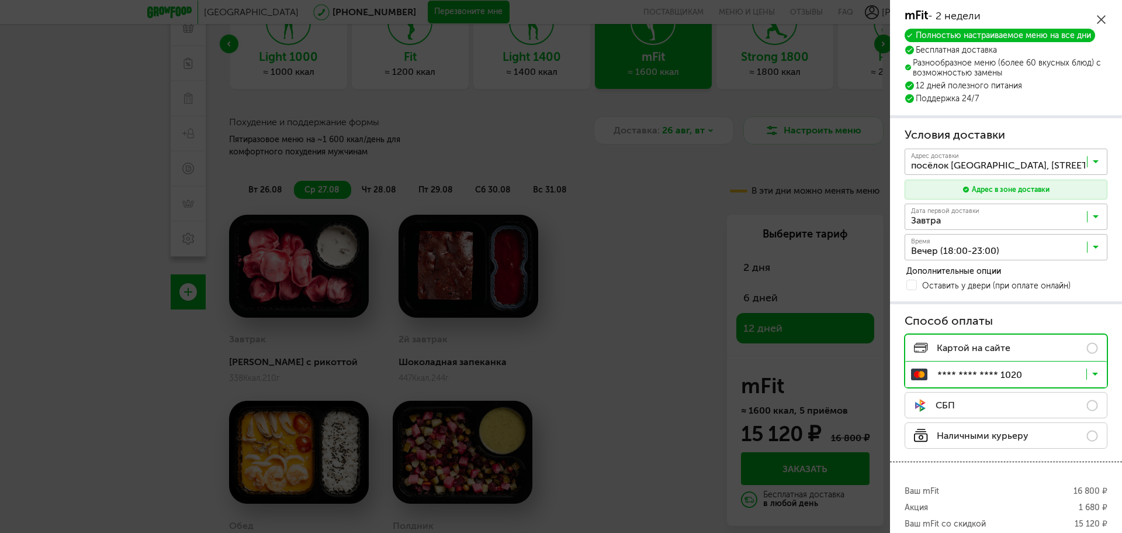
click at [1024, 178] on span "посёлок [GEOGRAPHIC_DATA], [STREET_ADDRESS][PERSON_NAME] 481" at bounding box center [998, 187] width 171 height 25
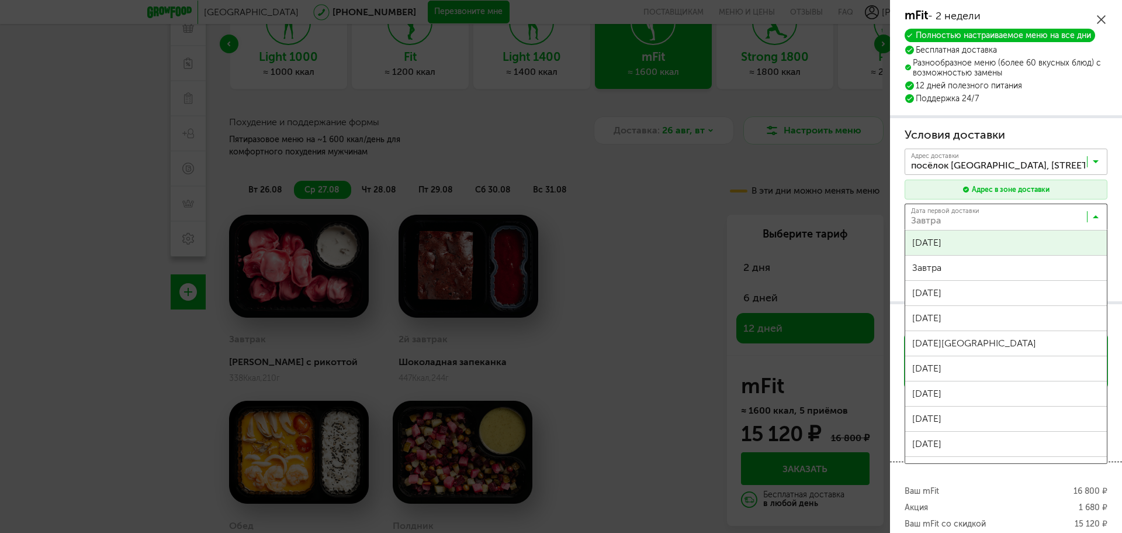
click at [933, 219] on input "Search for option" at bounding box center [1009, 219] width 203 height 20
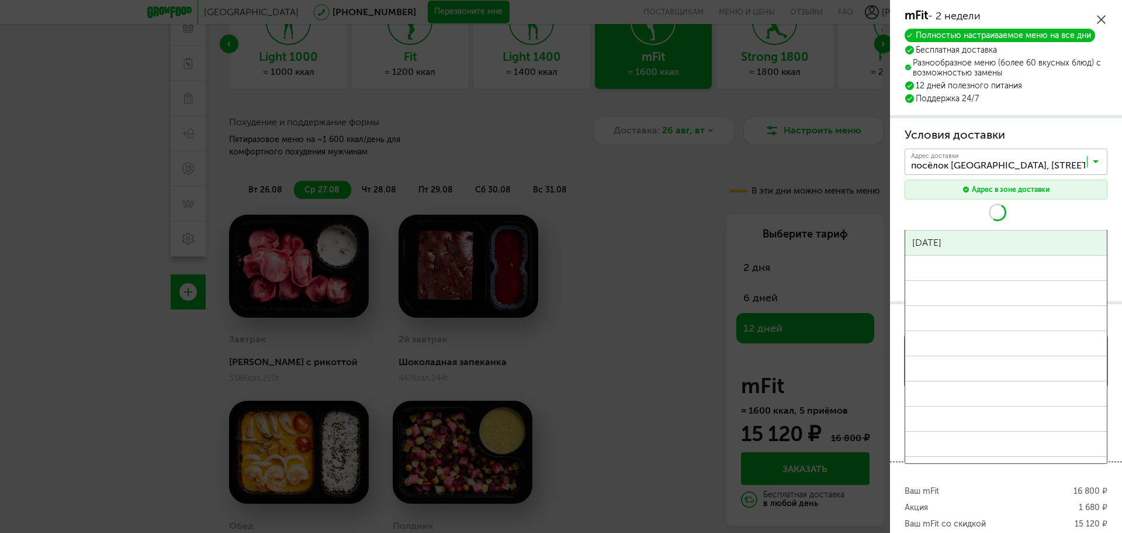
click at [948, 213] on div "Дата первой доставки Сегодня Загрузка... Сегодня Завтра 27 августа, среда 28 ав…" at bounding box center [1006, 216] width 203 height 26
click at [1101, 122] on div "Условия доставки Адрес * кв / оф. Адрес доставки посёлок Парголово, улица Архит…" at bounding box center [1006, 210] width 232 height 184
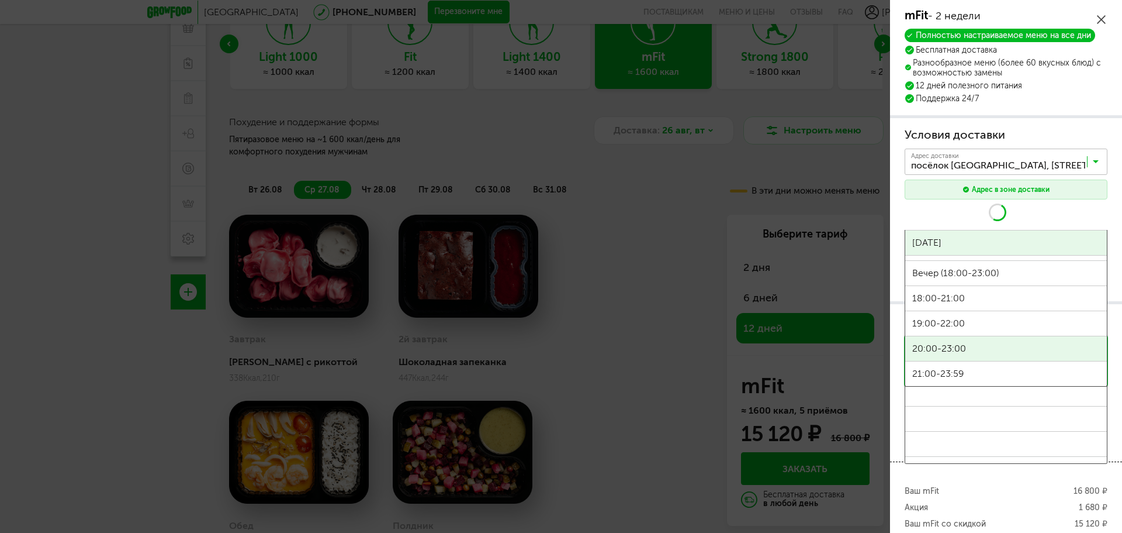
drag, startPoint x: 1092, startPoint y: 243, endPoint x: 1089, endPoint y: 355, distance: 112.9
click at [1089, 260] on div "Время Вечер (18:00-23:00) Загрузка... Вечер (18:00-23:00) 18:00-21:00 19:00-22:…" at bounding box center [1006, 247] width 203 height 26
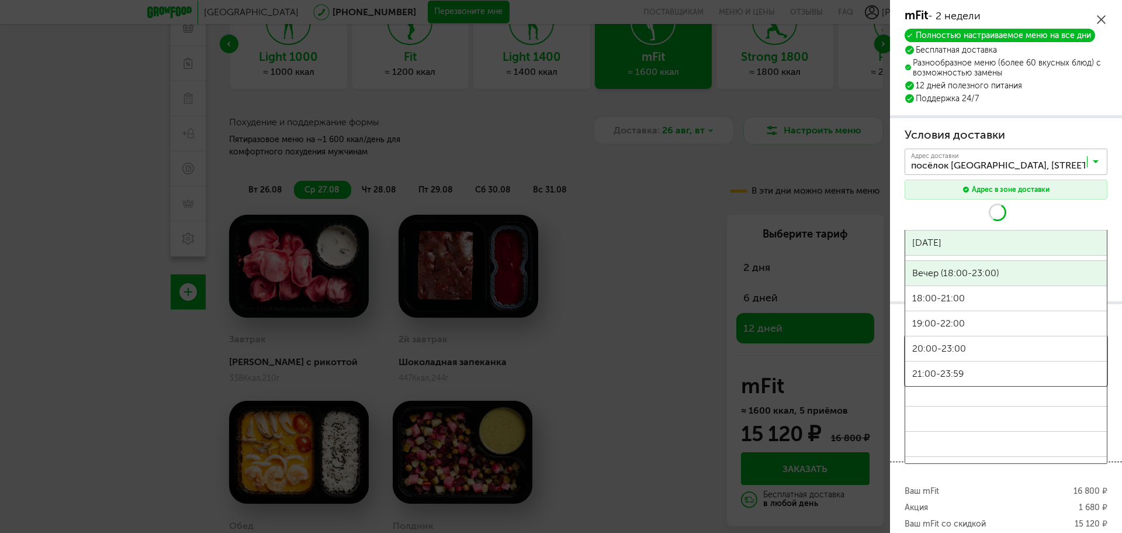
click at [1009, 213] on div "Дата первой доставки Сегодня Загрузка... Сегодня Завтра 27 августа, среда 28 ав…" at bounding box center [1006, 216] width 203 height 26
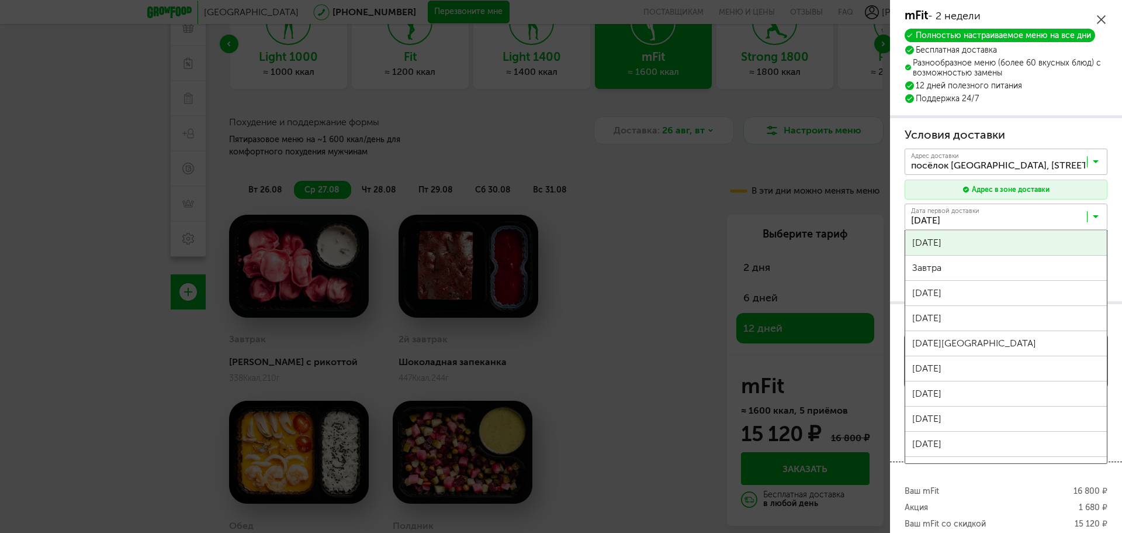
click at [1005, 234] on span "Сегодня" at bounding box center [1007, 242] width 202 height 25
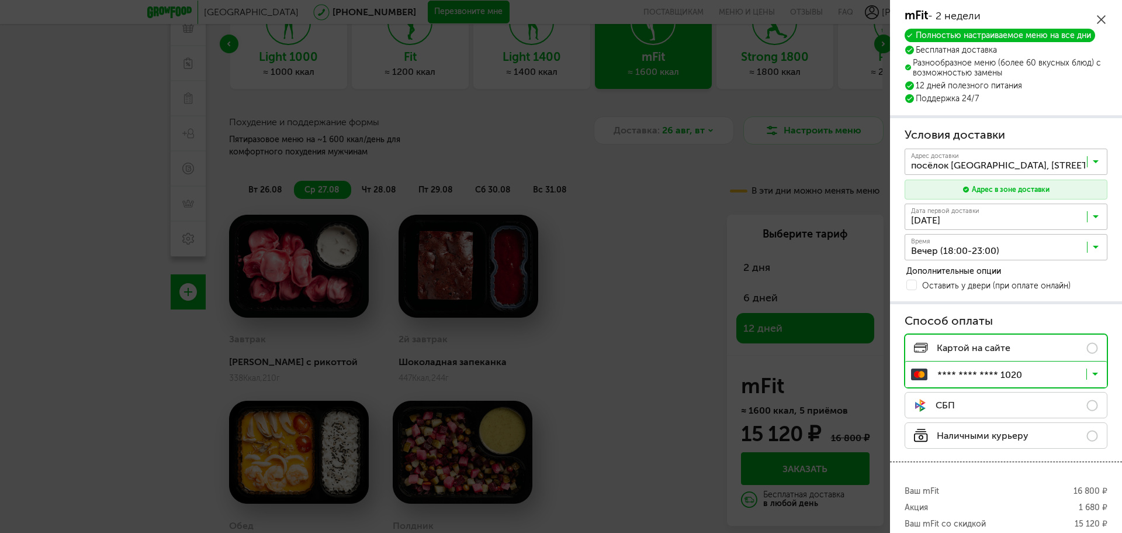
click at [957, 250] on input "Search for option" at bounding box center [1009, 250] width 203 height 20
click at [934, 263] on span "Вечер (18:00-23:00)" at bounding box center [1007, 273] width 202 height 25
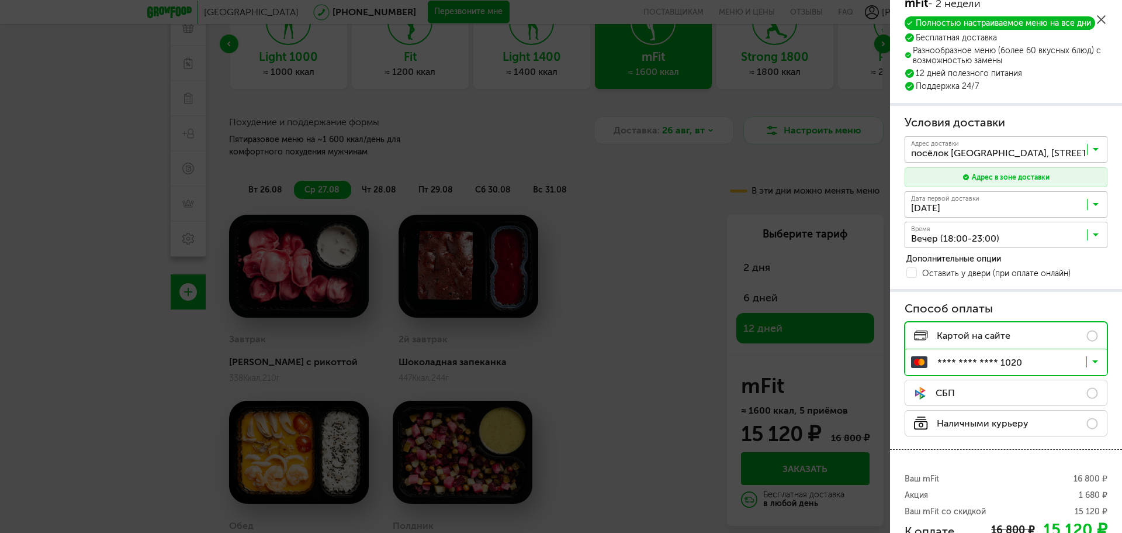
scroll to position [0, 0]
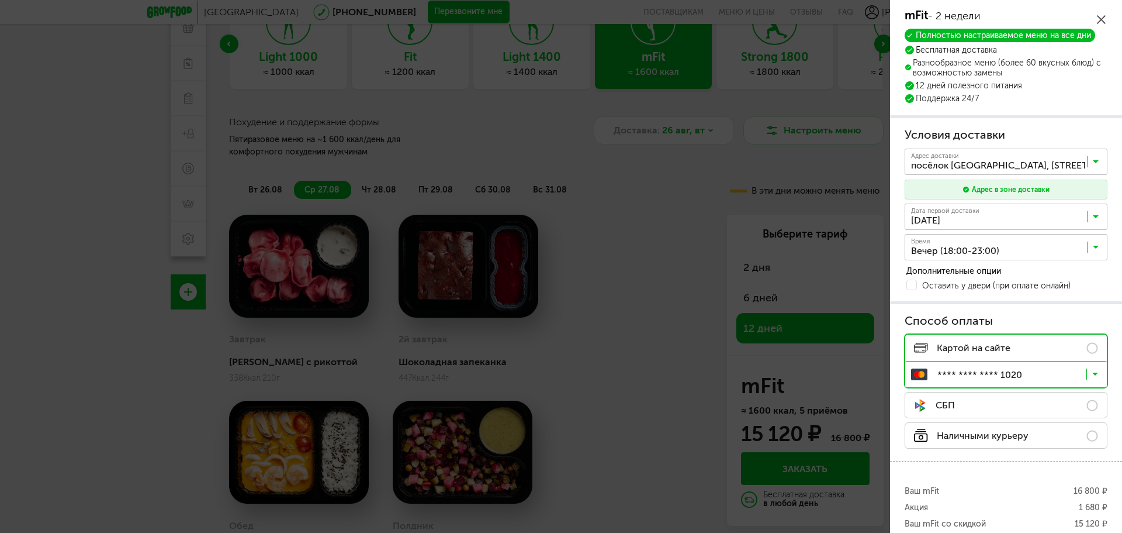
click at [818, 133] on body "Санкт-Петербург 8 (800) 555-21-78 Перезвоните мне поставщикам Меню и цены Отзыв…" at bounding box center [561, 265] width 1122 height 635
click at [1102, 13] on div "mFit - 2 недели Полностью настраиваемое меню на все дни Бесплатная доставка Раз…" at bounding box center [1006, 57] width 232 height 115
click at [1106, 18] on icon at bounding box center [1101, 19] width 9 height 9
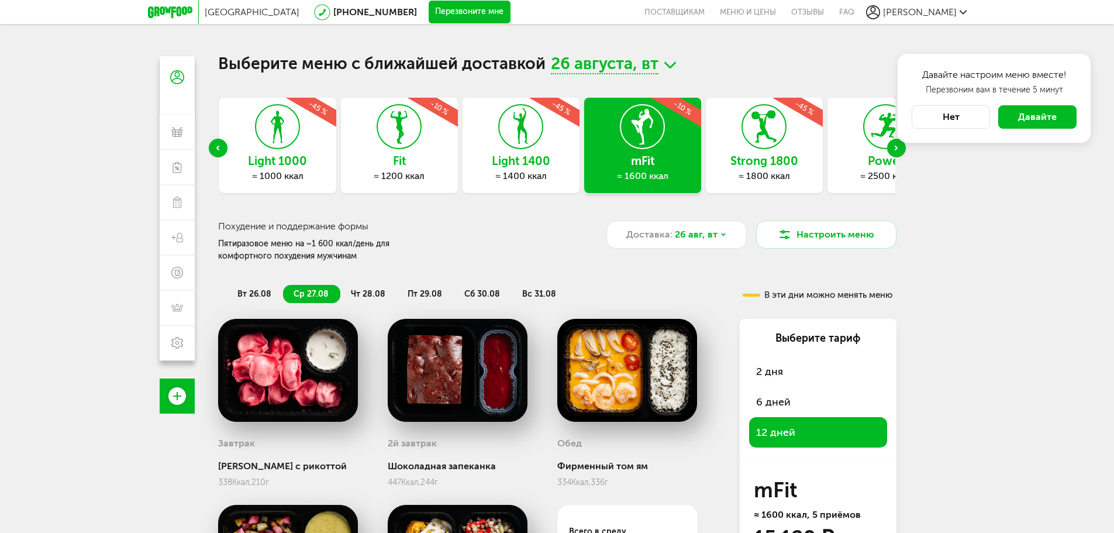
click at [790, 388] on div "6 дней" at bounding box center [818, 401] width 138 height 30
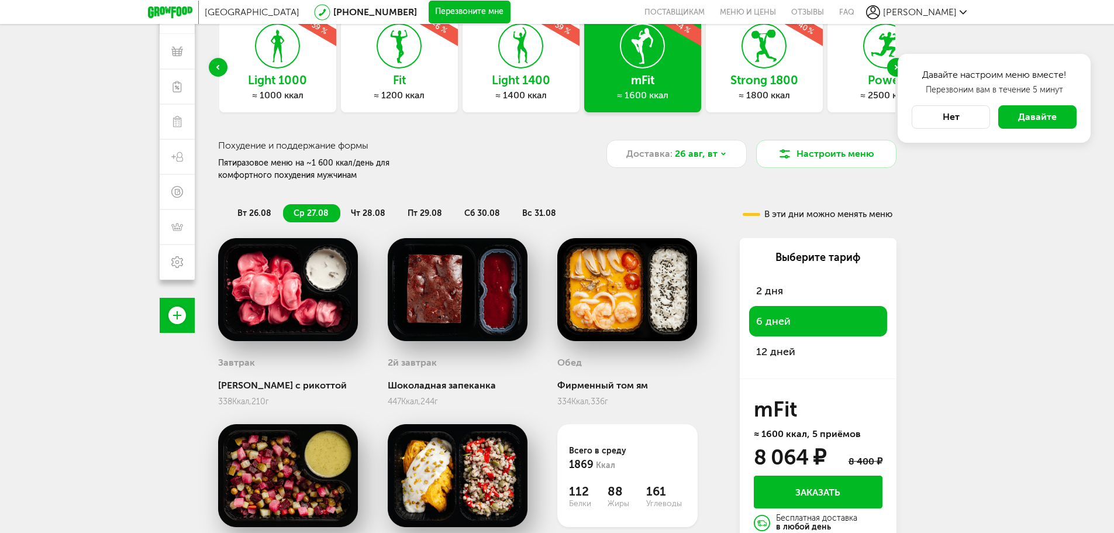
scroll to position [178, 0]
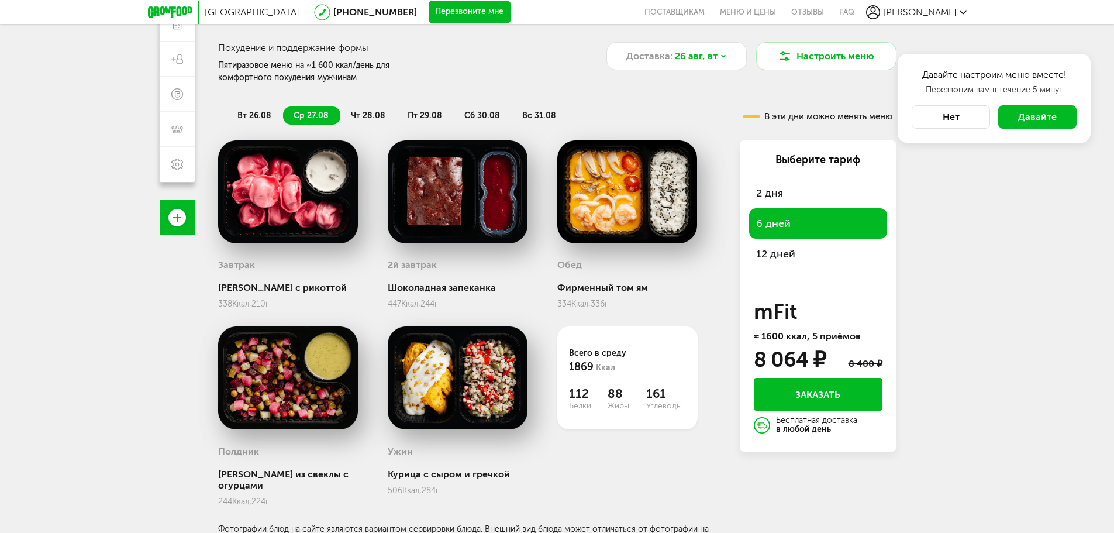
click at [796, 257] on div "12 дней" at bounding box center [818, 254] width 138 height 30
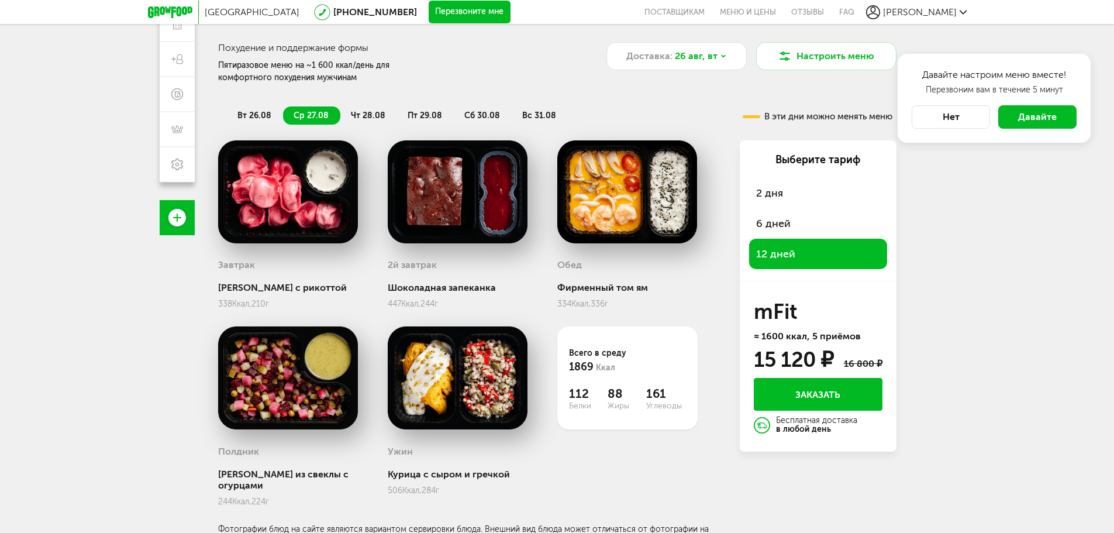
click at [806, 386] on button "Заказать" at bounding box center [818, 394] width 129 height 33
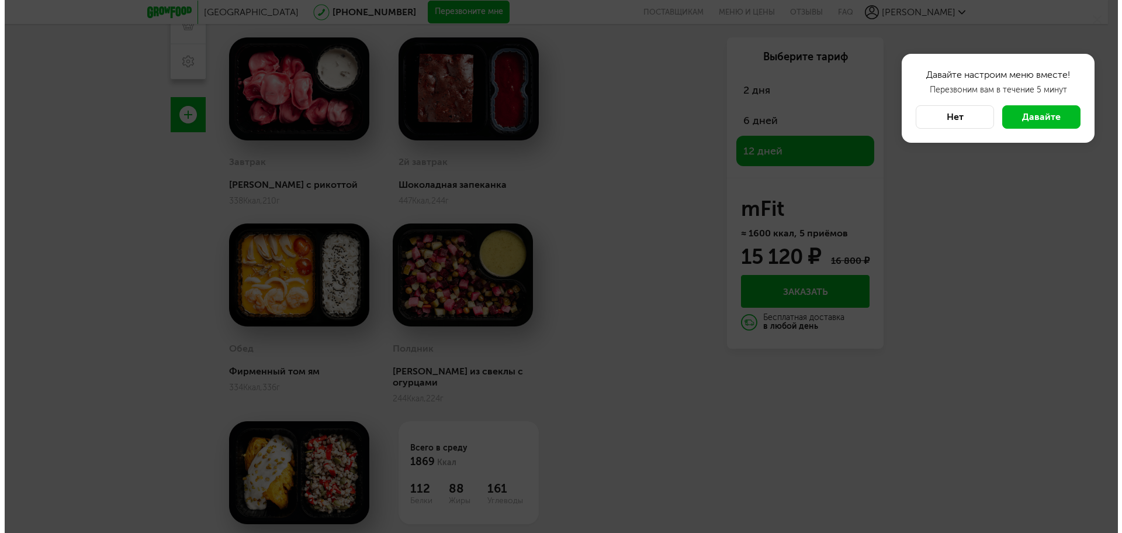
scroll to position [103, 0]
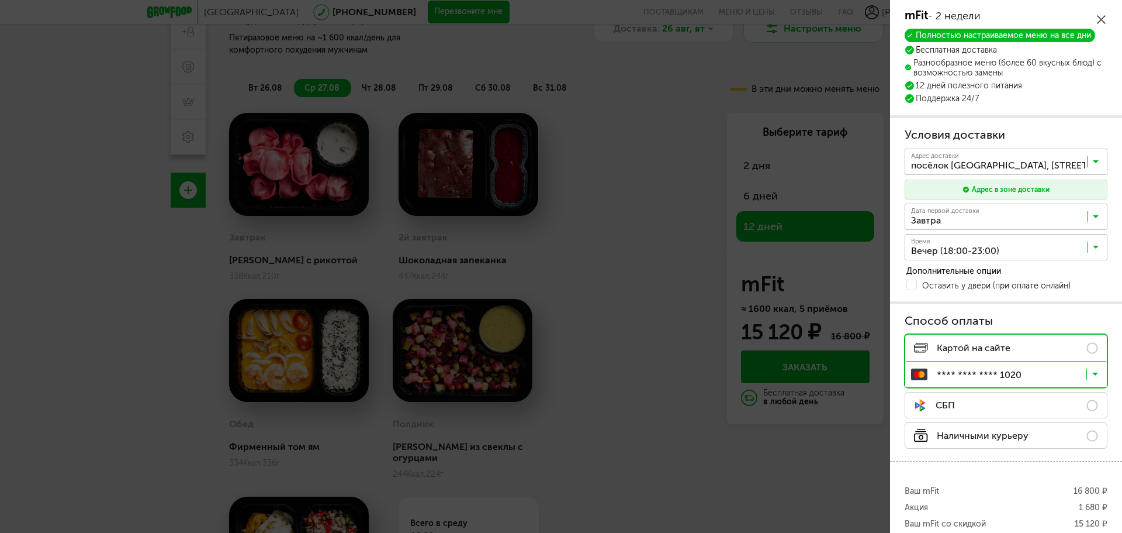
click at [963, 216] on input "Search for option" at bounding box center [1009, 219] width 203 height 20
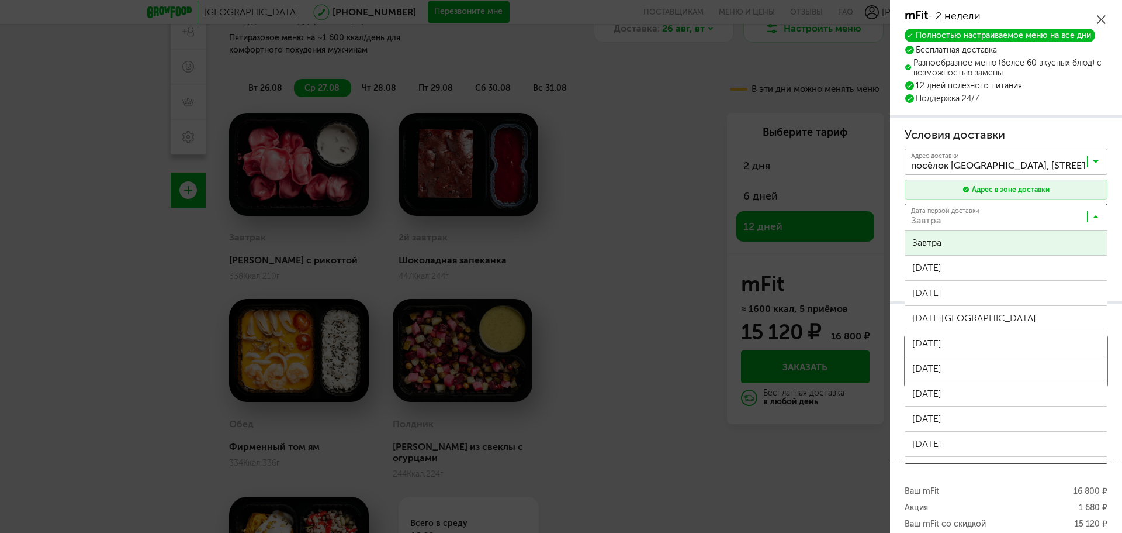
click at [963, 216] on input "Search for option" at bounding box center [1009, 219] width 203 height 20
click at [956, 223] on input "Search for option" at bounding box center [1009, 219] width 203 height 20
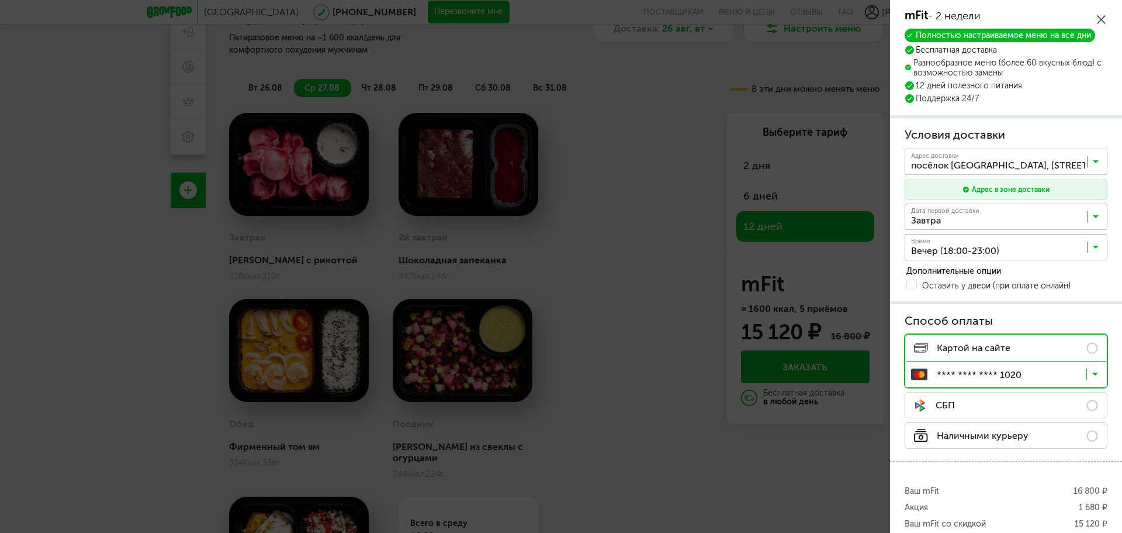
click at [954, 241] on input "Search for option" at bounding box center [1009, 250] width 203 height 20
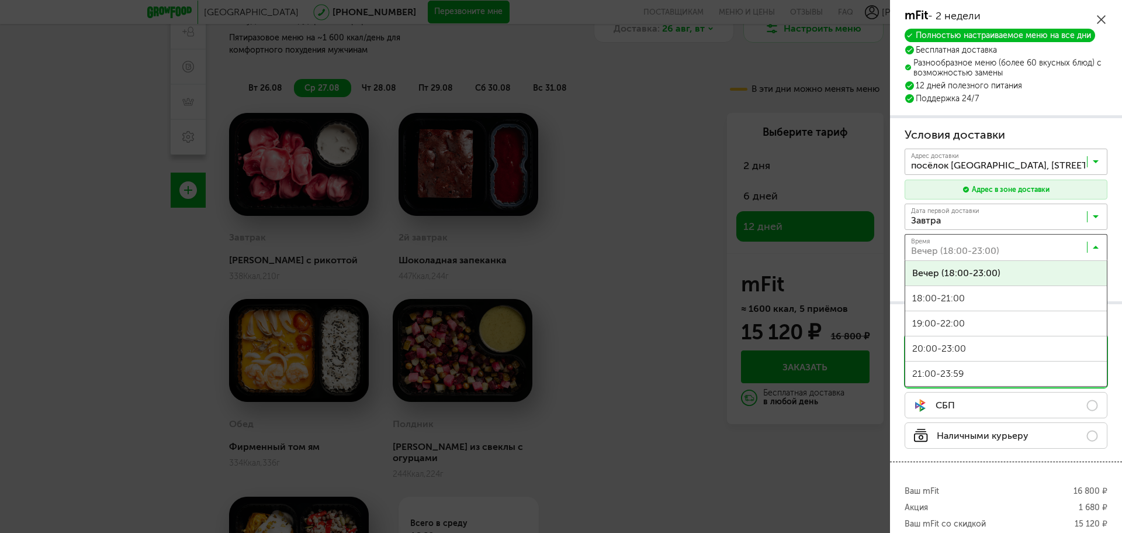
click at [949, 275] on span "Вечер (18:00-23:00)" at bounding box center [1007, 273] width 202 height 25
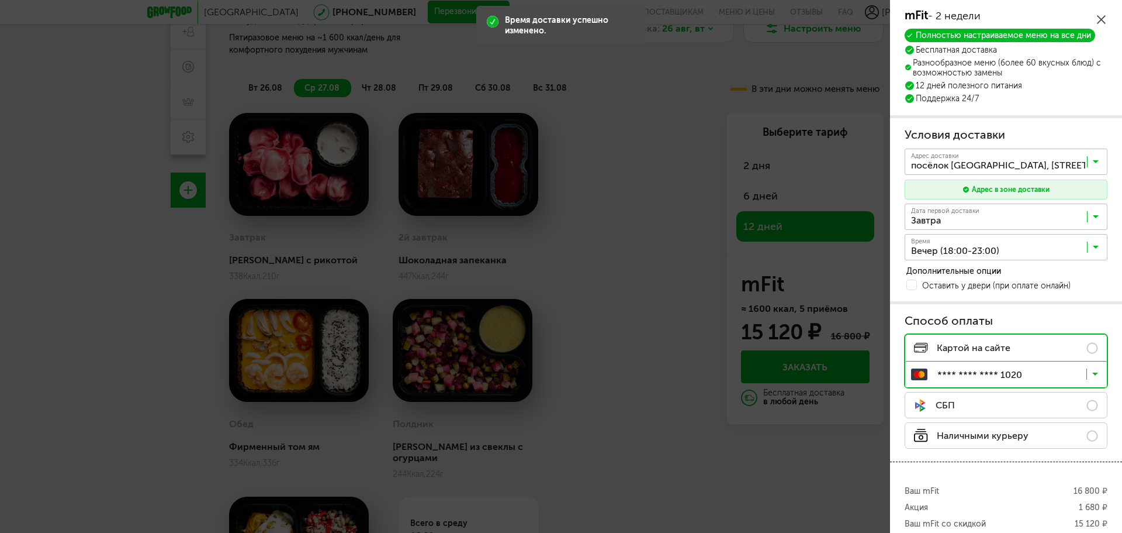
click at [938, 206] on span "Завтра" at bounding box center [998, 216] width 179 height 23
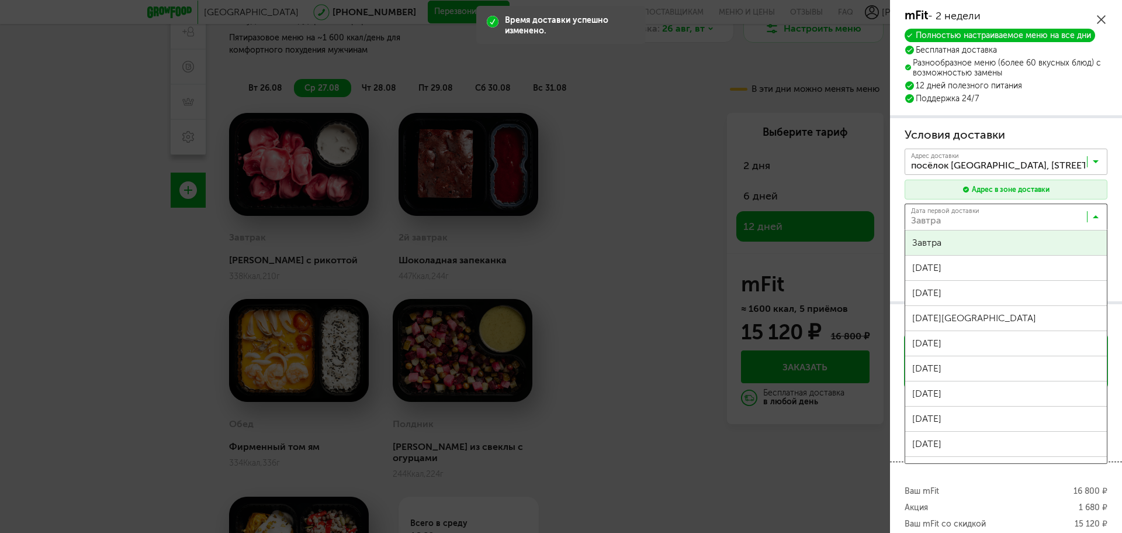
click at [935, 216] on input "Search for option" at bounding box center [1009, 219] width 203 height 20
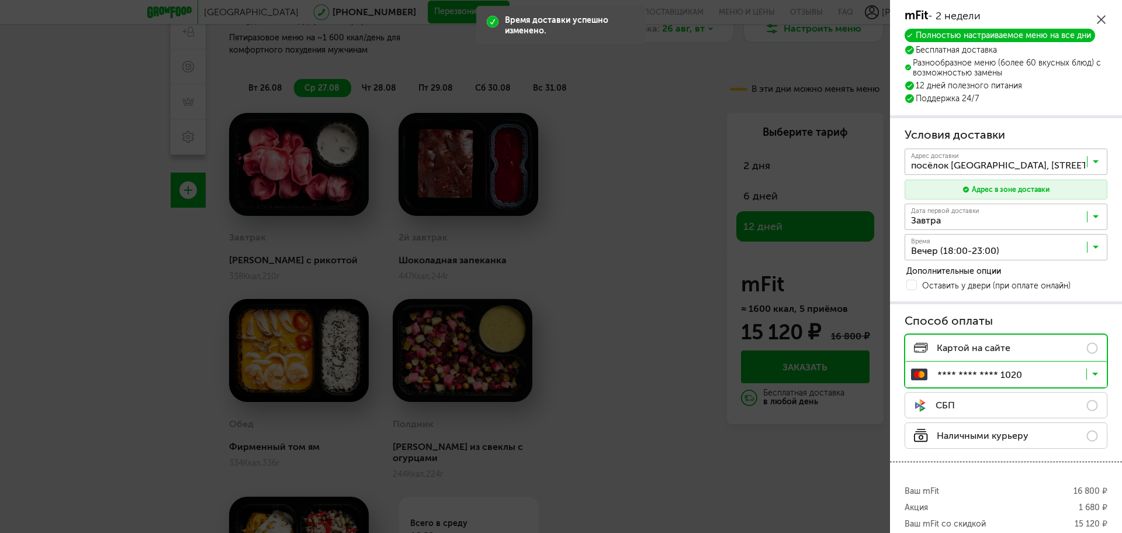
click at [933, 248] on span "Завтра" at bounding box center [1007, 242] width 202 height 25
click at [932, 265] on div "Условия доставки Адрес * кв / оф. Адрес доставки посёлок Парголово, улица Архит…" at bounding box center [1006, 210] width 203 height 166
click at [931, 254] on input "Search for option" at bounding box center [1009, 250] width 203 height 20
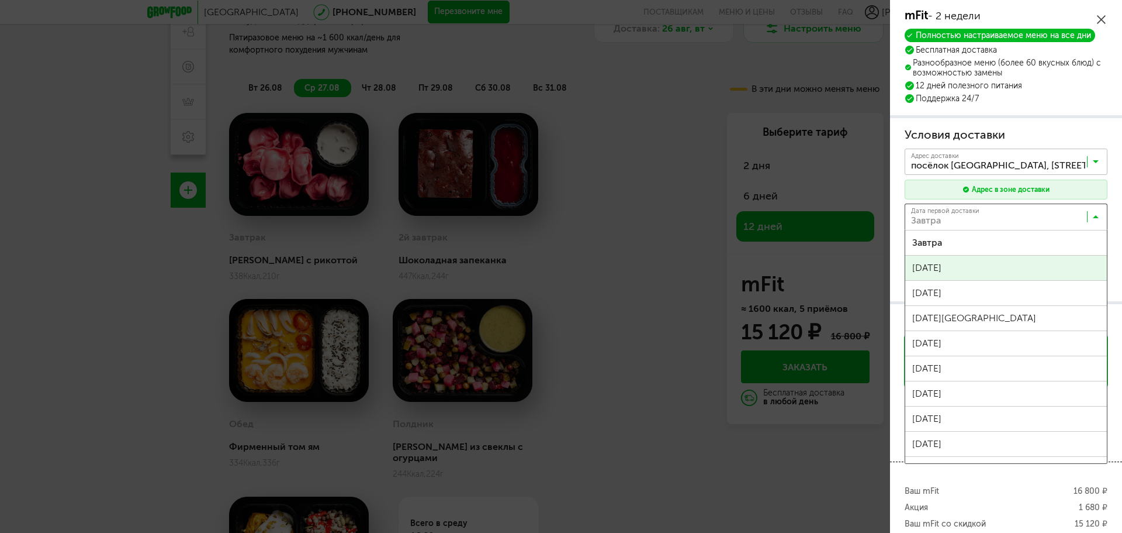
click at [929, 229] on input "Search for option" at bounding box center [1009, 219] width 203 height 20
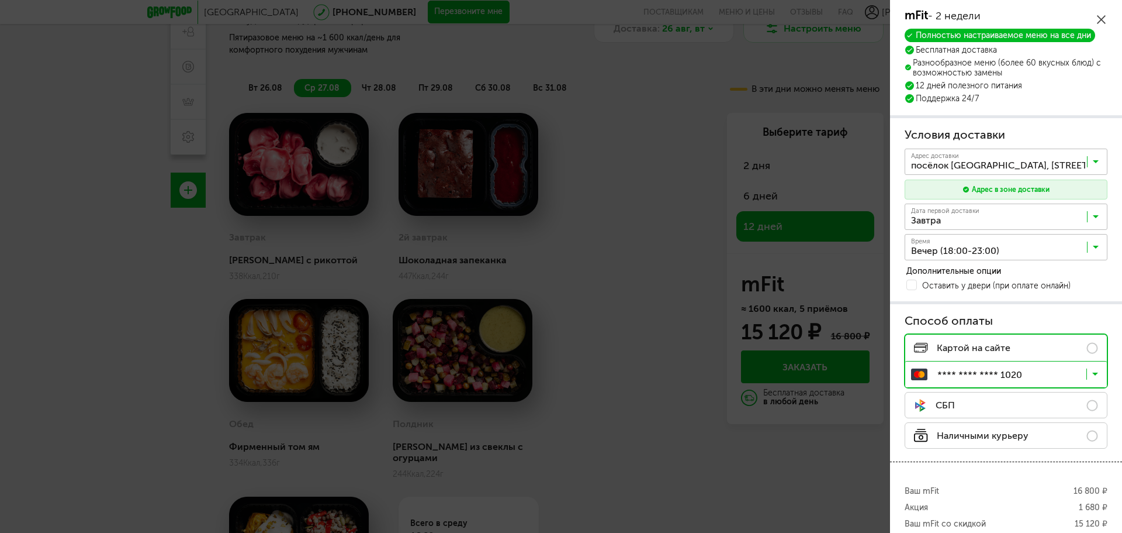
click at [922, 253] on span "Завтра" at bounding box center [1007, 242] width 202 height 25
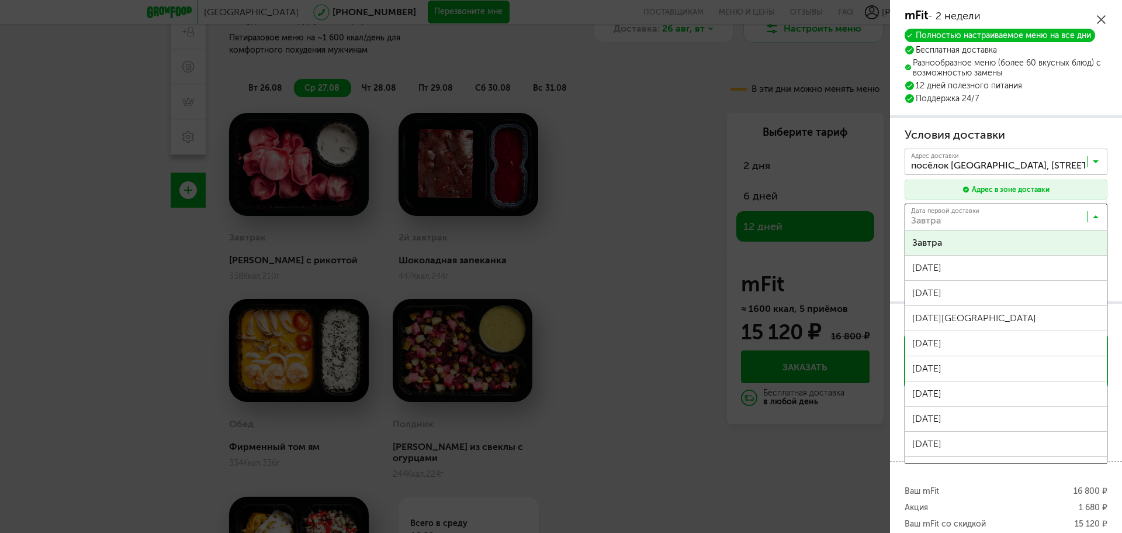
click at [923, 250] on span "Завтра" at bounding box center [1007, 242] width 202 height 25
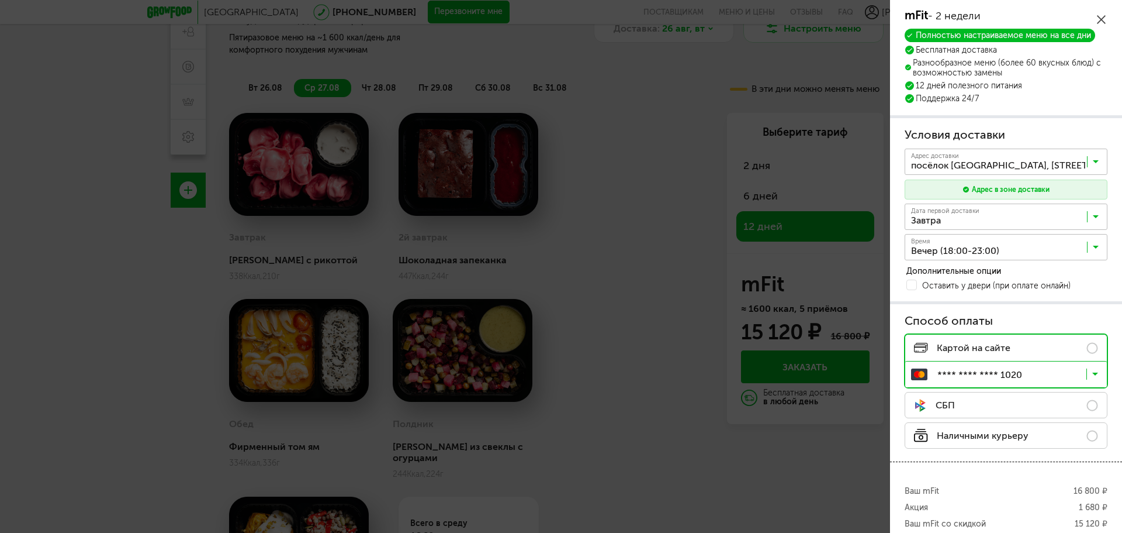
click at [924, 254] on input "Search for option" at bounding box center [1009, 250] width 203 height 20
click at [926, 272] on span "Вечер (18:00-23:00)" at bounding box center [1007, 273] width 202 height 25
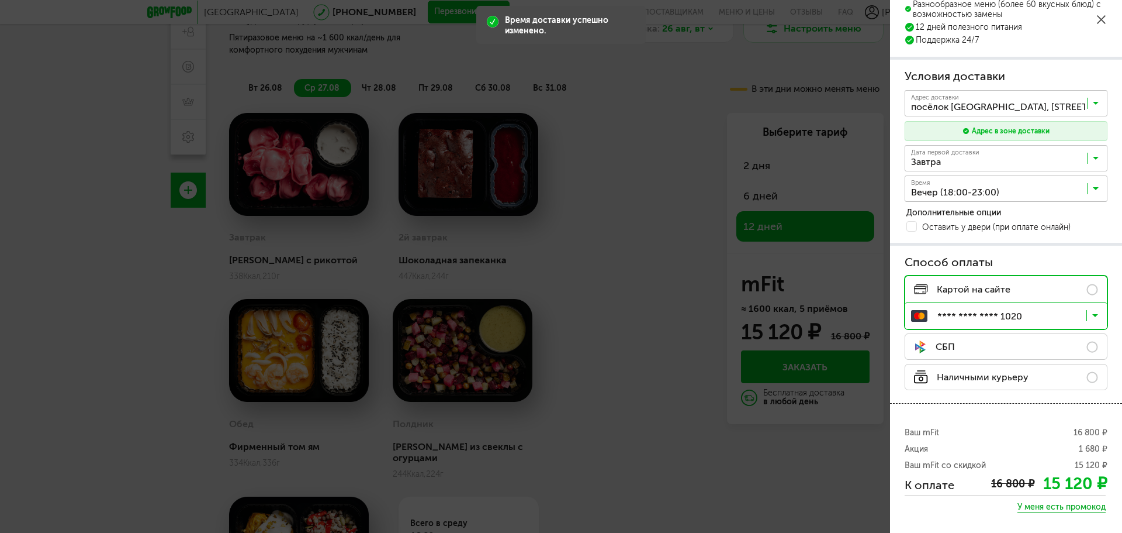
scroll to position [108, 0]
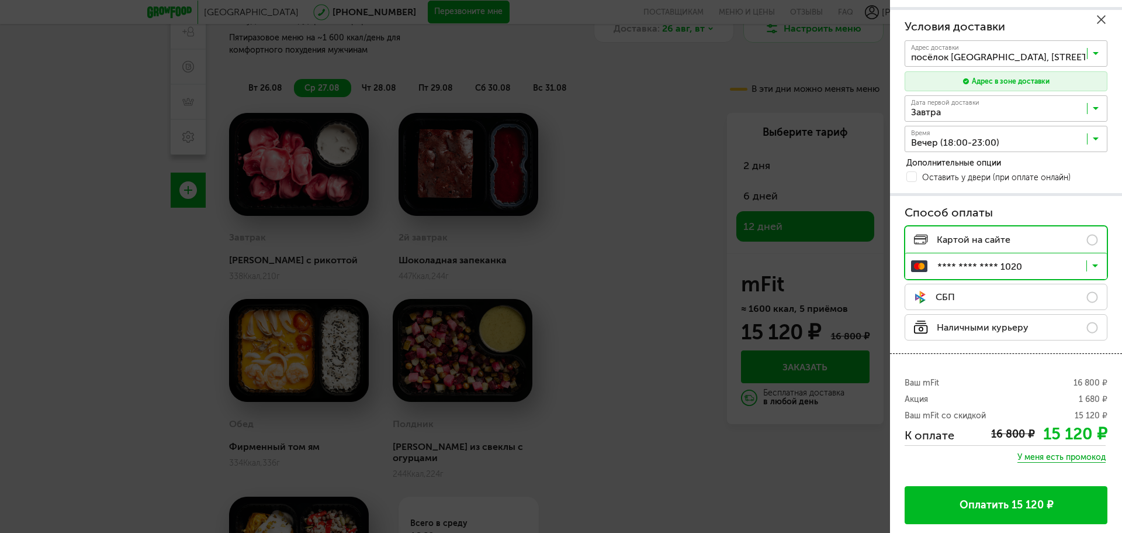
drag, startPoint x: 999, startPoint y: 508, endPoint x: 1025, endPoint y: 172, distance: 337.2
click at [1027, 181] on div "mFit - 2 недели Полностью настраиваемое меню на все дни Бесплатная доставка Раз…" at bounding box center [1006, 212] width 232 height 641
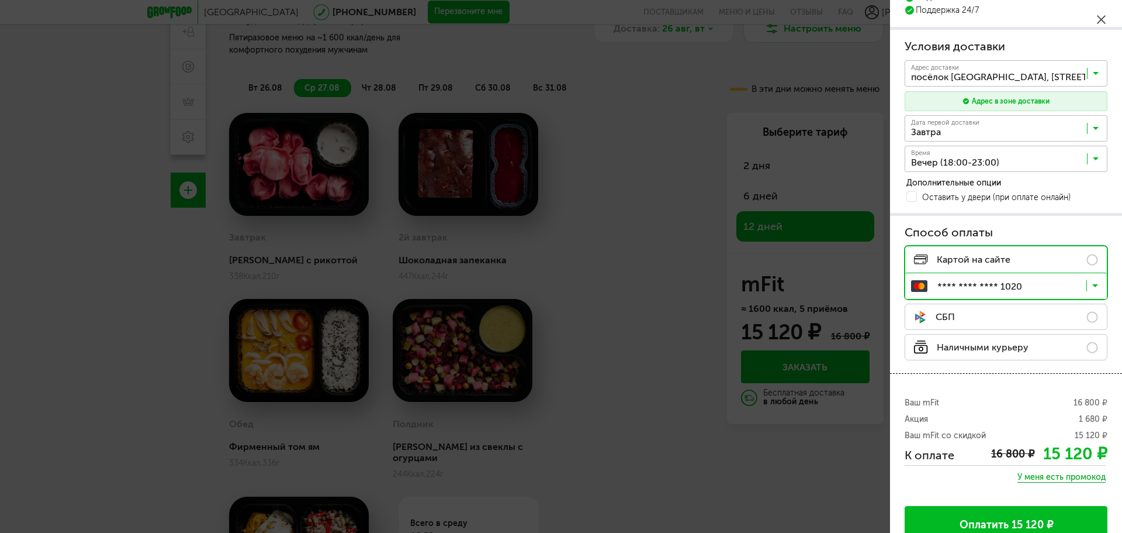
scroll to position [0, 0]
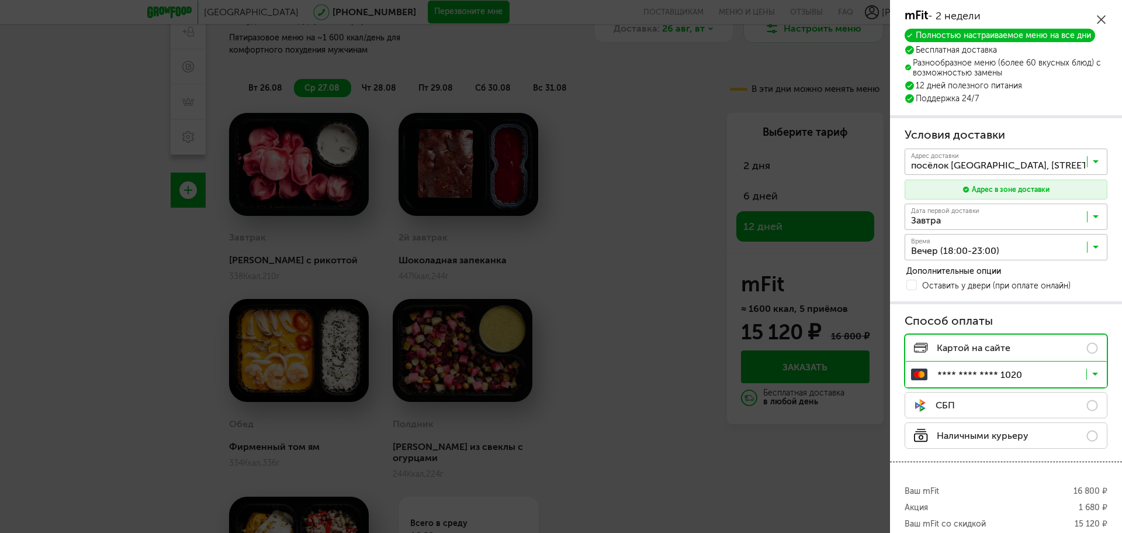
click at [1096, 16] on div "mFit - 2 недели" at bounding box center [1006, 16] width 203 height 14
click at [1100, 16] on icon at bounding box center [1101, 19] width 9 height 9
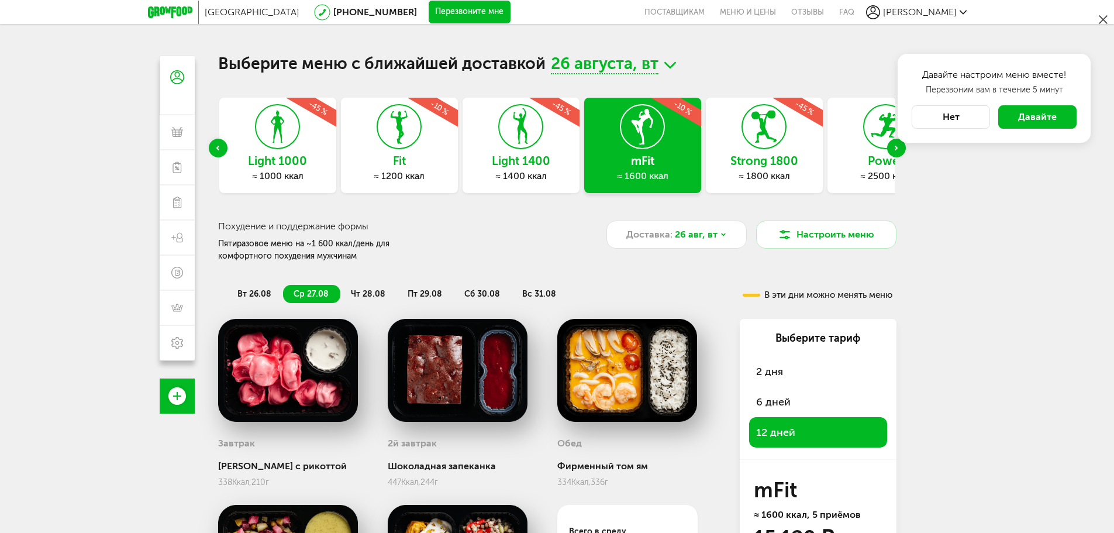
click at [711, 143] on div "Strong 1800 ≈ 1800 ккал -45 %" at bounding box center [764, 145] width 117 height 95
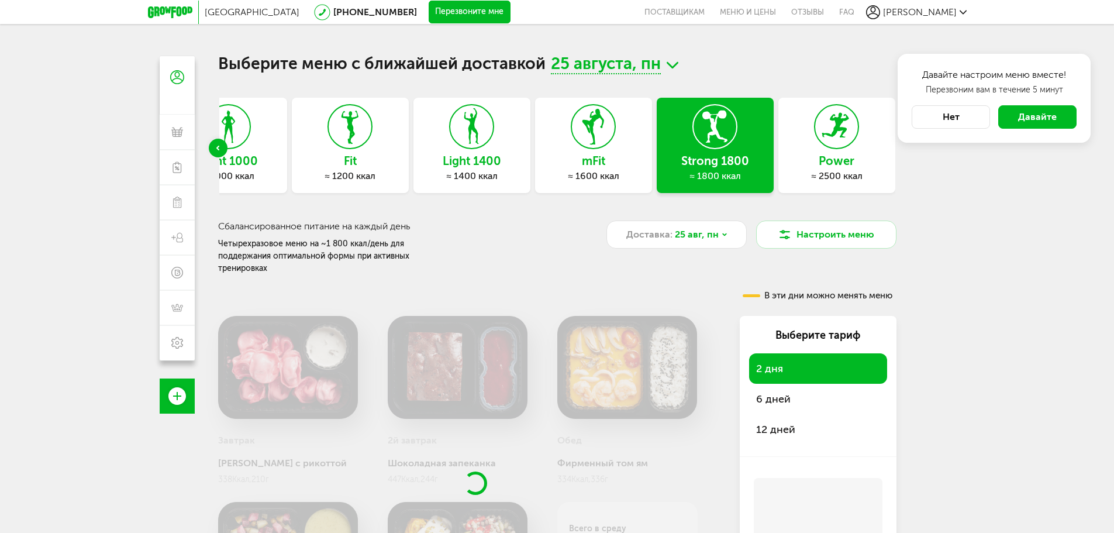
click at [624, 133] on div "Express Fit ≈ 800 ккал Light 1000 ≈ 1000 ккал Fit ≈ 1200 ккал Light 1400 ≈ 1400…" at bounding box center [557, 148] width 678 height 101
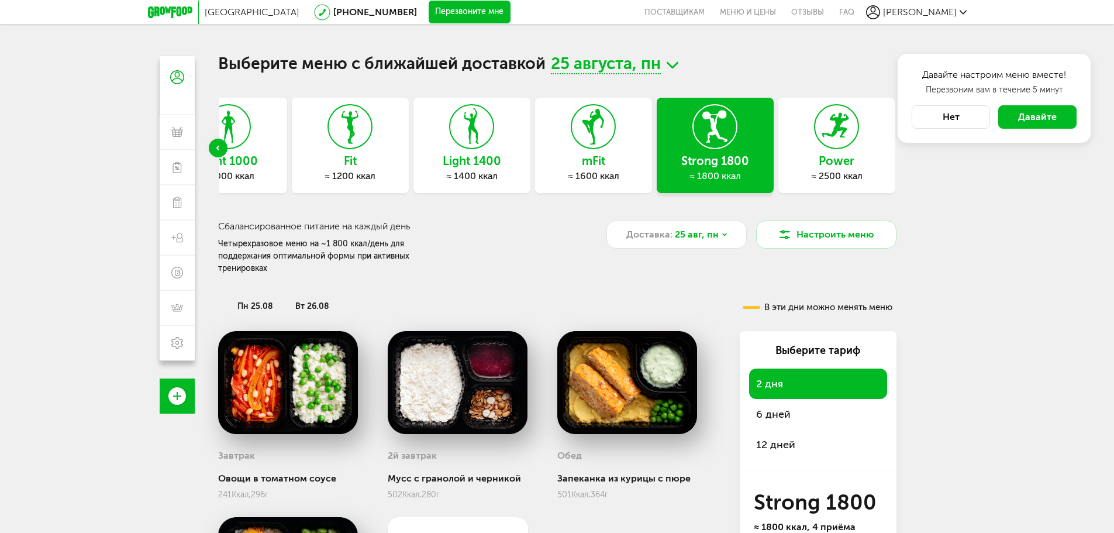
click at [605, 134] on icon at bounding box center [593, 127] width 43 height 44
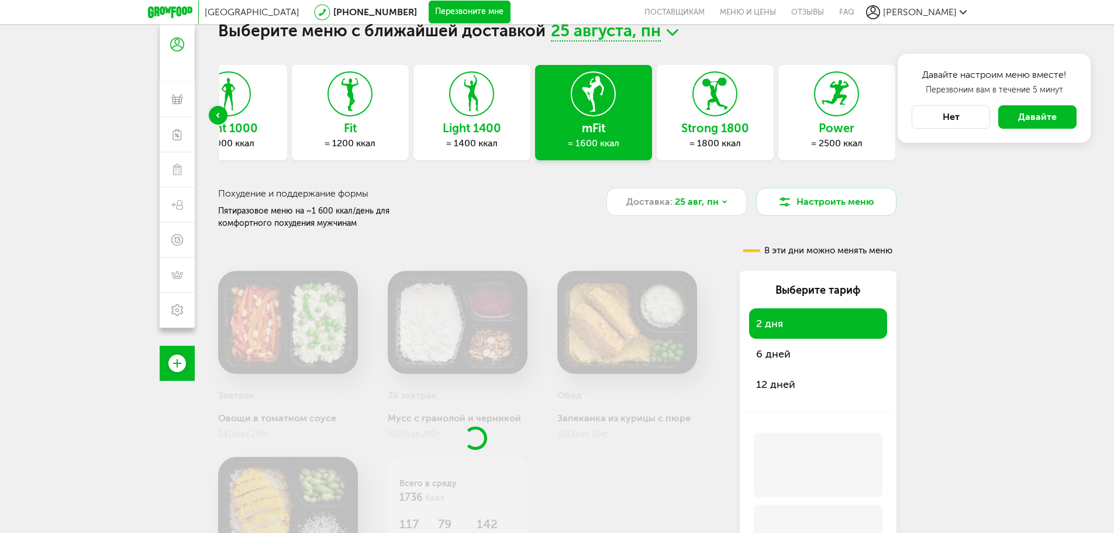
scroll to position [58, 0]
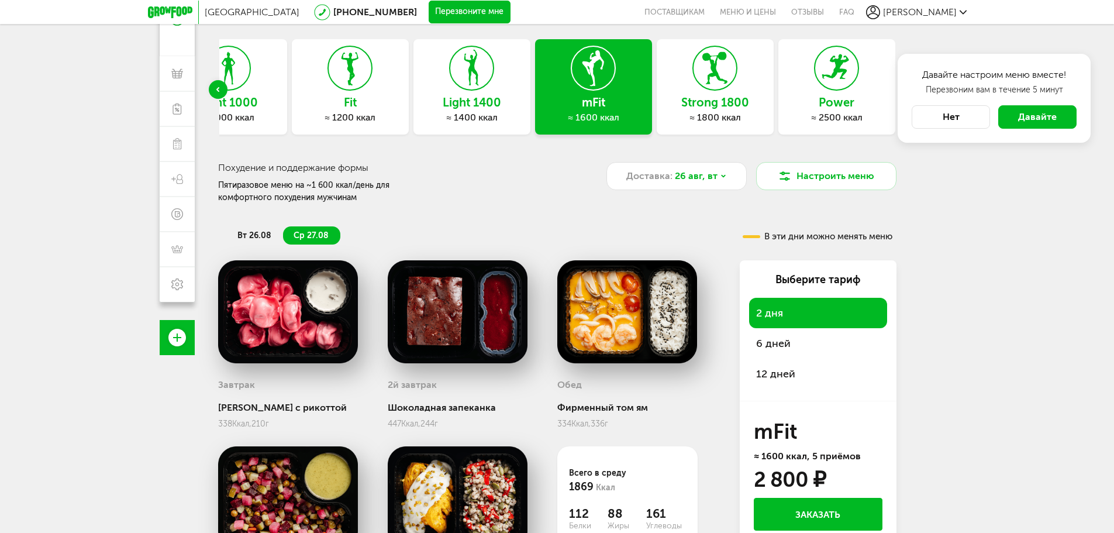
click at [788, 368] on span "12 дней" at bounding box center [775, 373] width 39 height 13
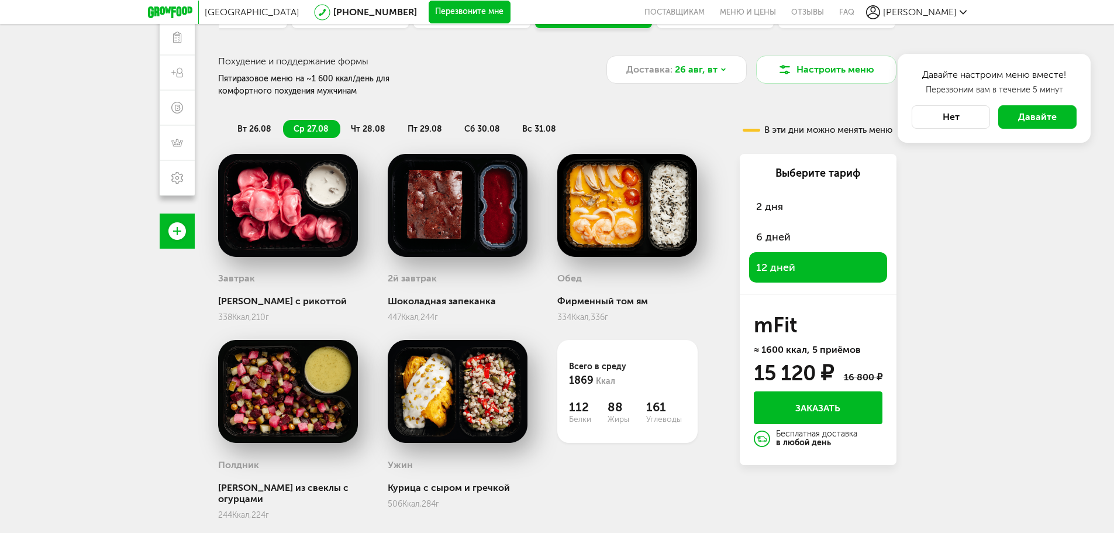
scroll to position [178, 0]
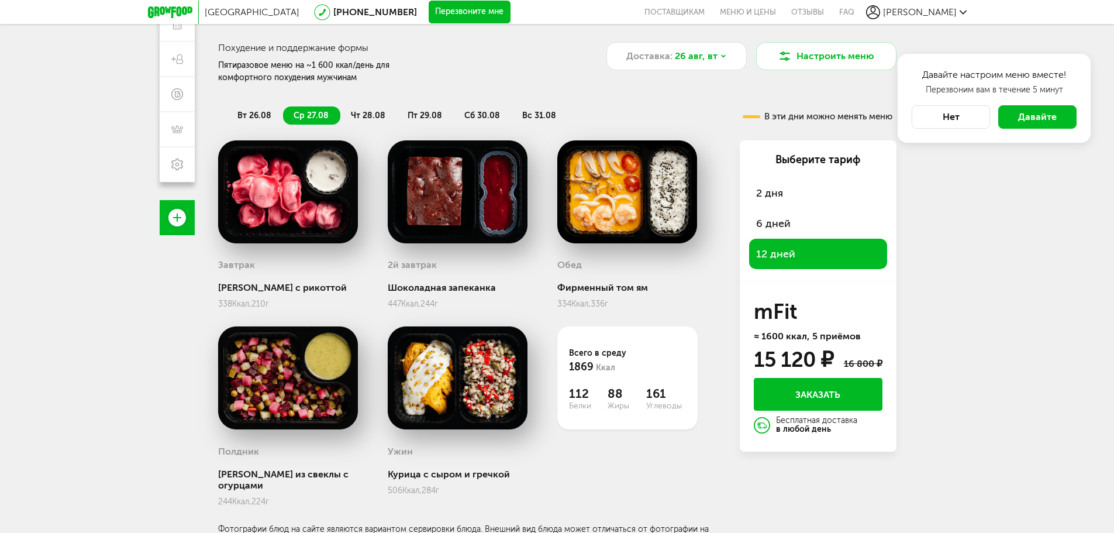
click at [796, 379] on button "Заказать" at bounding box center [818, 394] width 129 height 33
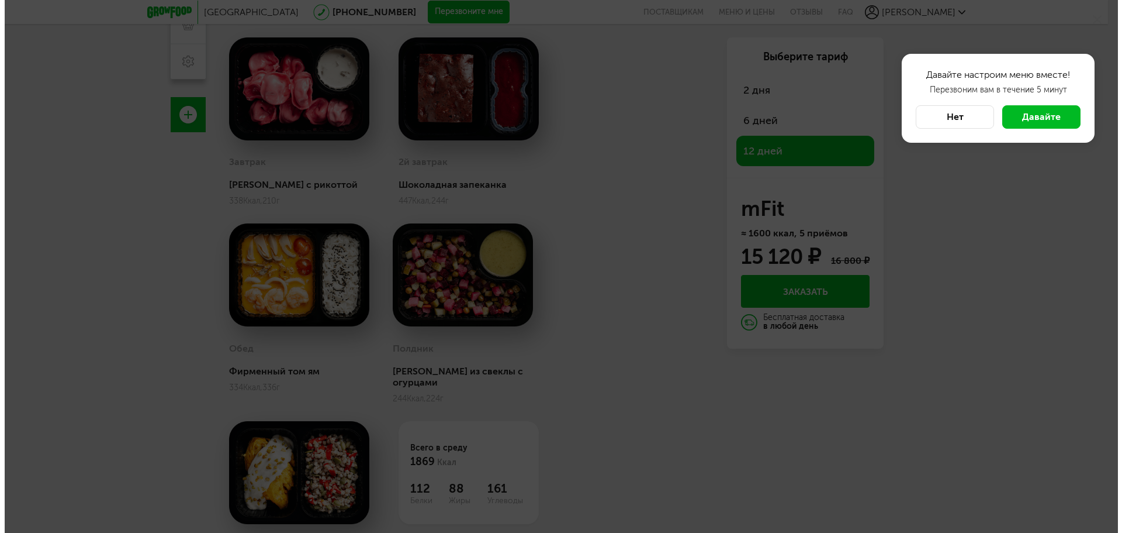
scroll to position [103, 0]
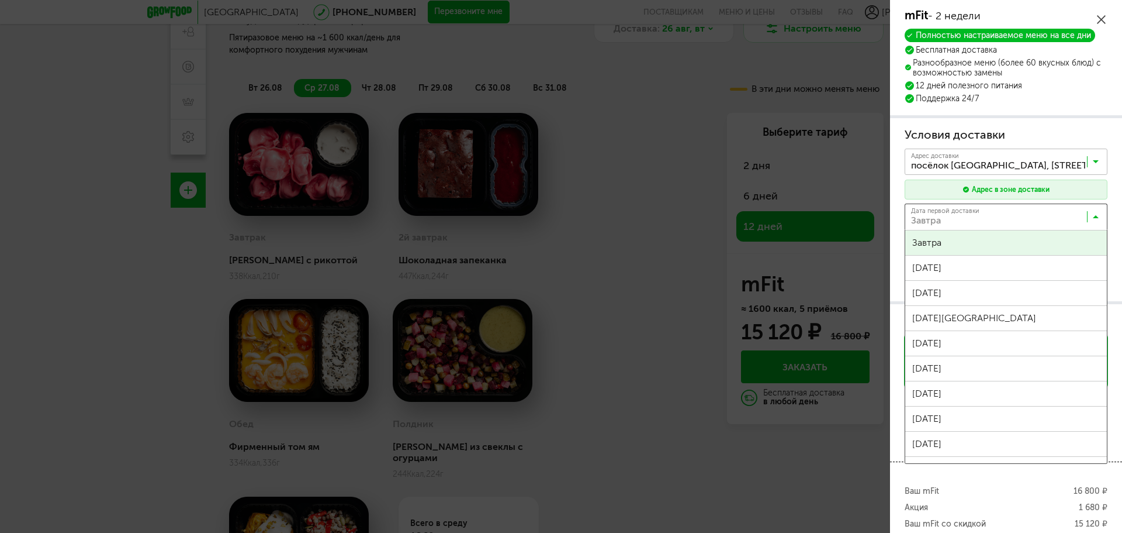
click at [940, 223] on input "Search for option" at bounding box center [1009, 219] width 203 height 20
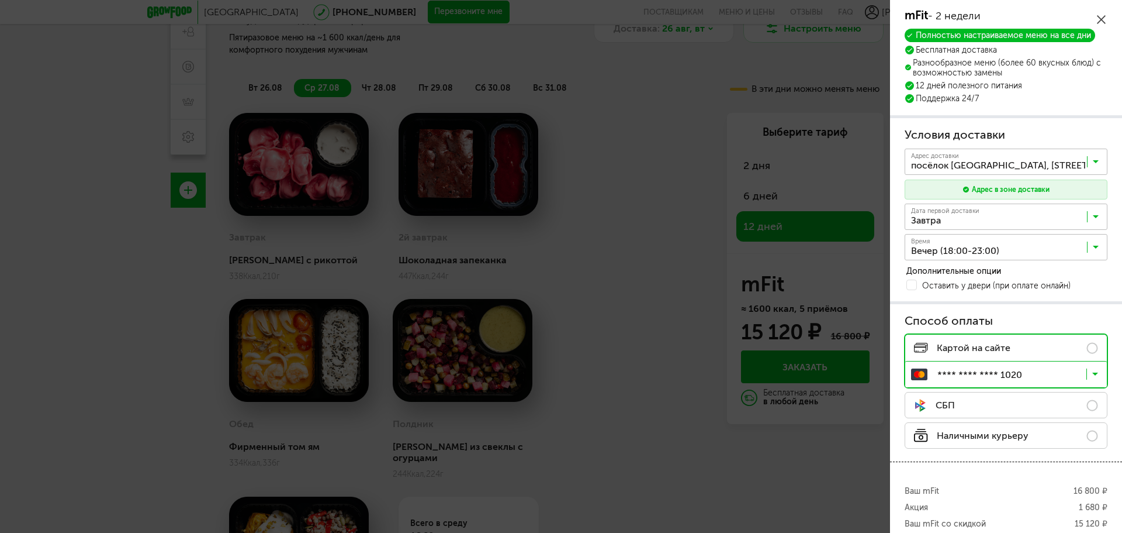
click at [925, 243] on span "Завтра" at bounding box center [1007, 242] width 202 height 25
click at [931, 251] on input "Search for option" at bounding box center [1009, 250] width 203 height 20
click at [935, 276] on span "Вечер (18:00-23:00)" at bounding box center [1007, 273] width 202 height 25
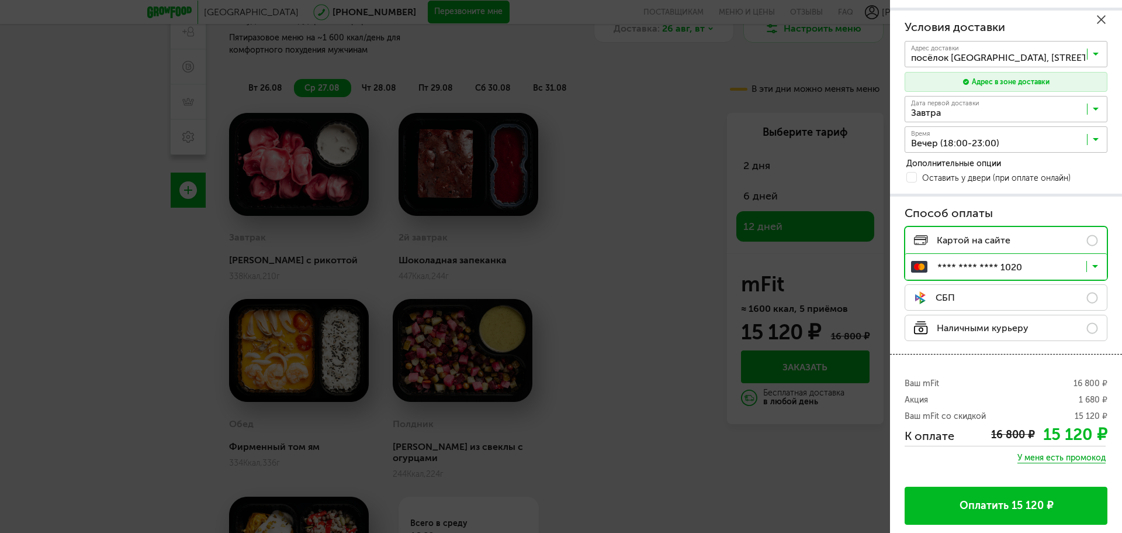
scroll to position [108, 0]
click at [1051, 514] on button "Оплатить 15 120 ₽" at bounding box center [1006, 505] width 203 height 38
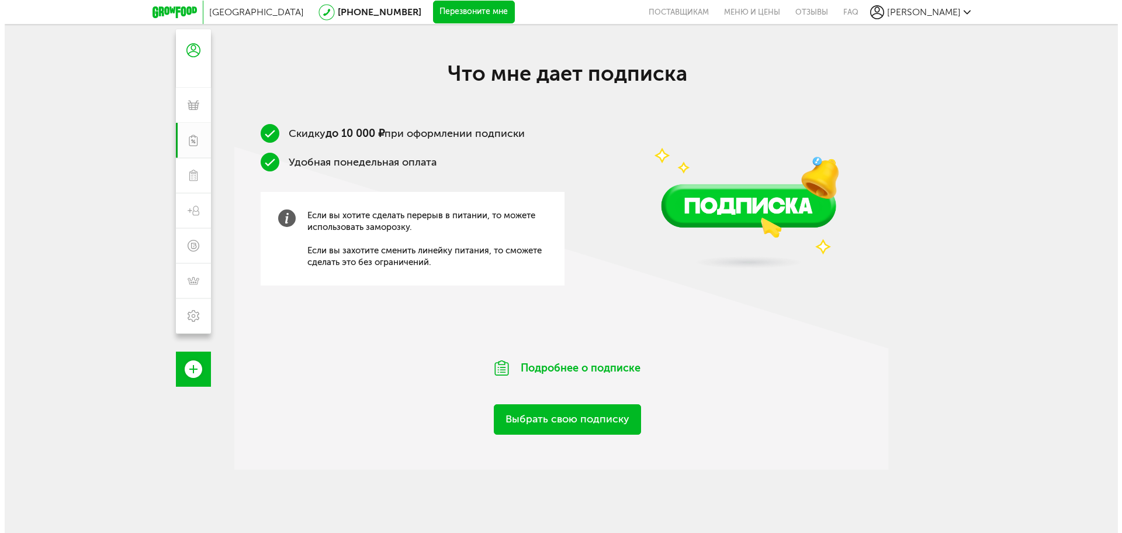
scroll to position [117, 0]
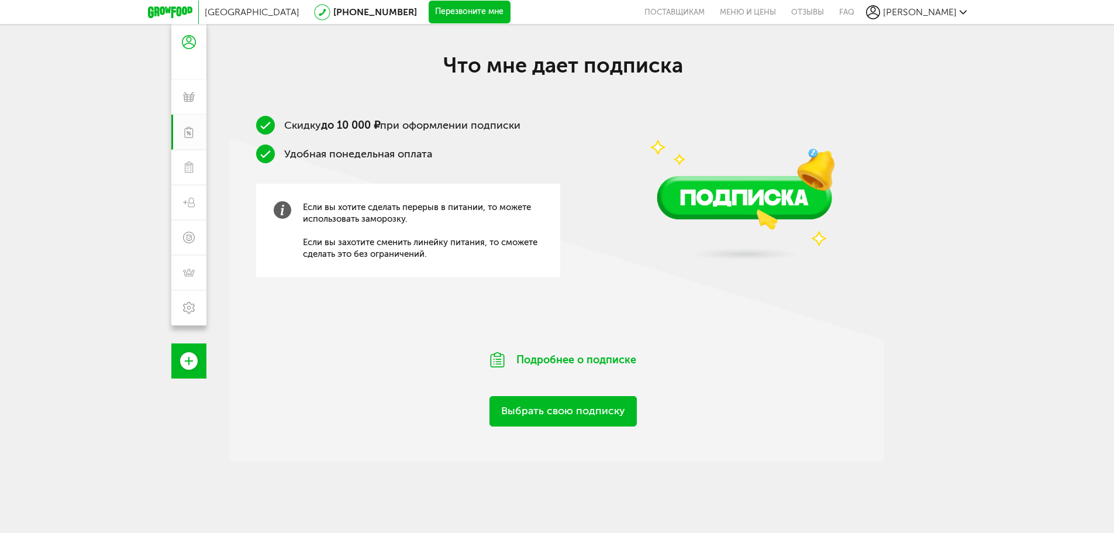
click at [530, 407] on link "Выбрать свою подписку" at bounding box center [562, 411] width 147 height 30
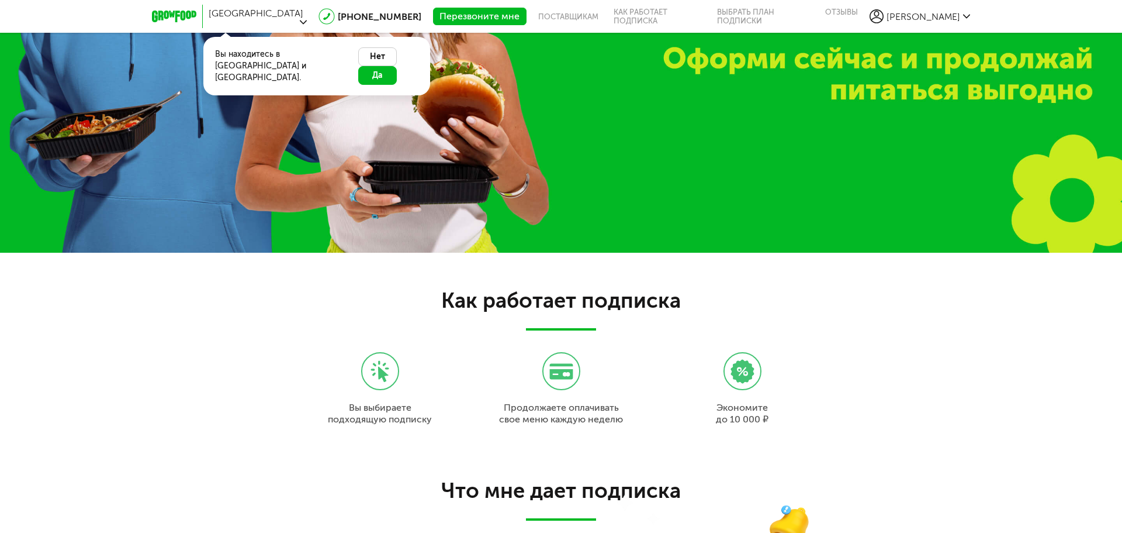
scroll to position [1104, 0]
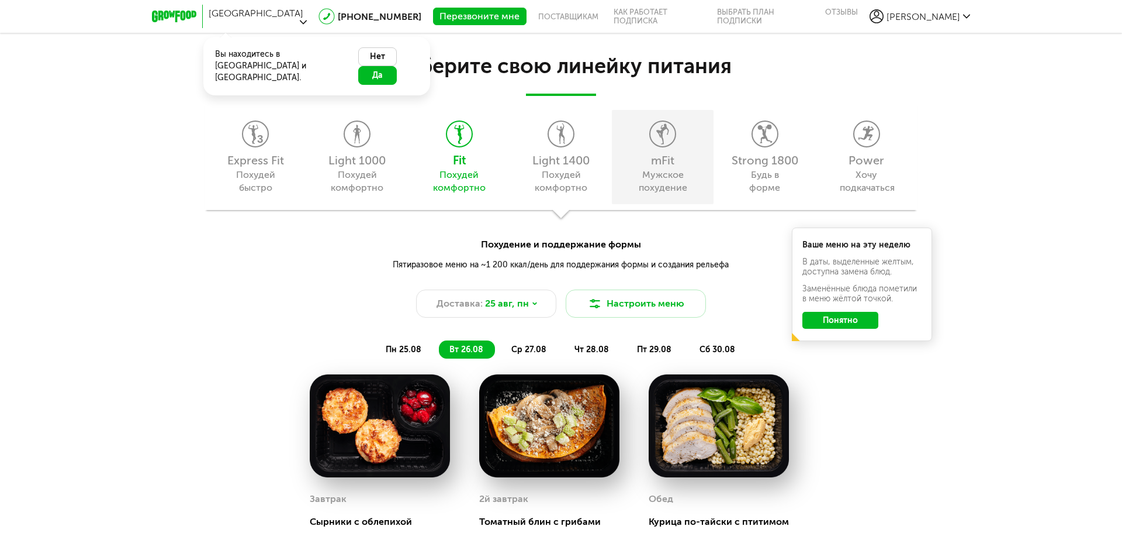
click at [645, 179] on div "Мужское похудение" at bounding box center [663, 181] width 53 height 26
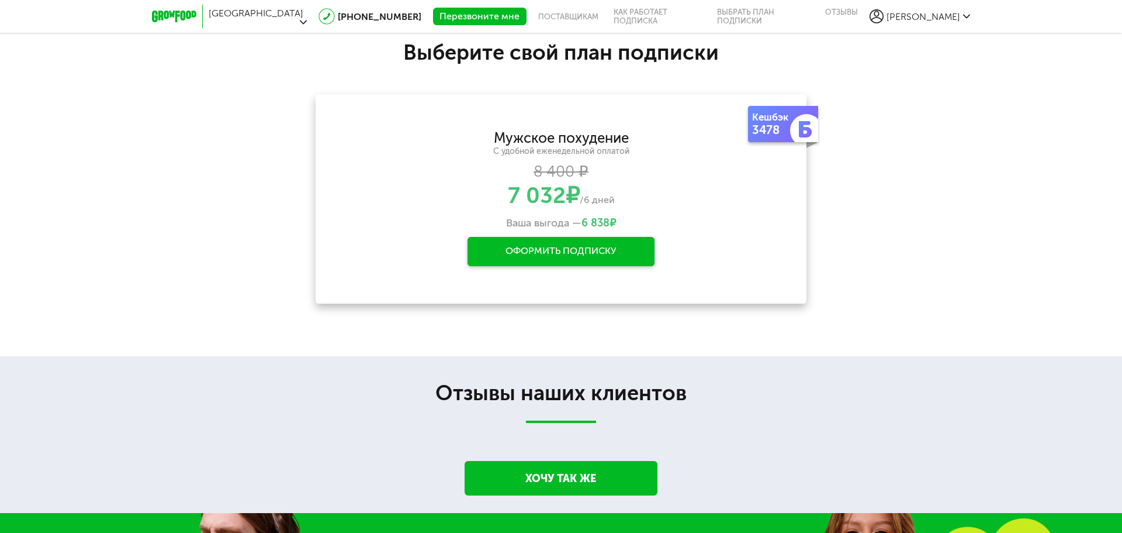
scroll to position [1923, 0]
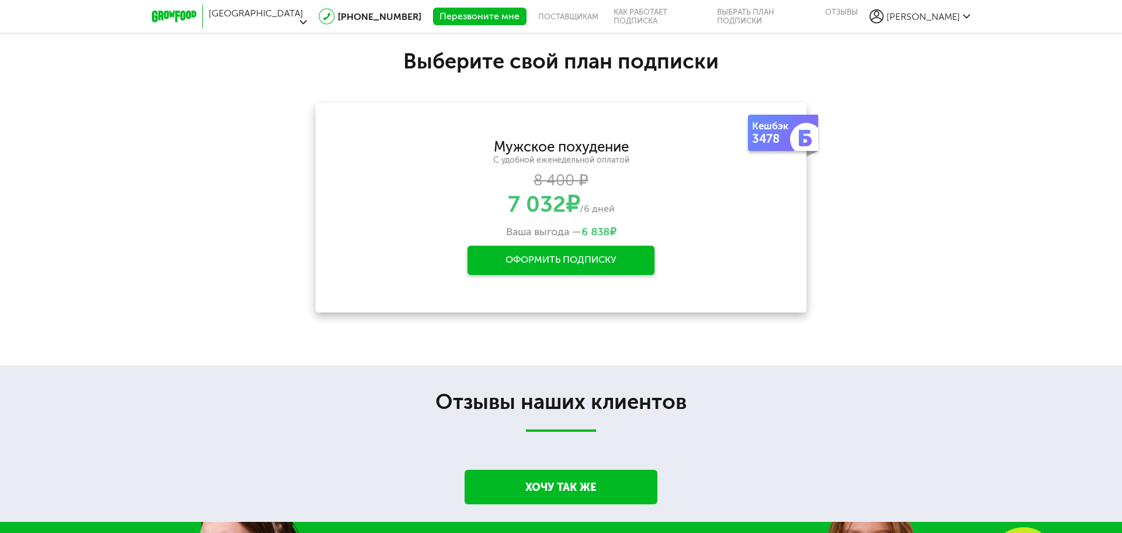
click at [568, 255] on div "Оформить подписку" at bounding box center [561, 260] width 187 height 29
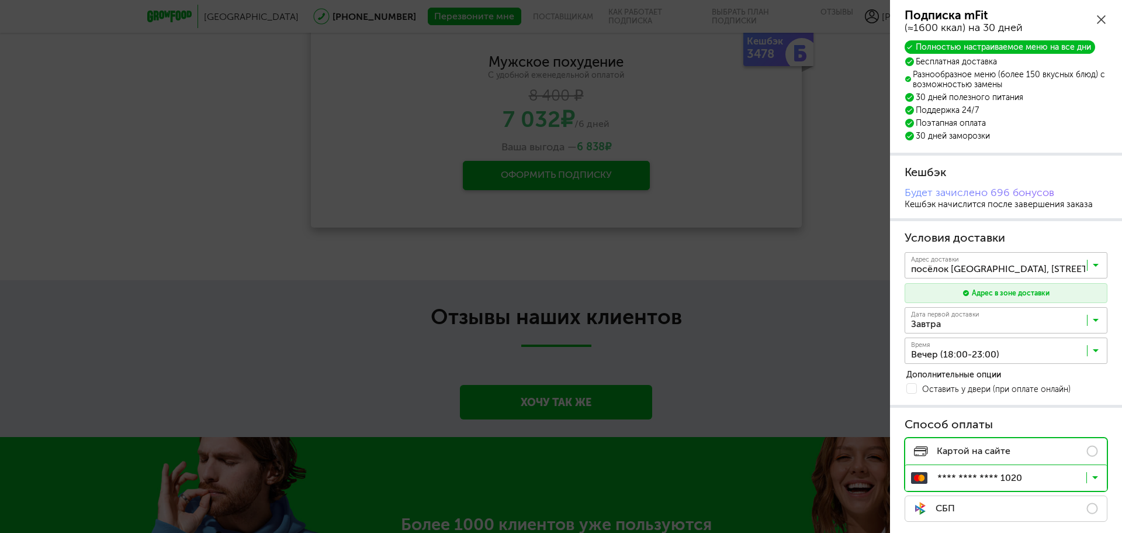
scroll to position [58, 0]
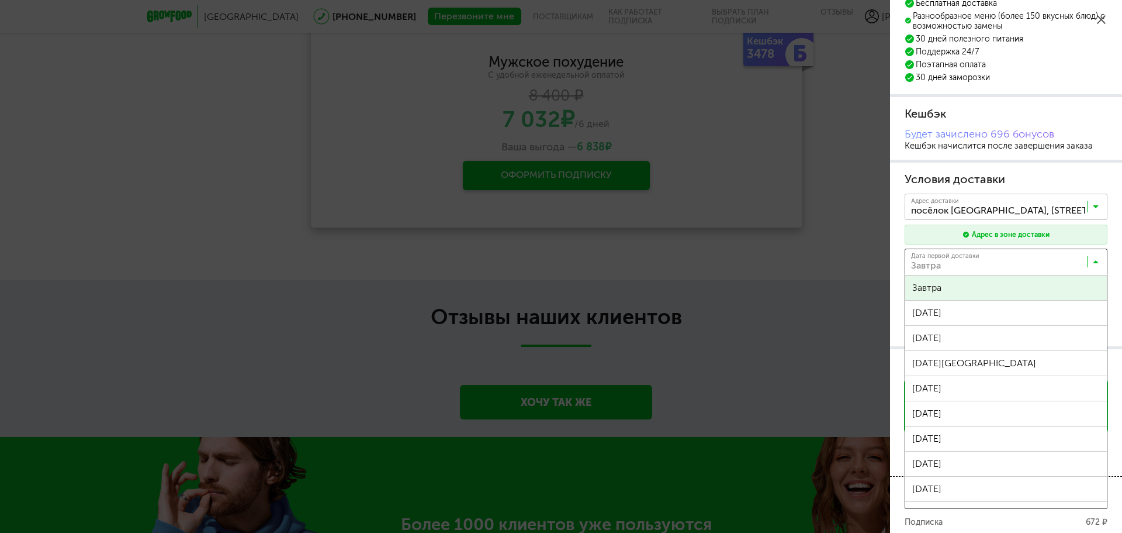
click at [950, 268] on input "Search for option" at bounding box center [1009, 264] width 203 height 20
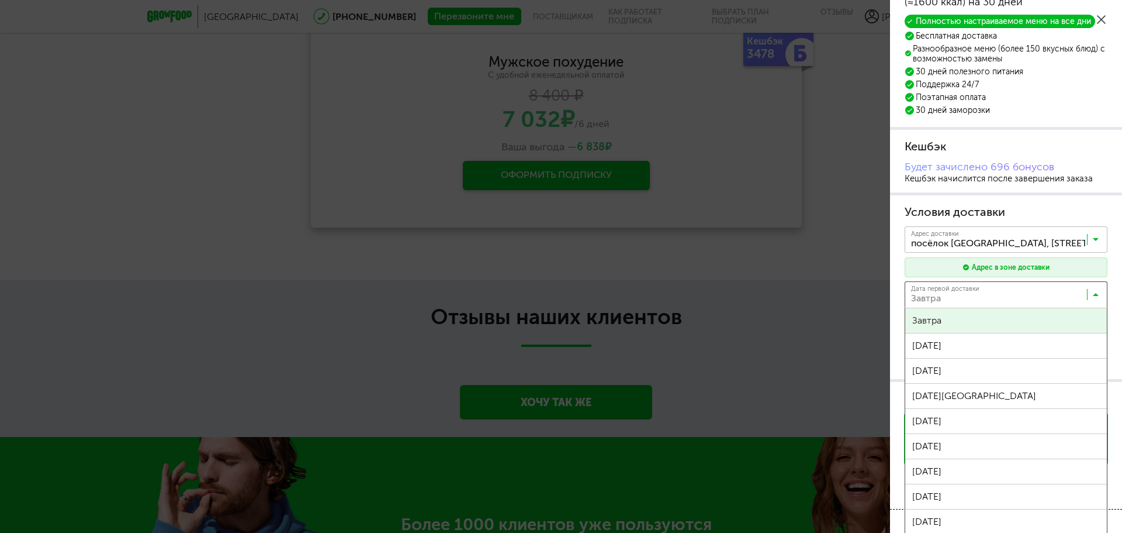
scroll to position [0, 0]
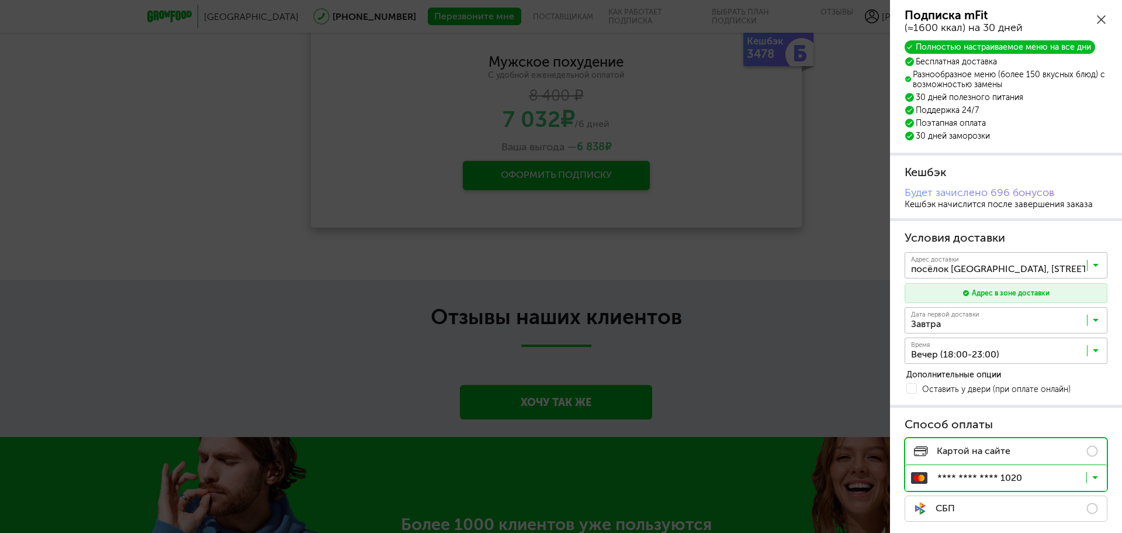
click at [954, 315] on input "Search for option" at bounding box center [1009, 323] width 203 height 20
click at [956, 317] on input "Search for option" at bounding box center [1009, 323] width 203 height 20
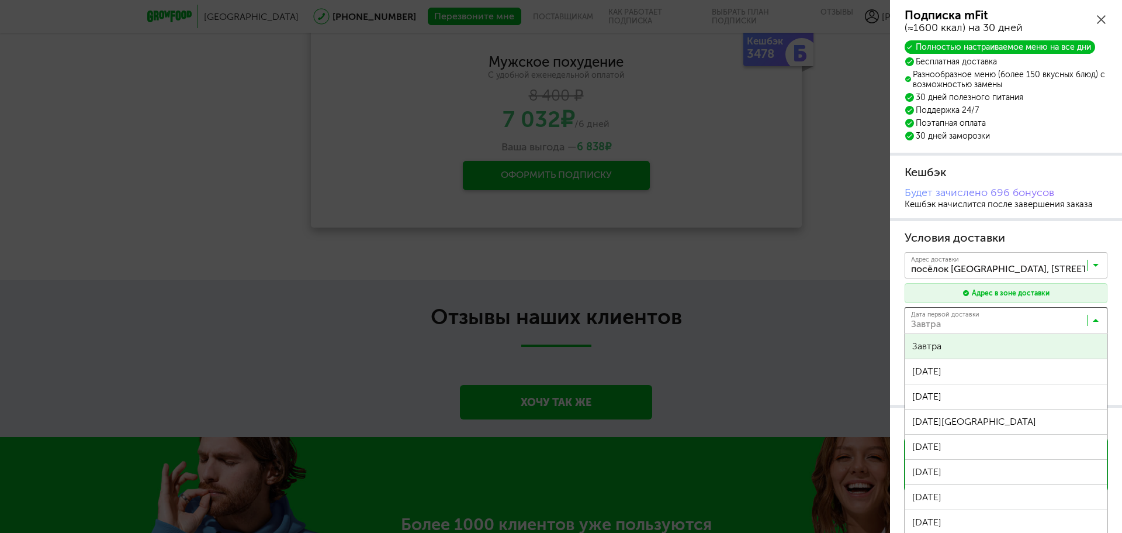
click at [956, 317] on input "Search for option" at bounding box center [1009, 323] width 203 height 20
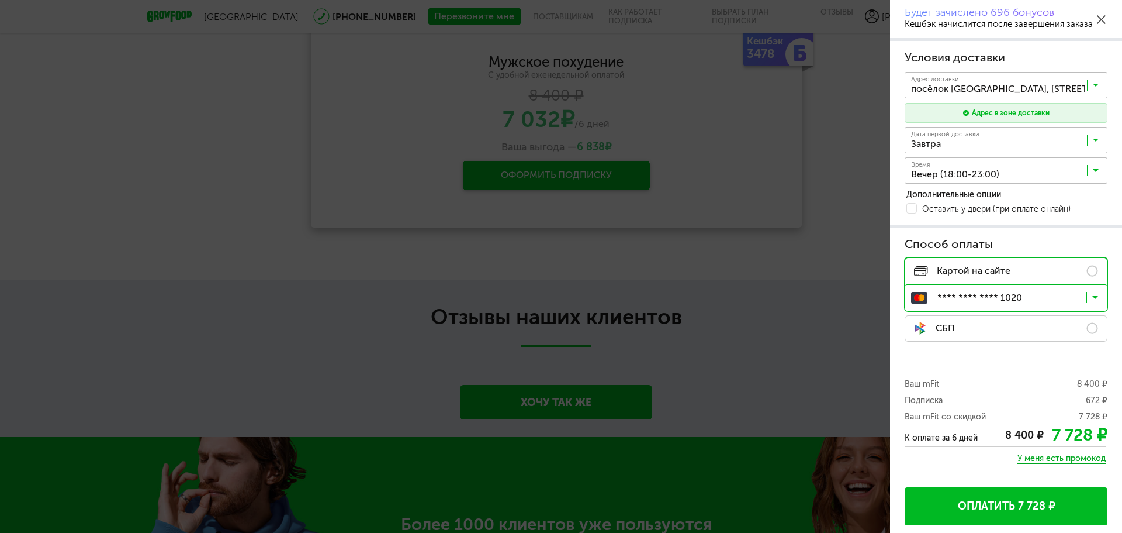
scroll to position [181, 0]
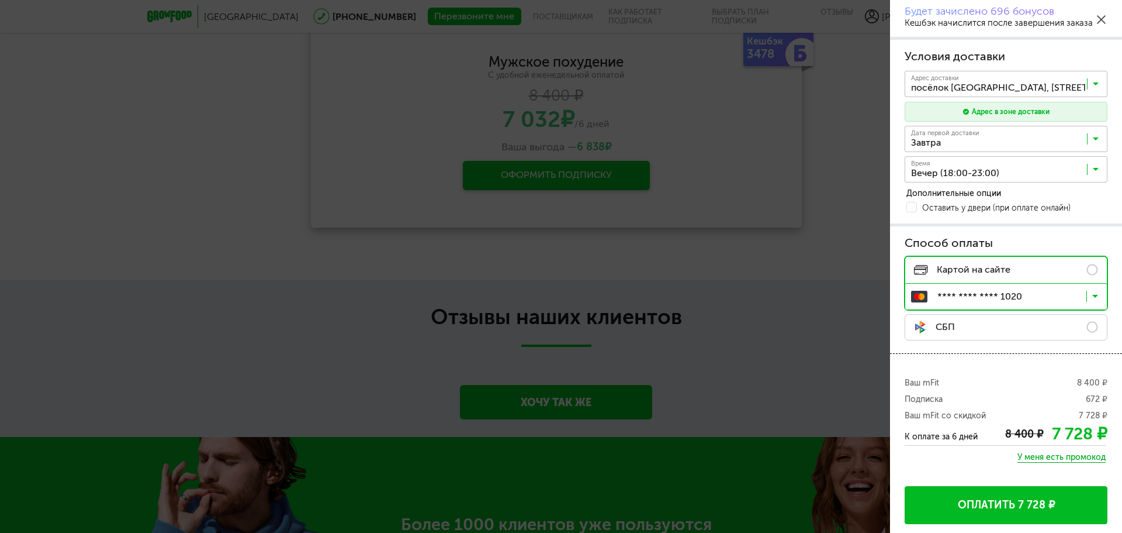
click at [1105, 23] on icon at bounding box center [1101, 19] width 9 height 9
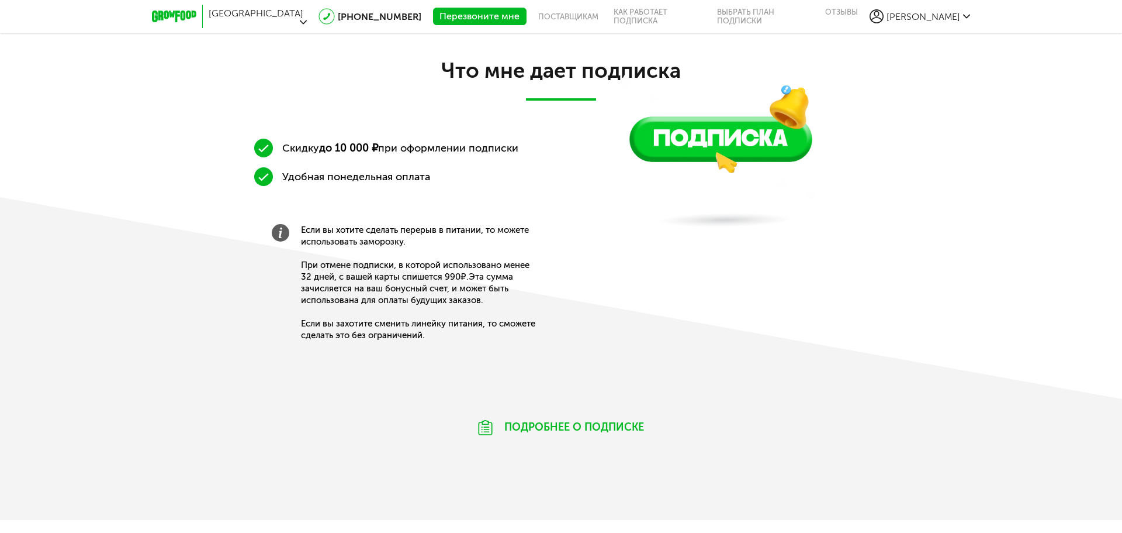
scroll to position [605, 0]
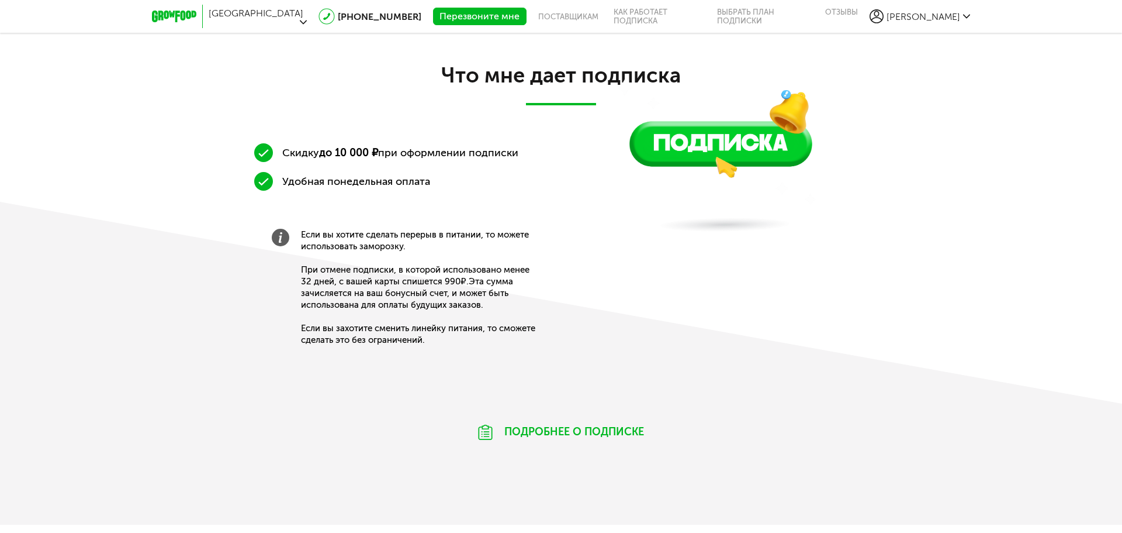
click at [956, 11] on span "[PERSON_NAME]" at bounding box center [924, 16] width 74 height 11
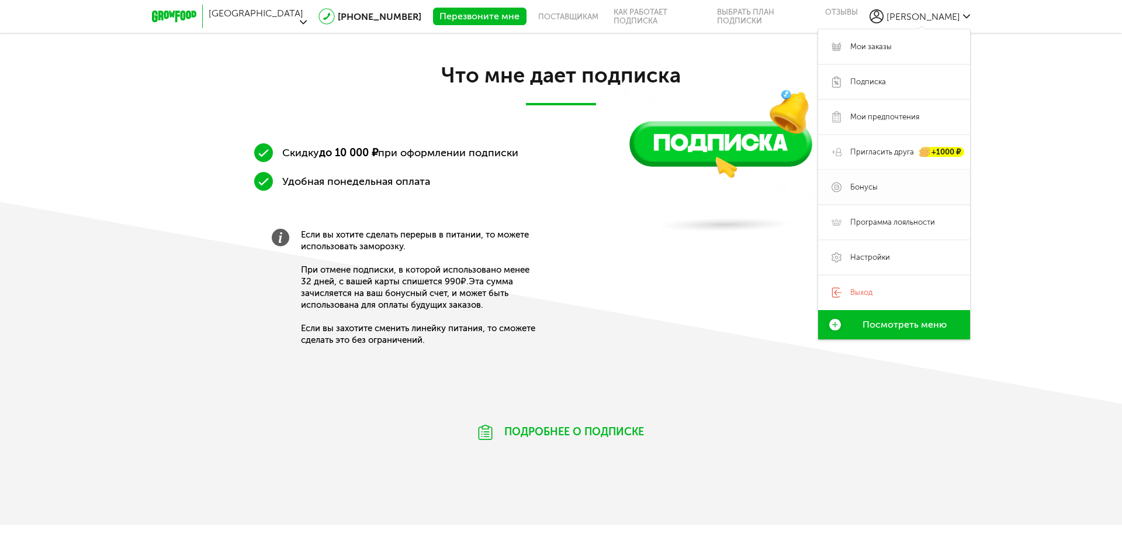
click at [869, 182] on span "Бонусы" at bounding box center [864, 187] width 27 height 11
